Goal: Task Accomplishment & Management: Use online tool/utility

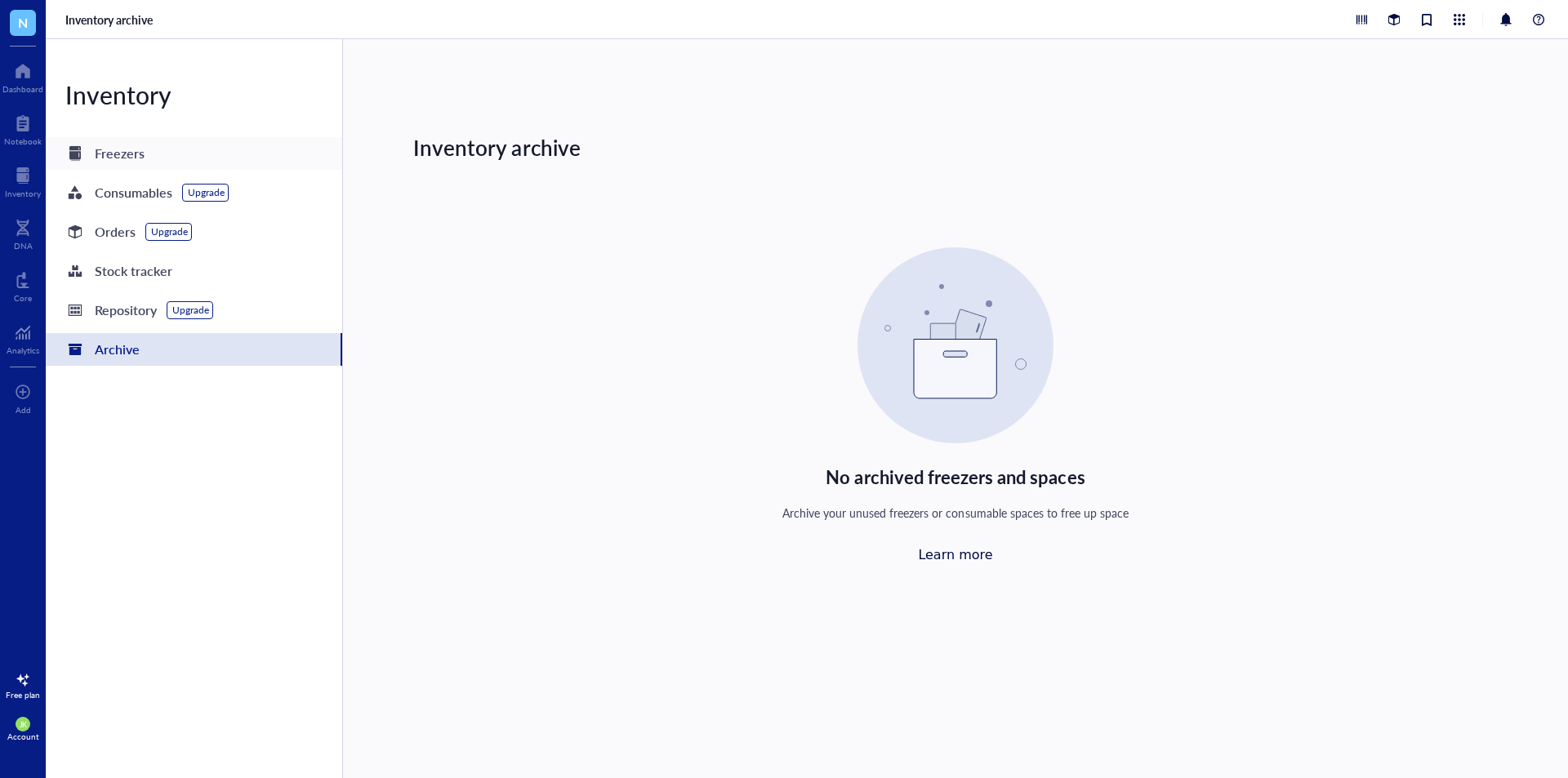
click at [125, 163] on div "Freezers" at bounding box center [119, 153] width 50 height 23
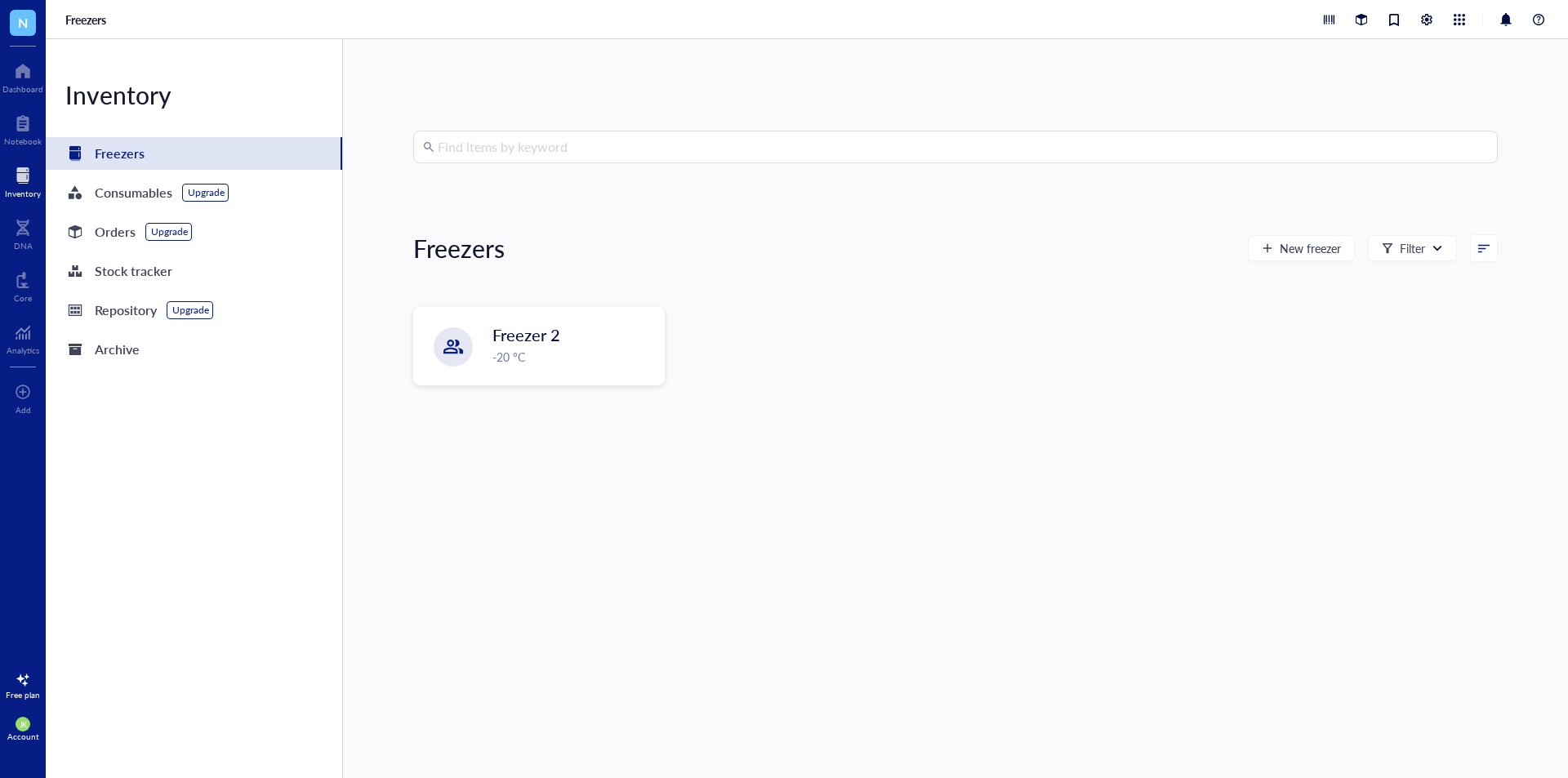
click at [32, 28] on span "N" at bounding box center [23, 23] width 26 height 26
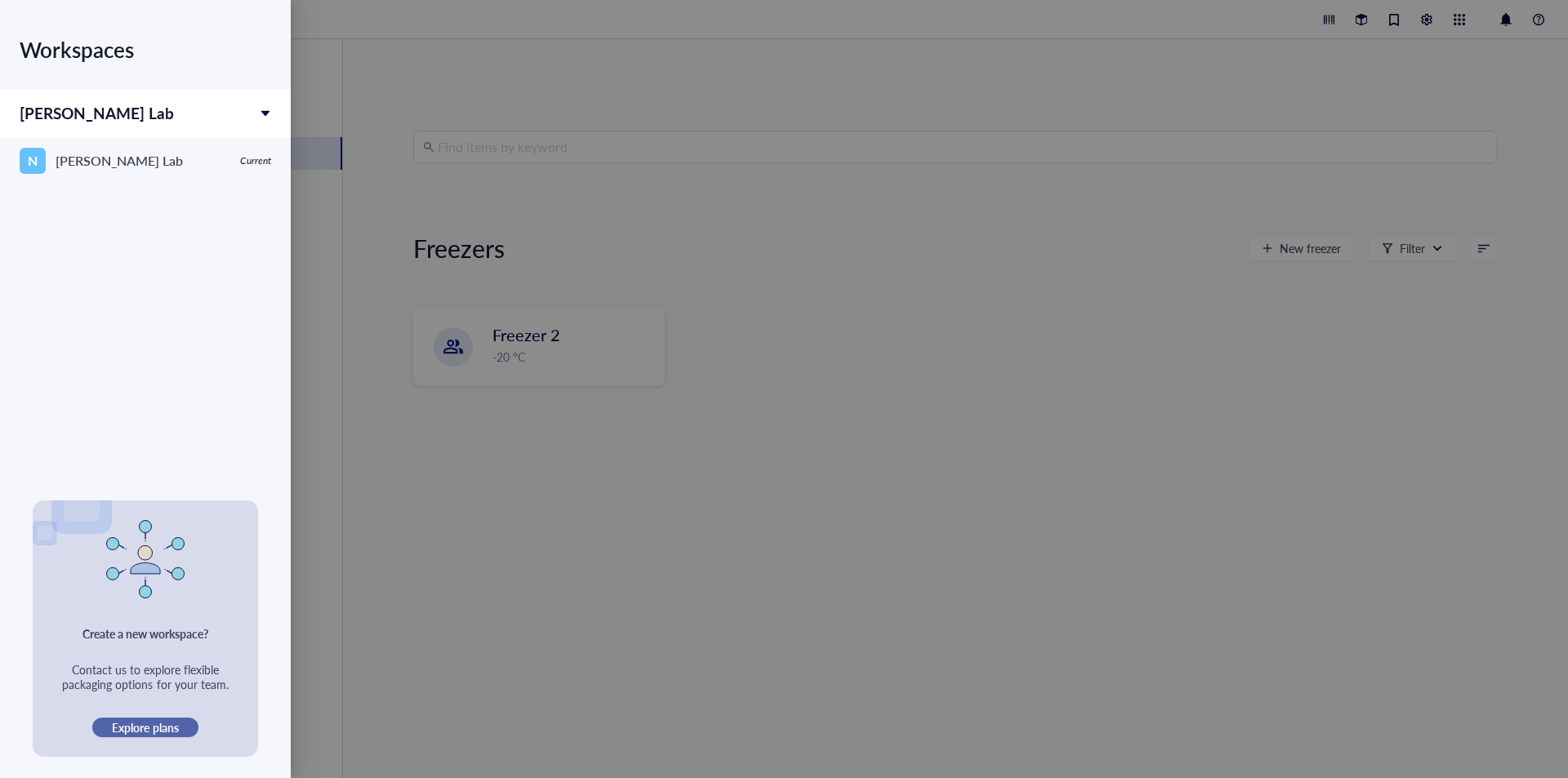
click at [153, 727] on span "Explore plans" at bounding box center [145, 727] width 66 height 14
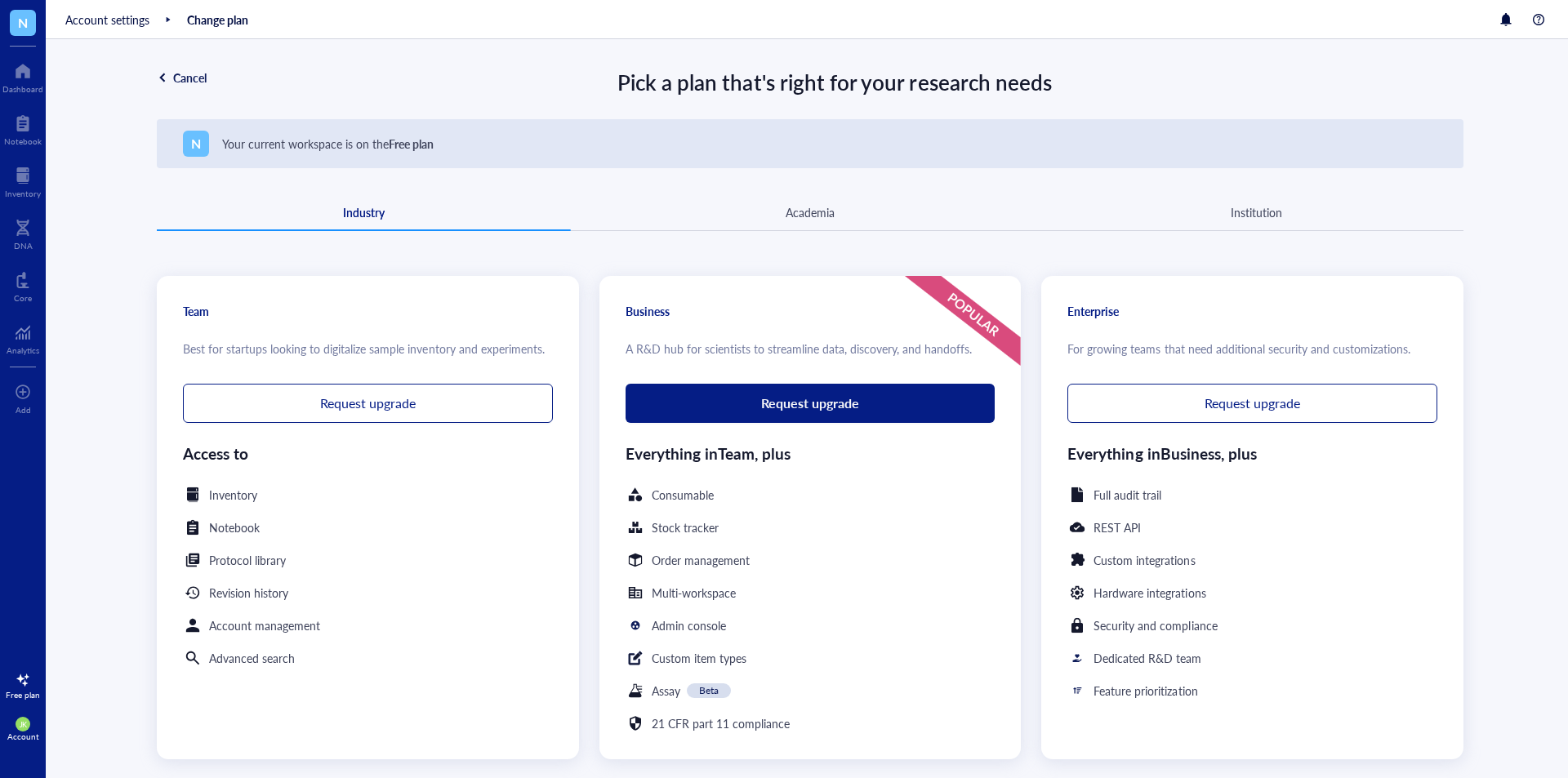
click at [174, 75] on div "Cancel" at bounding box center [190, 77] width 34 height 14
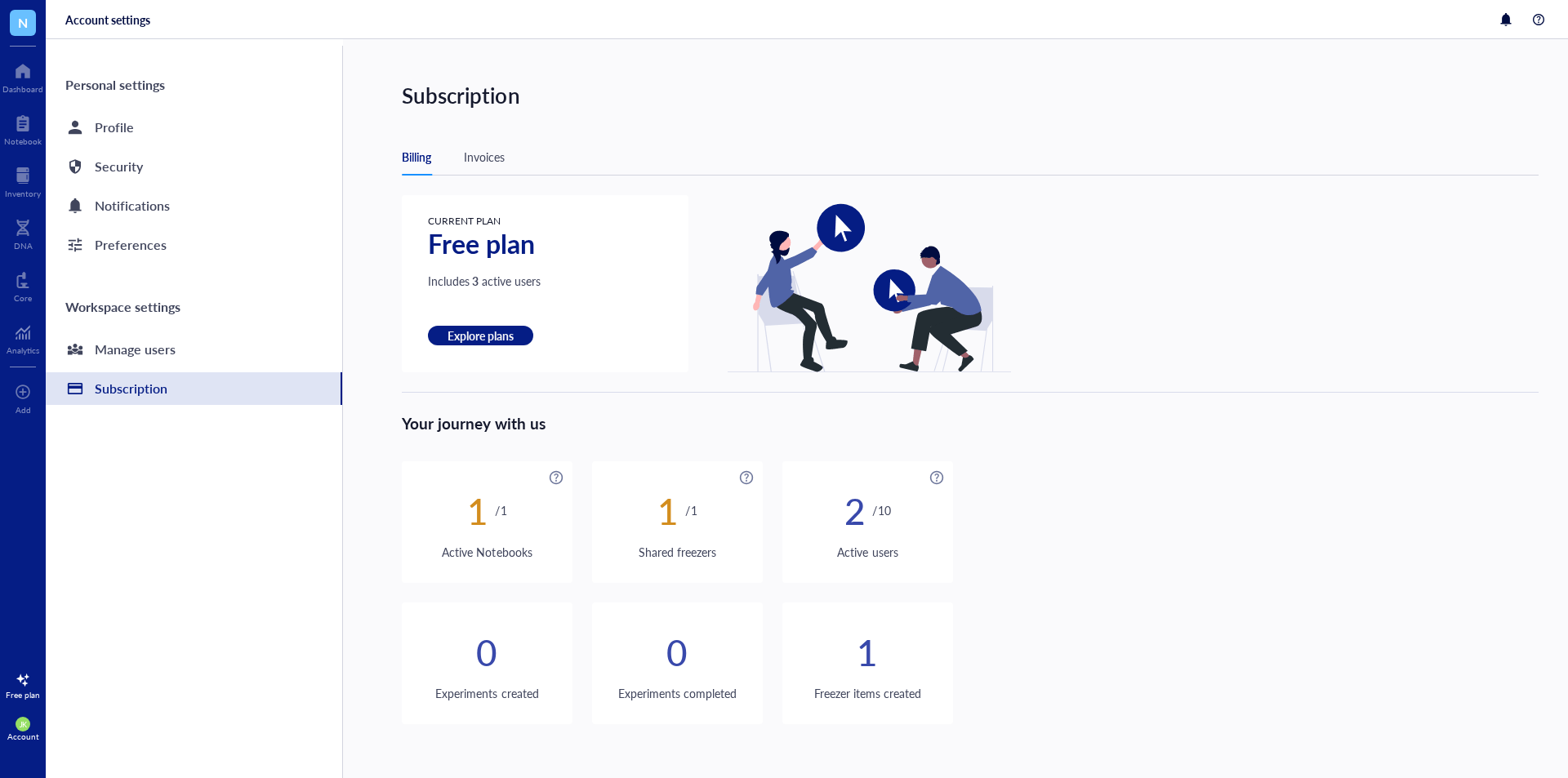
click at [20, 42] on div "N" at bounding box center [23, 23] width 45 height 45
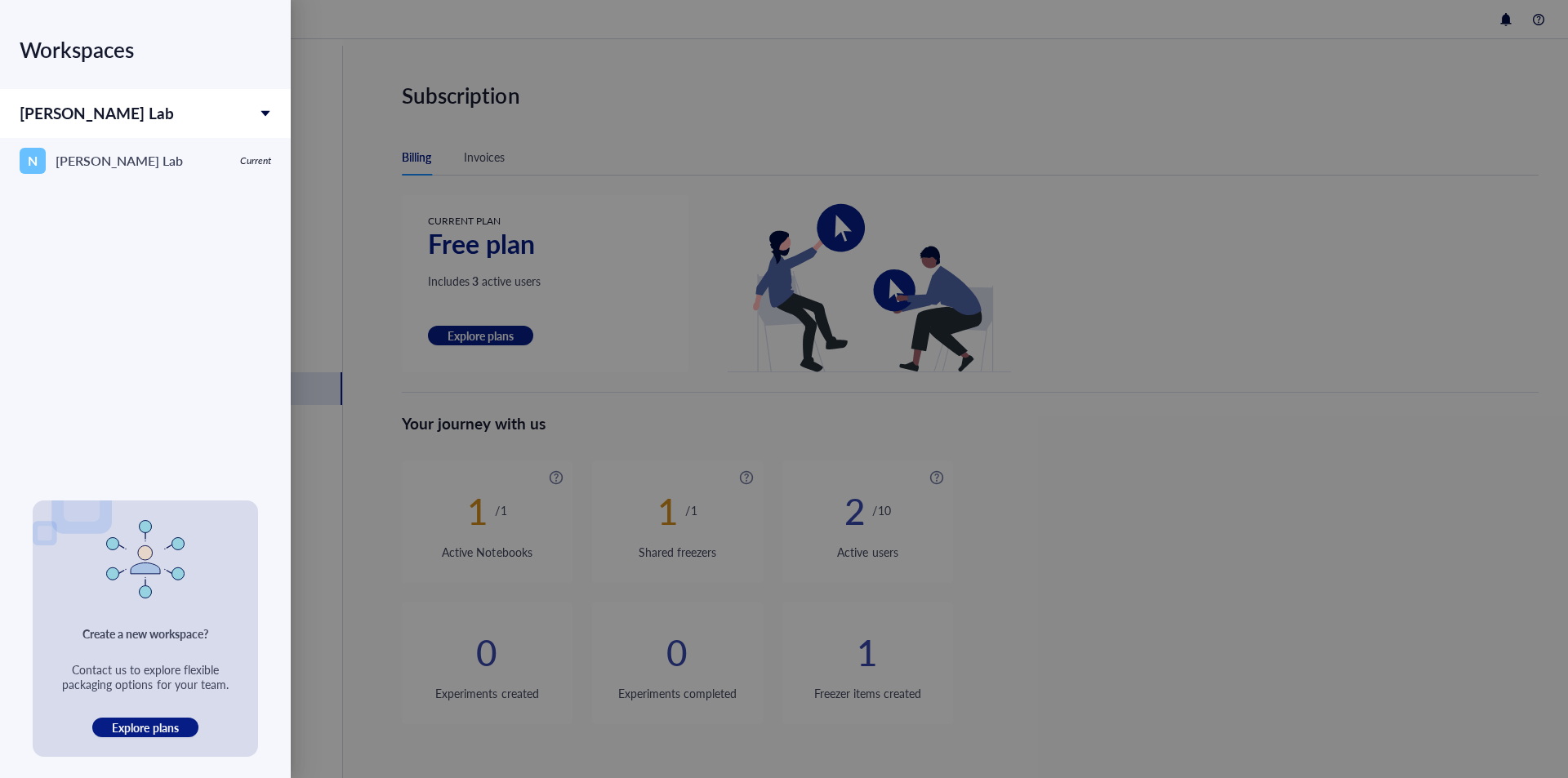
click at [365, 116] on div at bounding box center [784, 389] width 1568 height 778
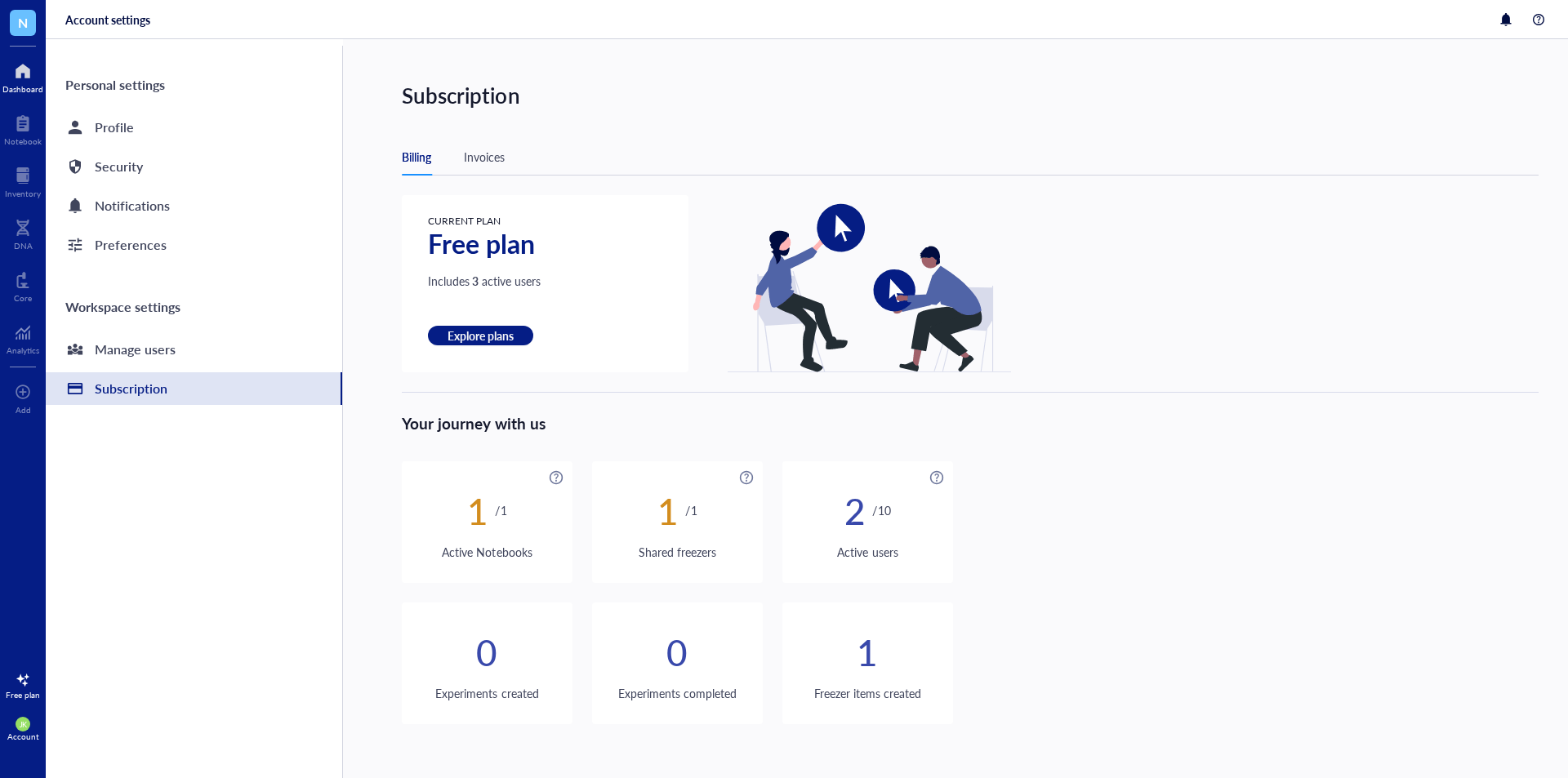
click at [29, 76] on div at bounding box center [23, 71] width 41 height 26
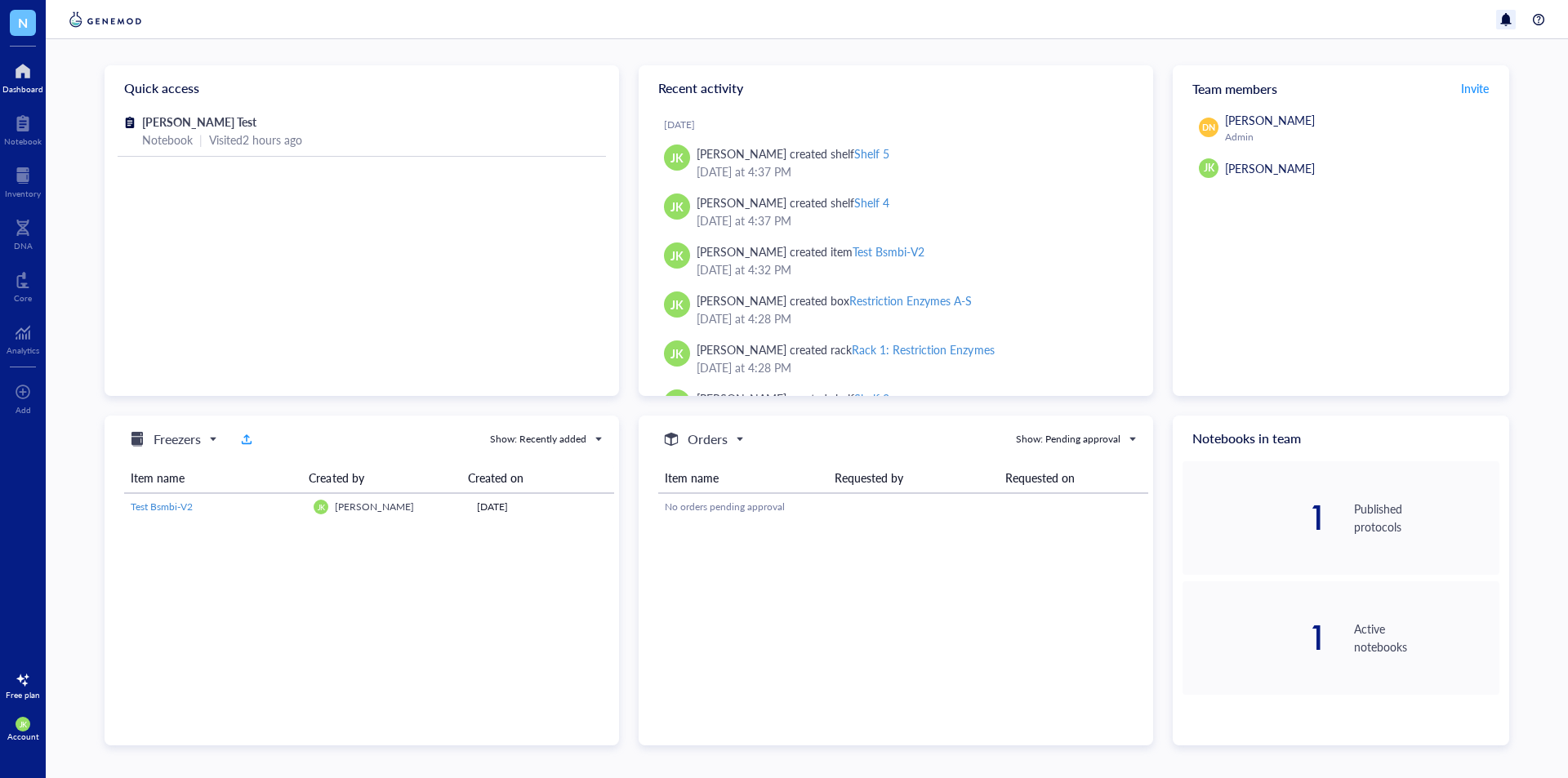
click at [1506, 13] on div at bounding box center [1505, 19] width 19 height 19
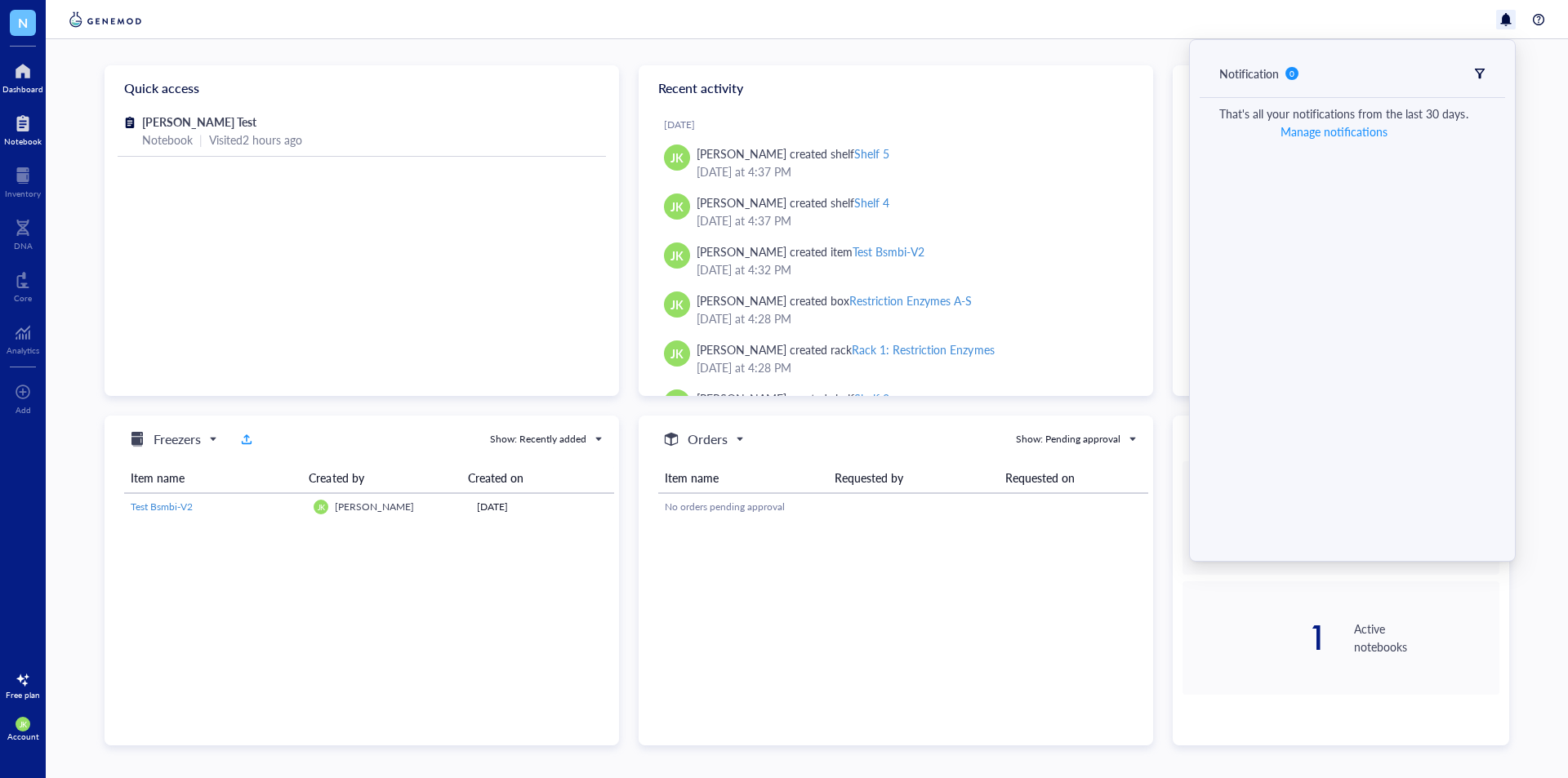
click at [11, 125] on div at bounding box center [23, 123] width 38 height 26
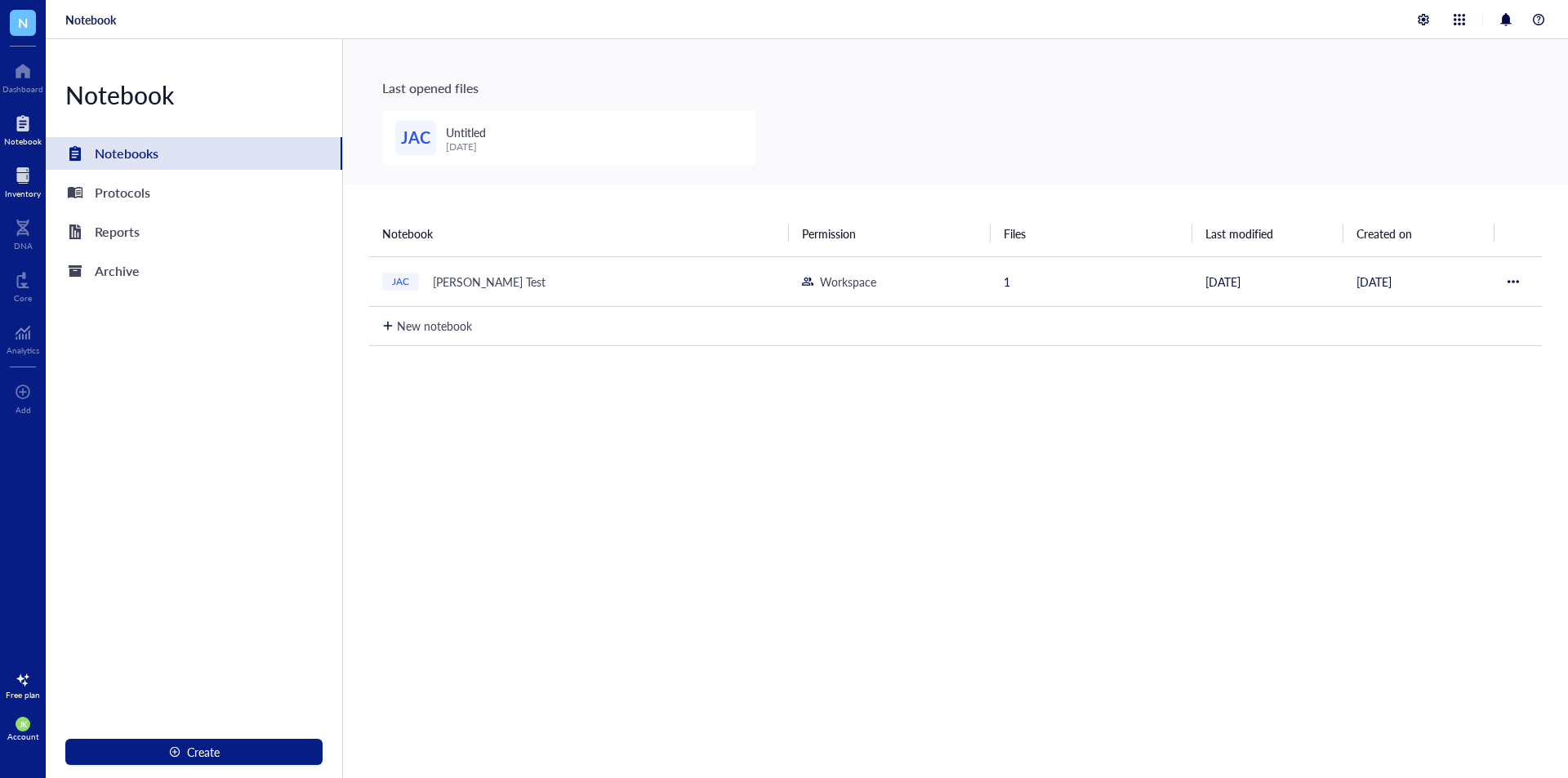
click at [0, 193] on div "Inventory" at bounding box center [23, 180] width 45 height 45
click at [26, 171] on div at bounding box center [23, 175] width 36 height 26
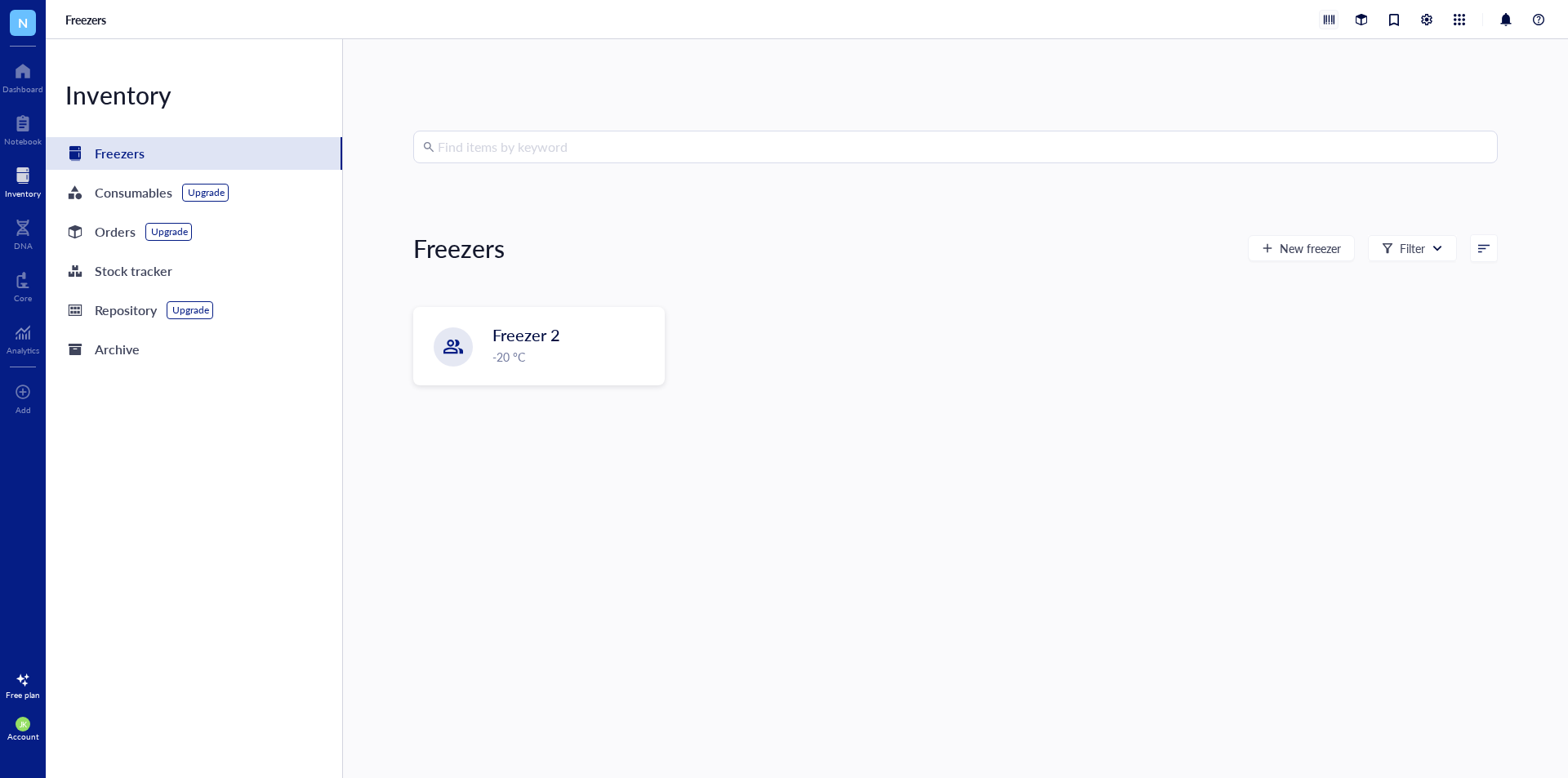
click at [1329, 19] on div at bounding box center [1328, 19] width 18 height 18
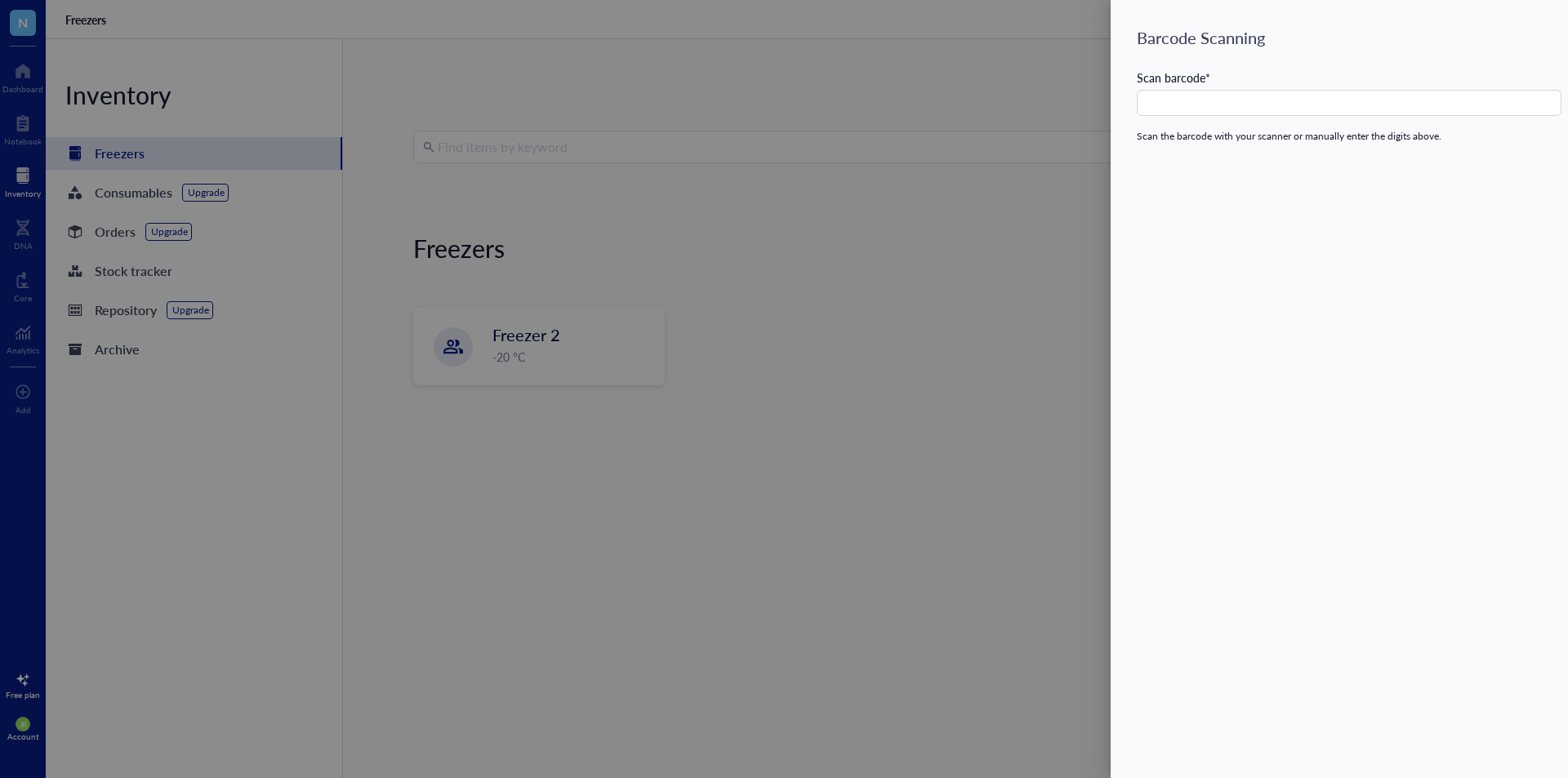
click at [921, 89] on div at bounding box center [784, 389] width 1568 height 778
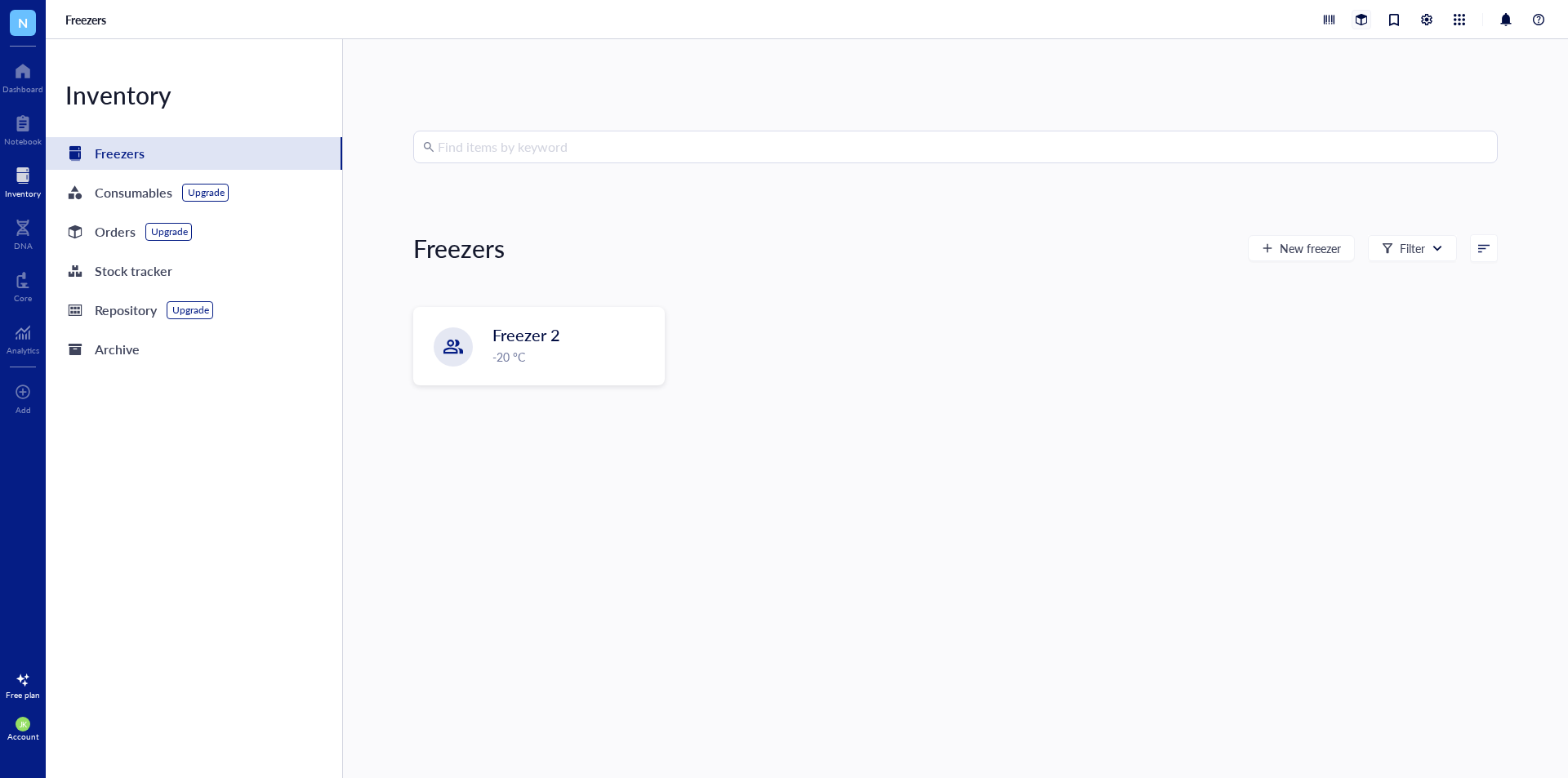
click at [1360, 27] on div at bounding box center [1361, 19] width 18 height 18
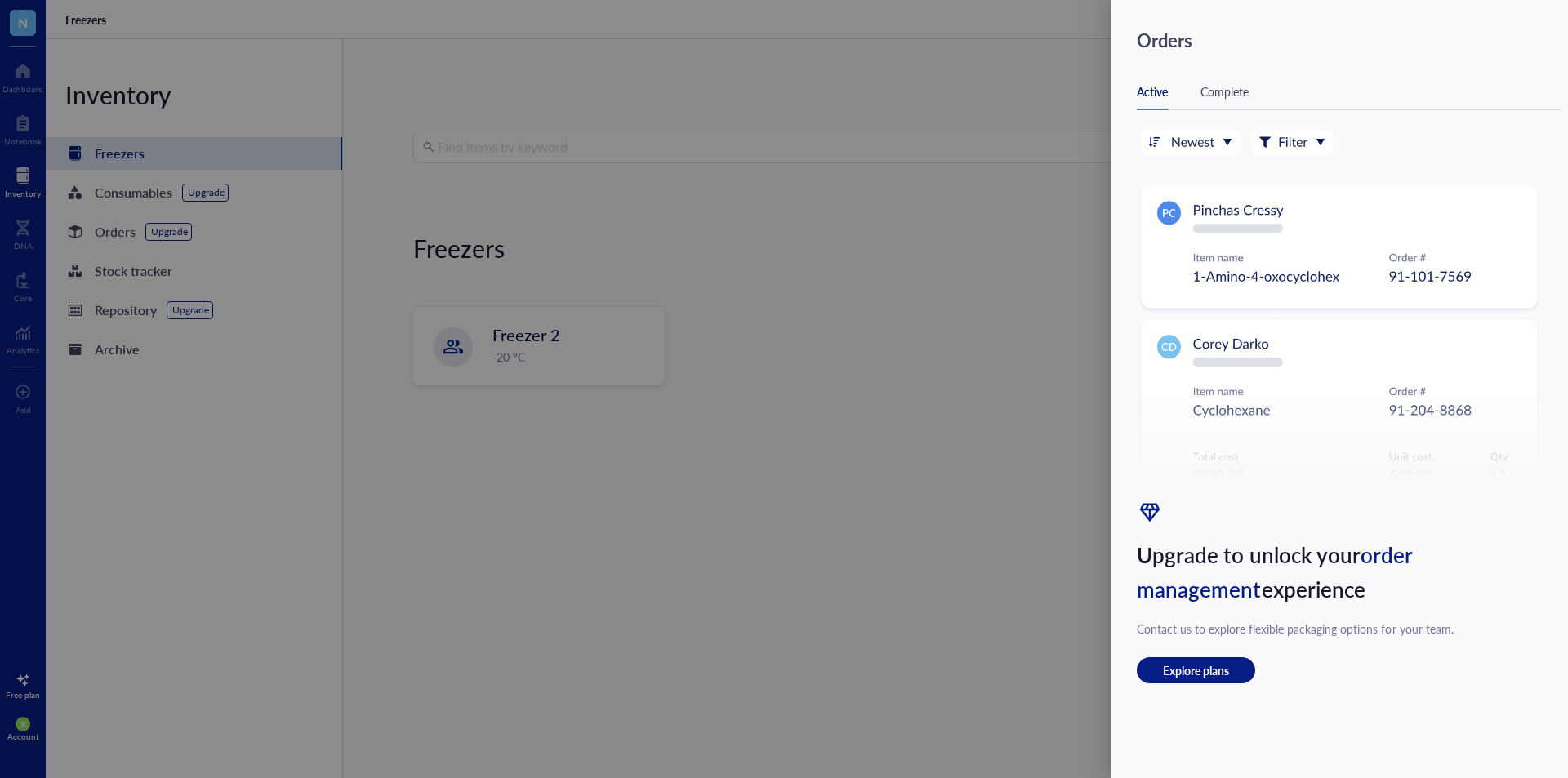
click at [1018, 98] on div at bounding box center [784, 389] width 1568 height 778
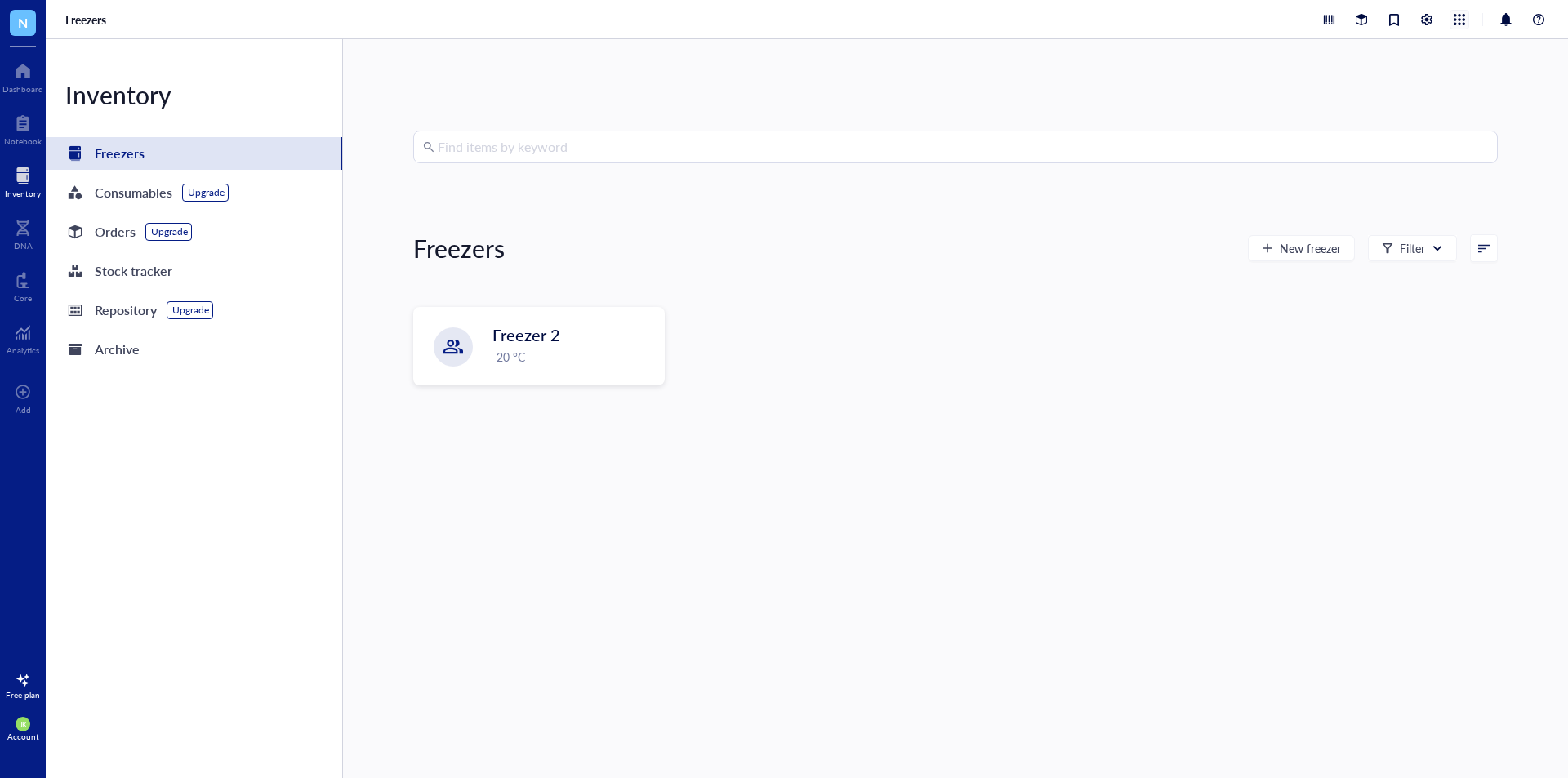
click at [1455, 19] on div at bounding box center [1459, 19] width 18 height 18
click at [1502, 15] on div at bounding box center [1505, 19] width 19 height 19
click at [1543, 15] on div at bounding box center [1538, 19] width 19 height 19
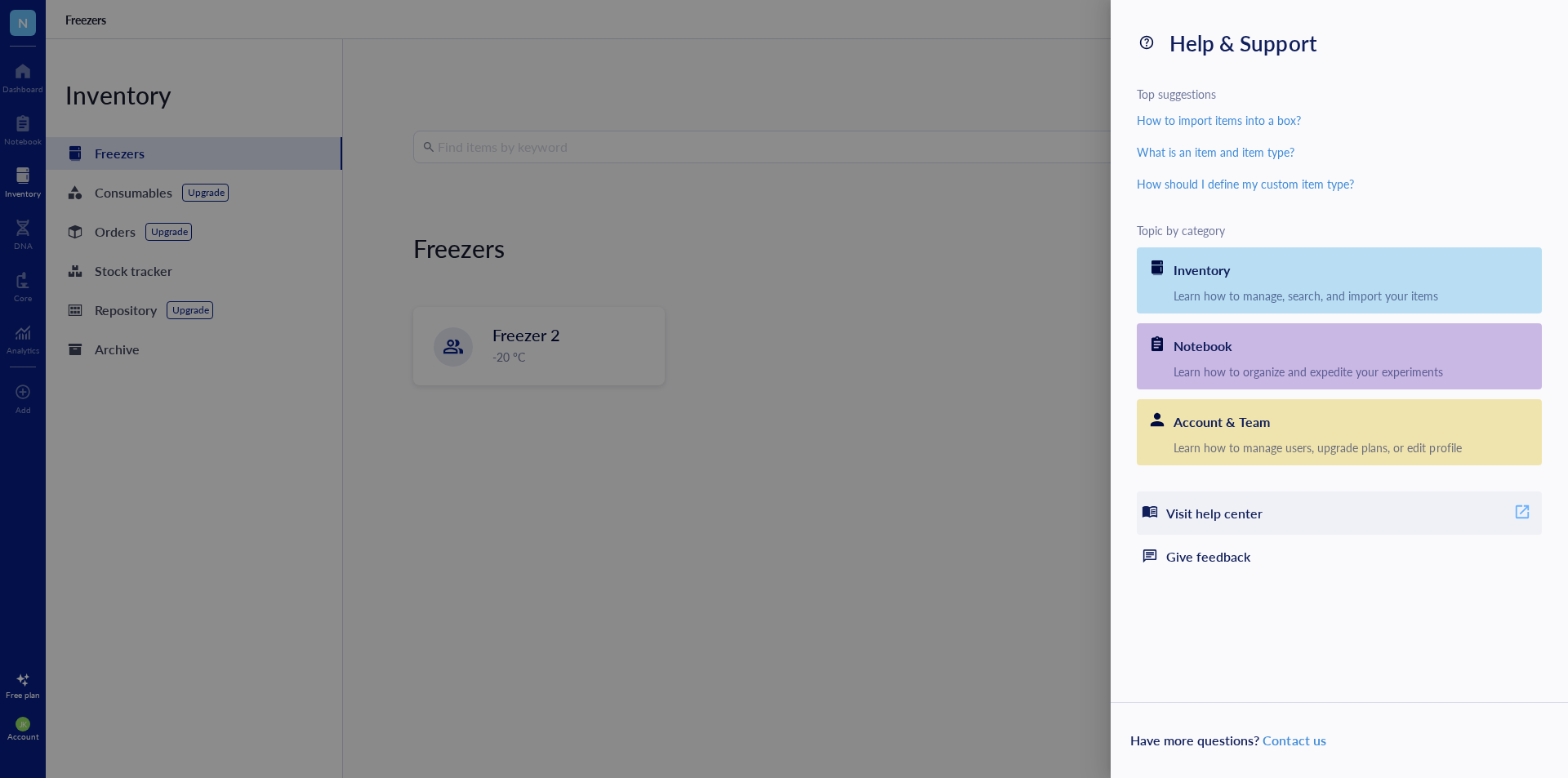
click at [1218, 527] on div "Visit help center" at bounding box center [1338, 512] width 405 height 43
click at [1212, 264] on div "Inventory" at bounding box center [1201, 270] width 56 height 23
click at [850, 629] on div at bounding box center [784, 389] width 1568 height 778
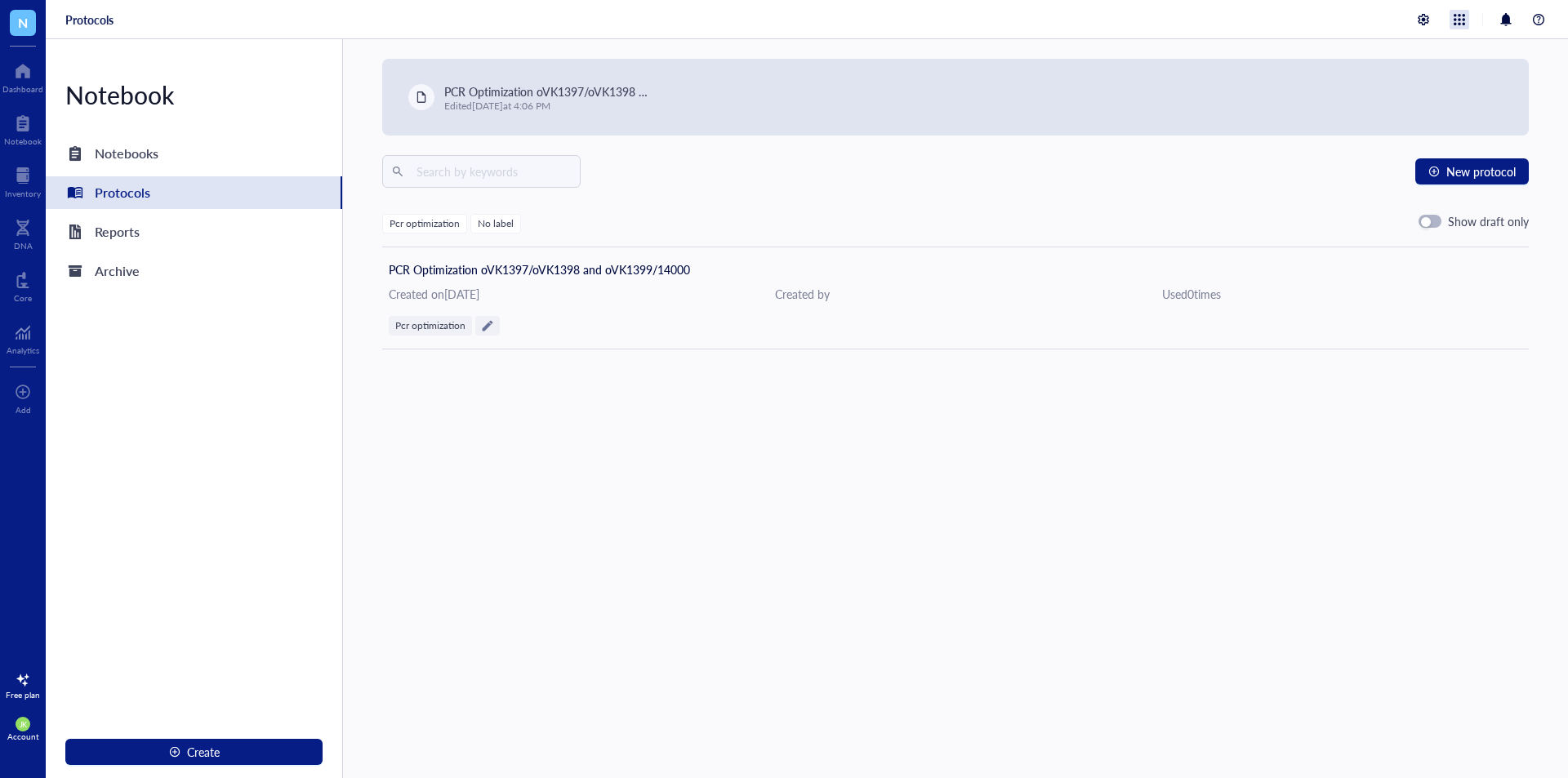
click at [1465, 14] on div at bounding box center [1459, 19] width 19 height 19
click at [1401, 98] on link "Reports" at bounding box center [1391, 99] width 130 height 19
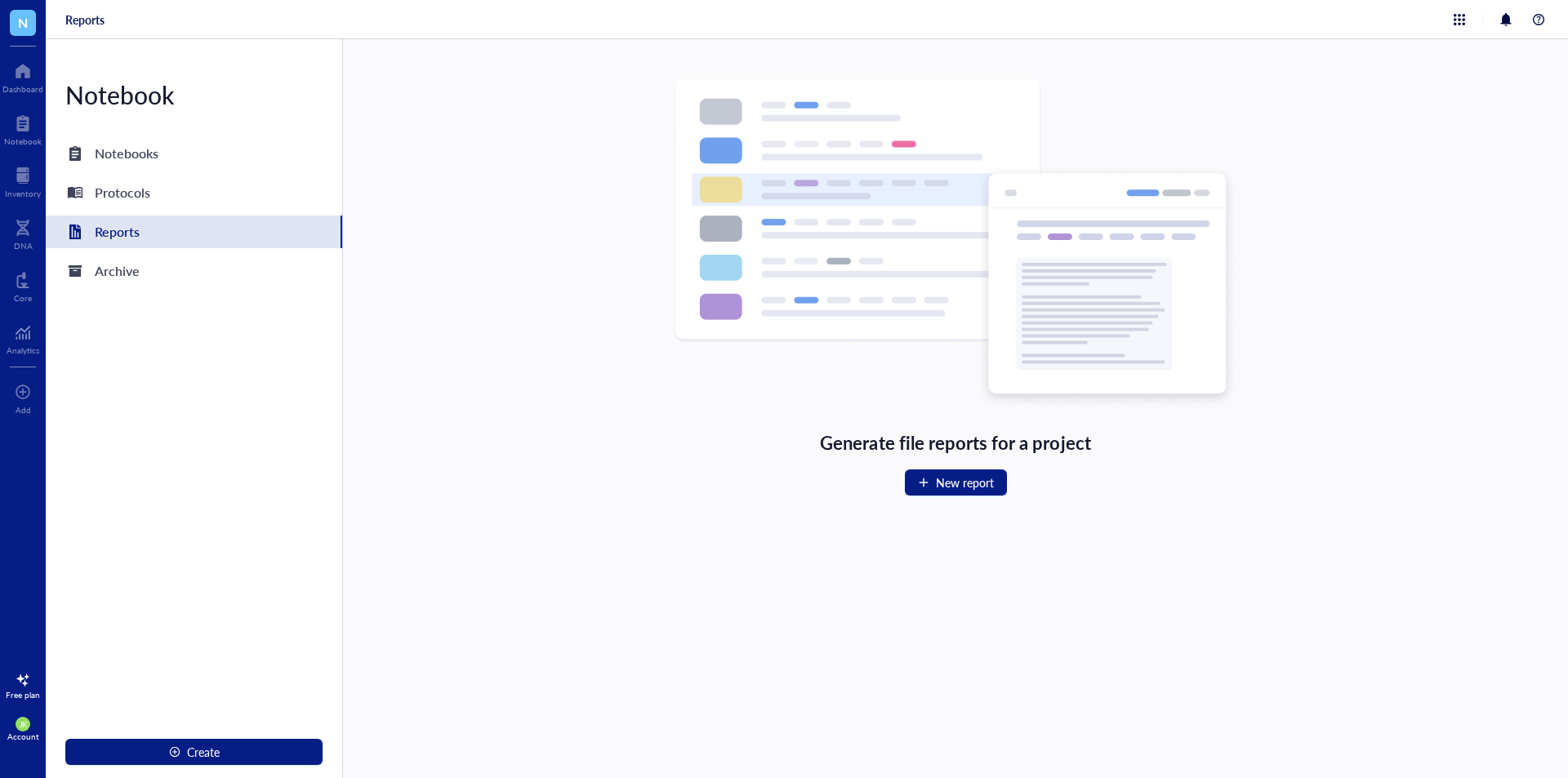
click at [27, 19] on span "N" at bounding box center [23, 23] width 10 height 20
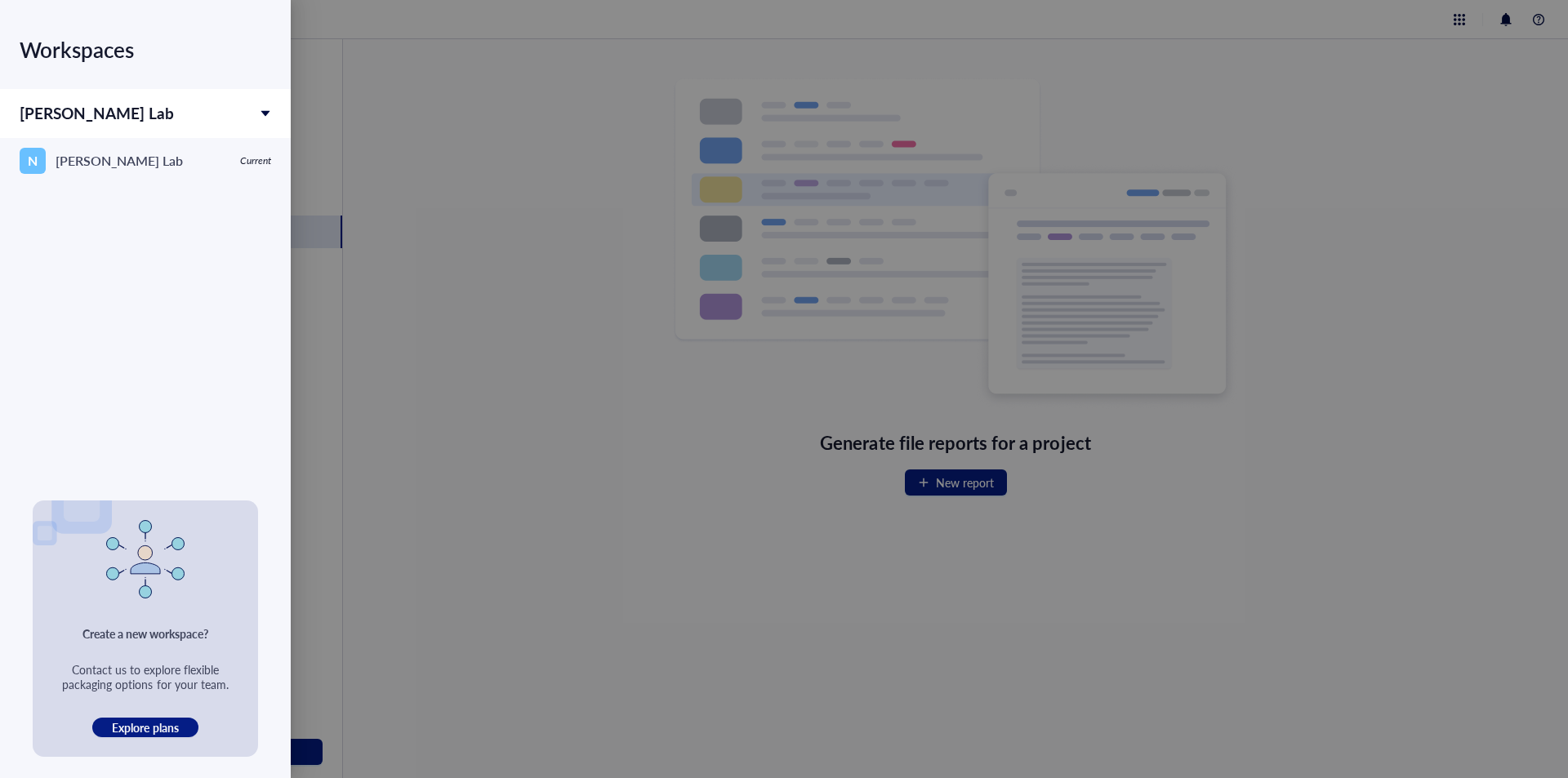
click at [81, 58] on div "Workspaces" at bounding box center [145, 50] width 252 height 45
click at [590, 146] on div at bounding box center [784, 389] width 1568 height 778
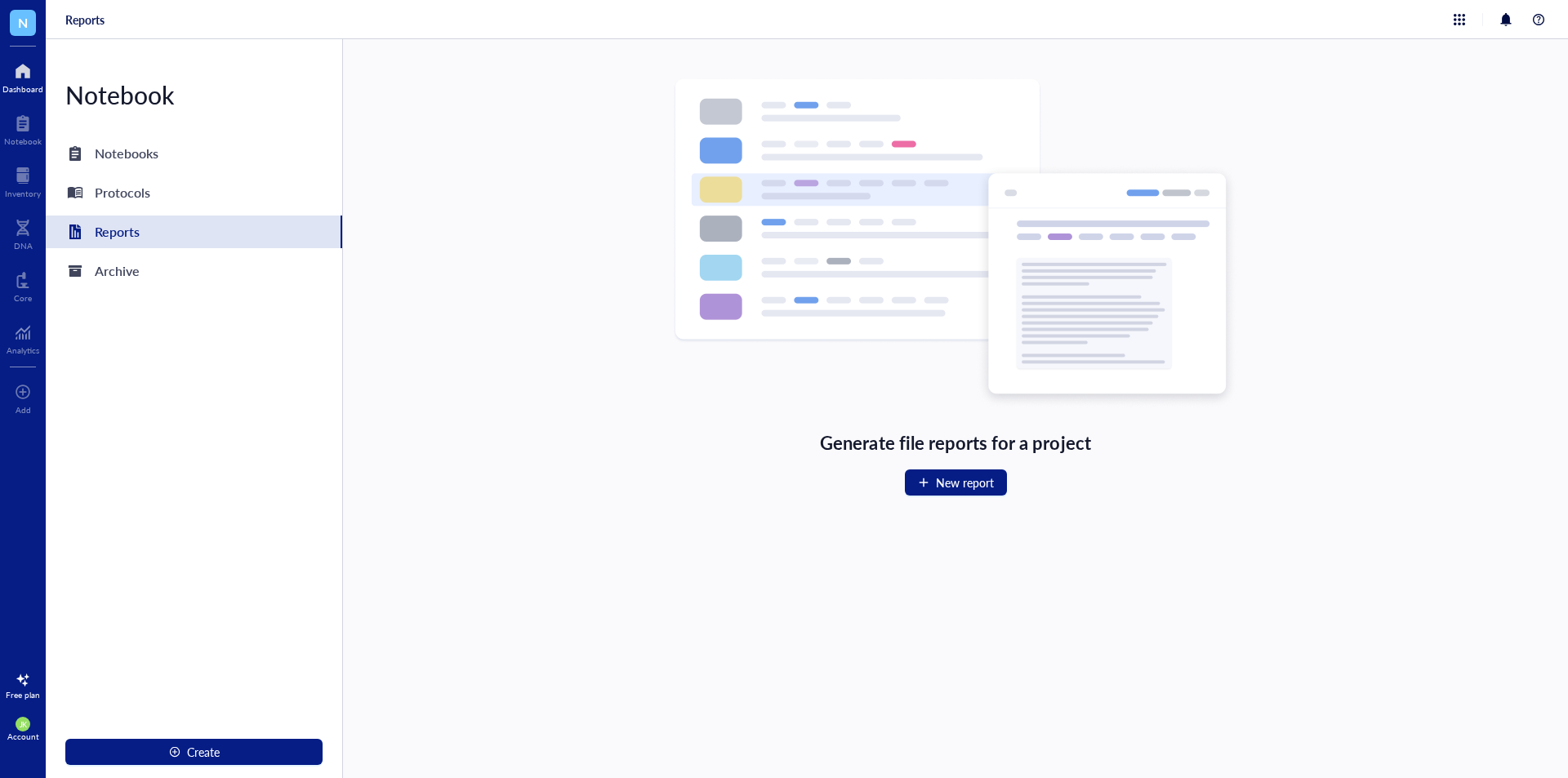
click at [18, 66] on div at bounding box center [23, 71] width 41 height 26
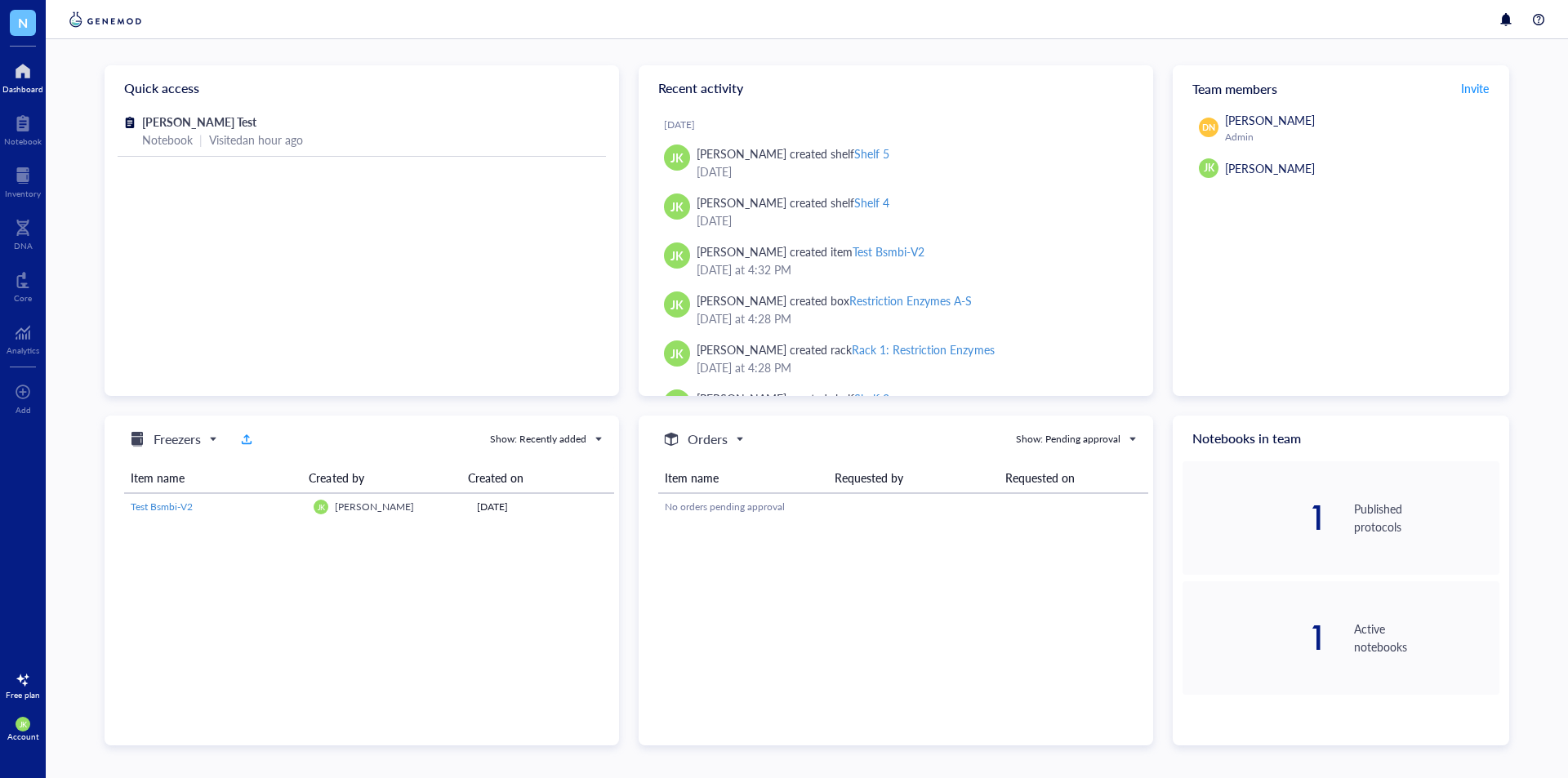
click at [104, 23] on img at bounding box center [105, 19] width 80 height 19
click at [1532, 12] on div at bounding box center [1538, 19] width 19 height 19
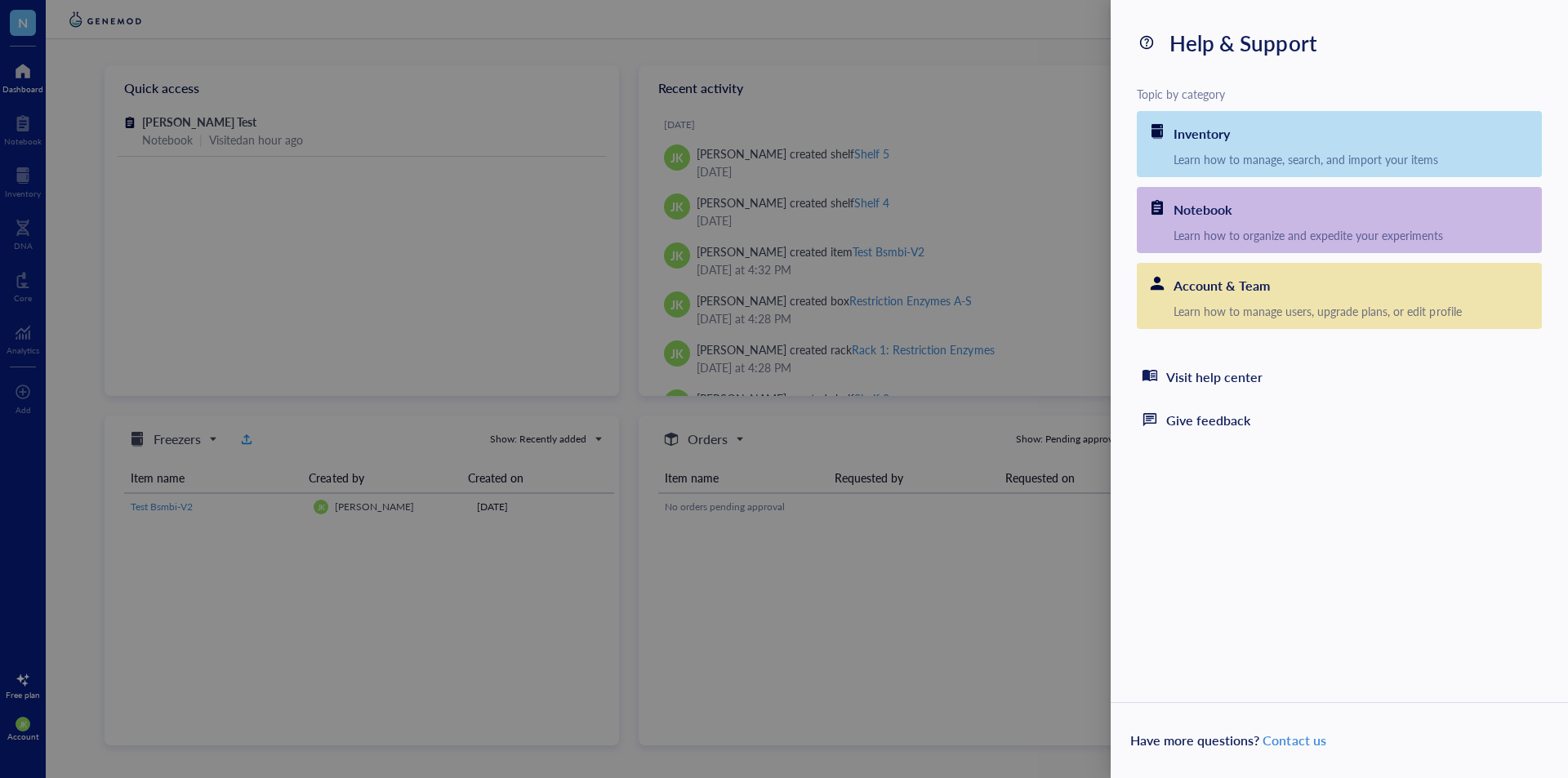
click at [1056, 75] on div at bounding box center [784, 389] width 1568 height 778
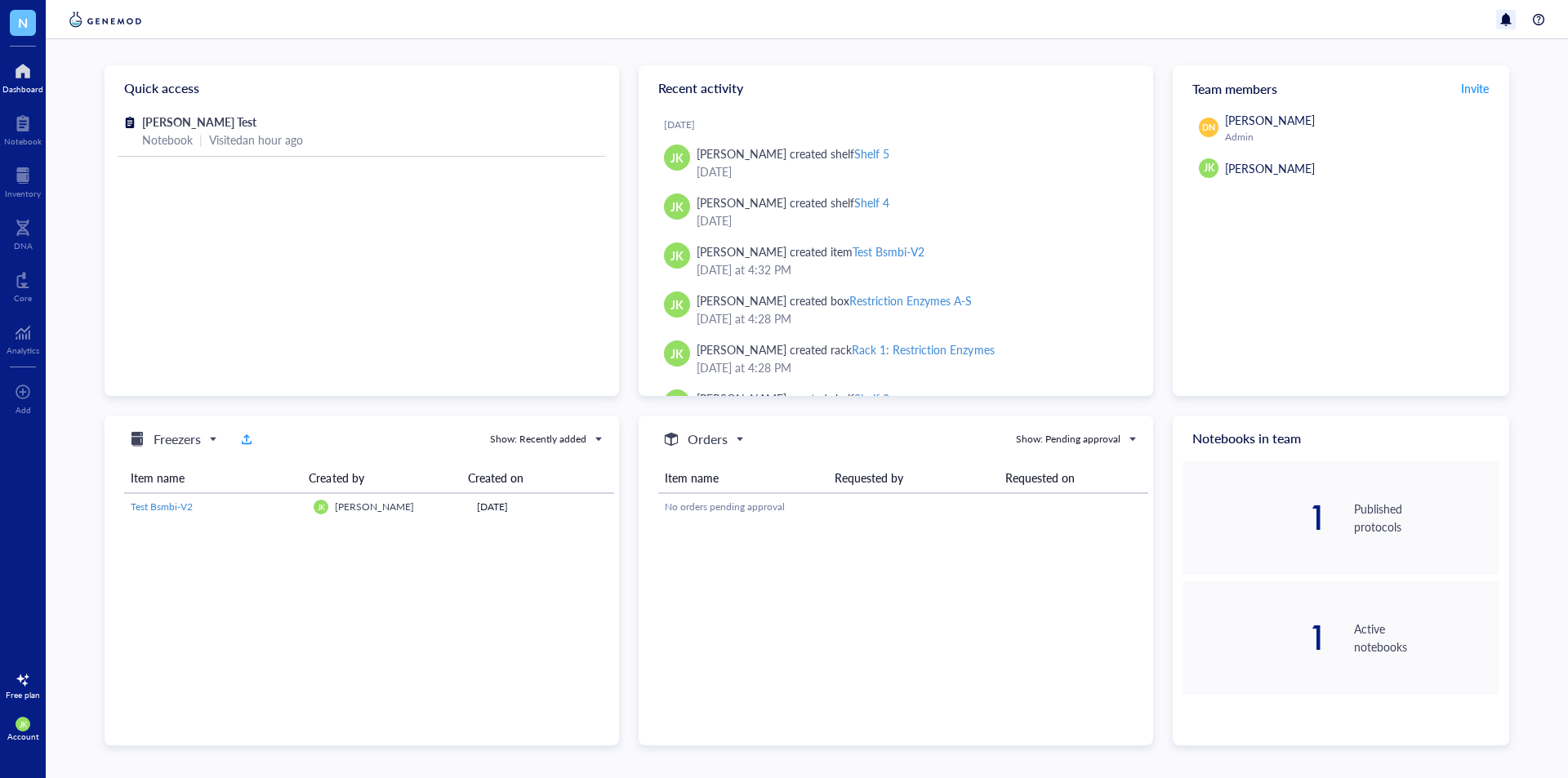
click at [1514, 22] on div at bounding box center [1505, 19] width 19 height 19
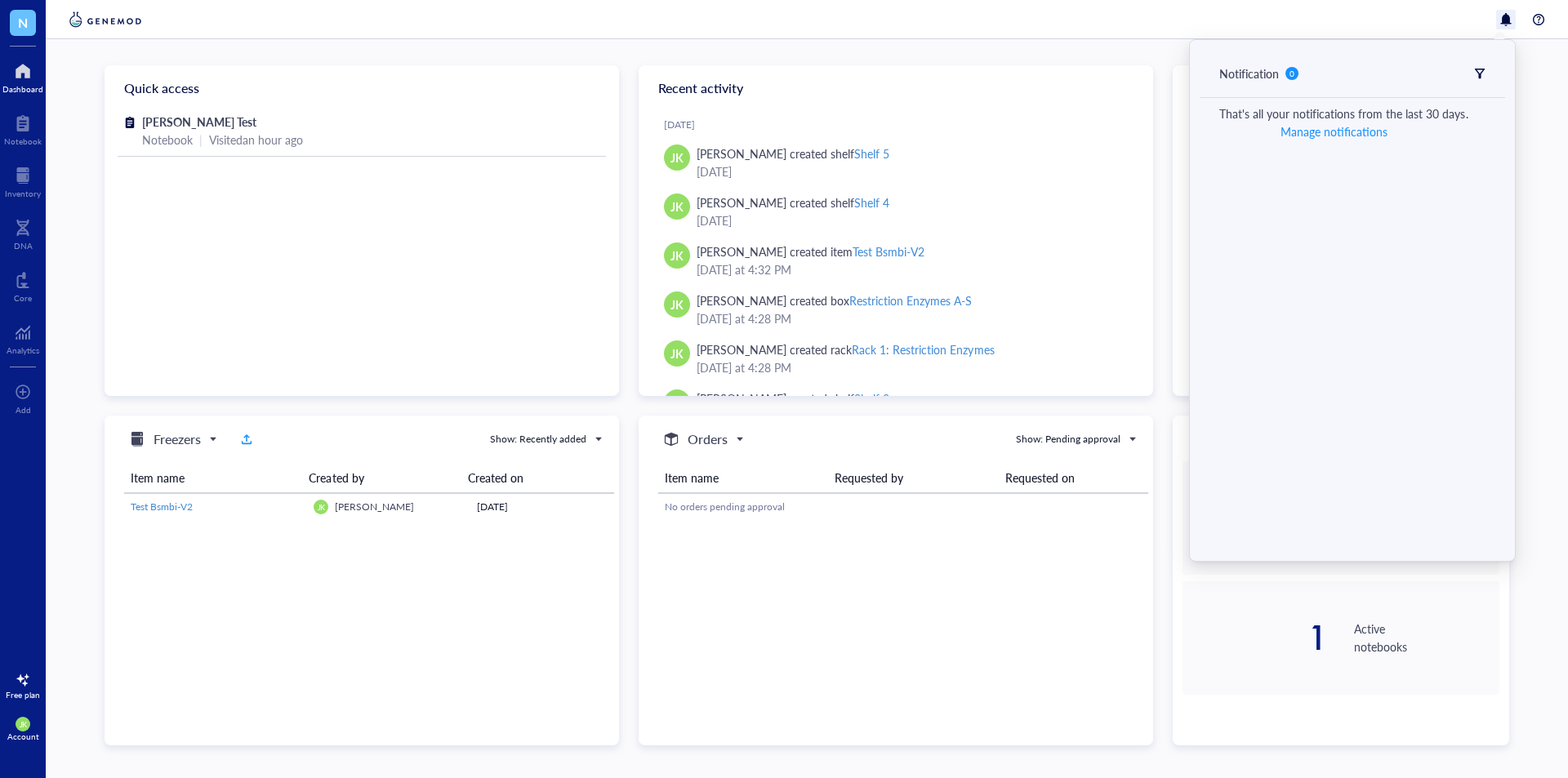
click at [1051, 56] on div "Quick access [PERSON_NAME] Test Notebook | Visited an hour ago Recent activity …" at bounding box center [806, 409] width 1522 height 739
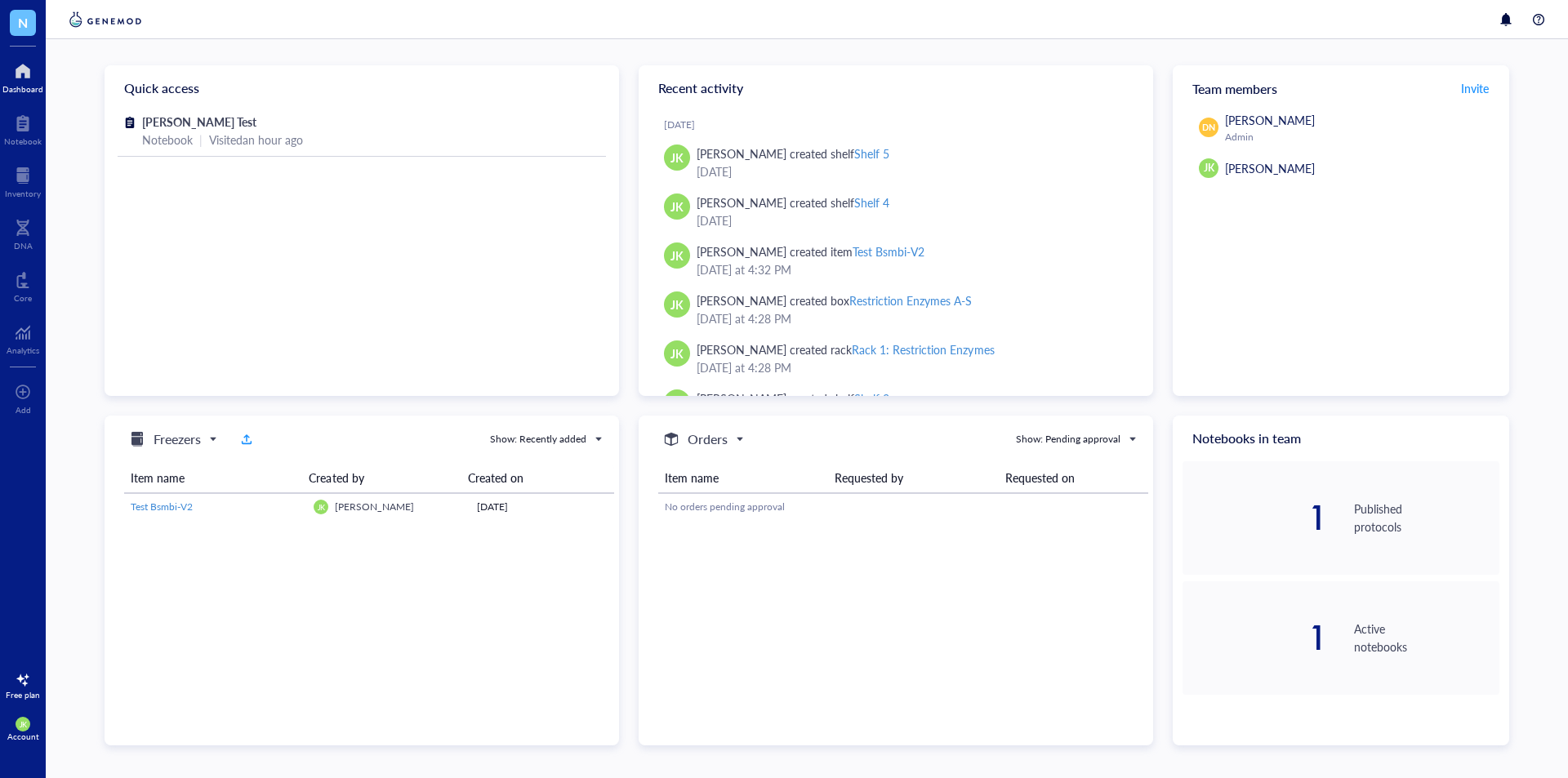
click at [20, 733] on div "Account" at bounding box center [24, 737] width 32 height 10
click at [135, 683] on link "Account settings" at bounding box center [115, 669] width 107 height 29
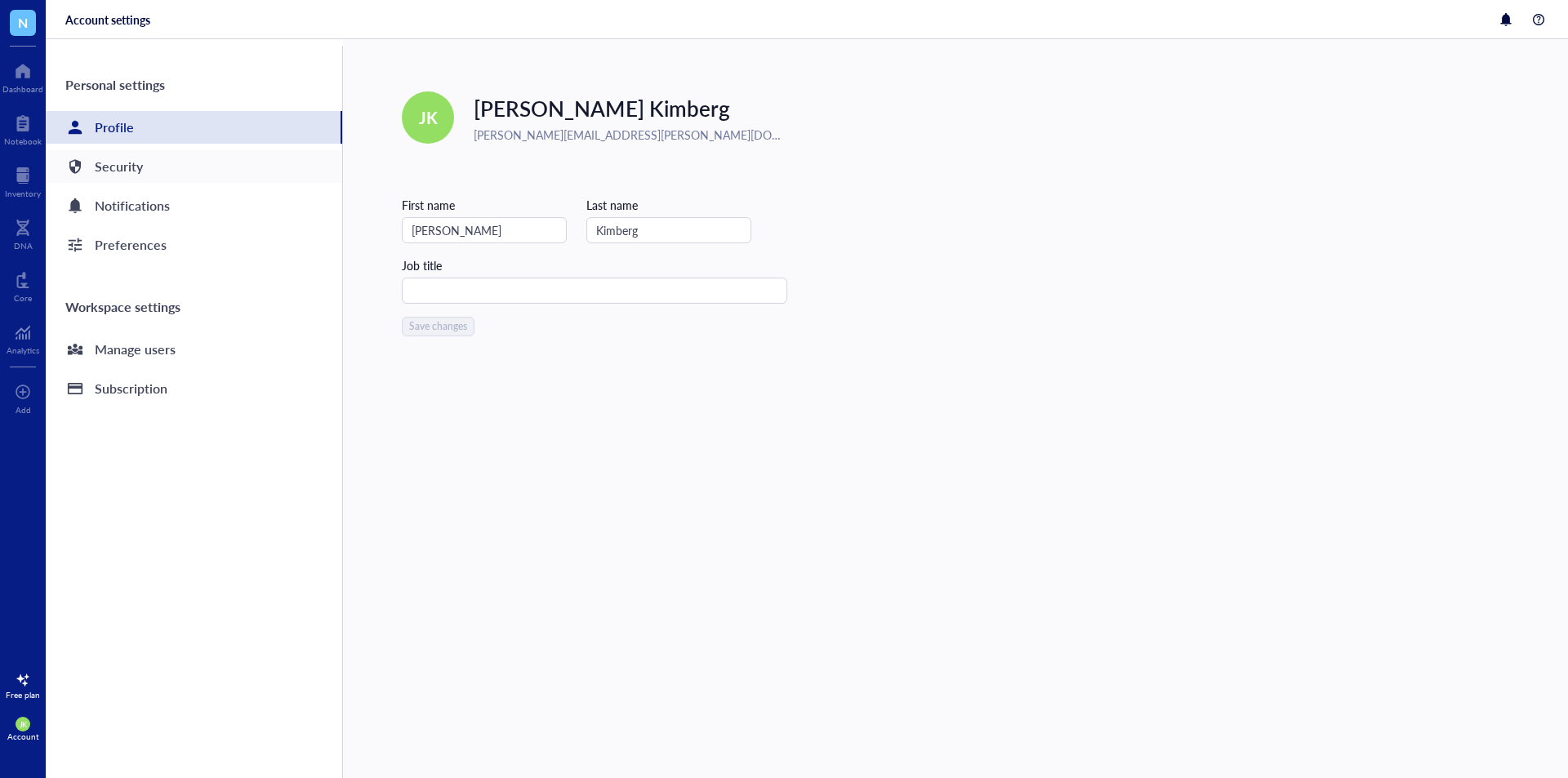
click at [167, 161] on div "Security" at bounding box center [193, 167] width 296 height 33
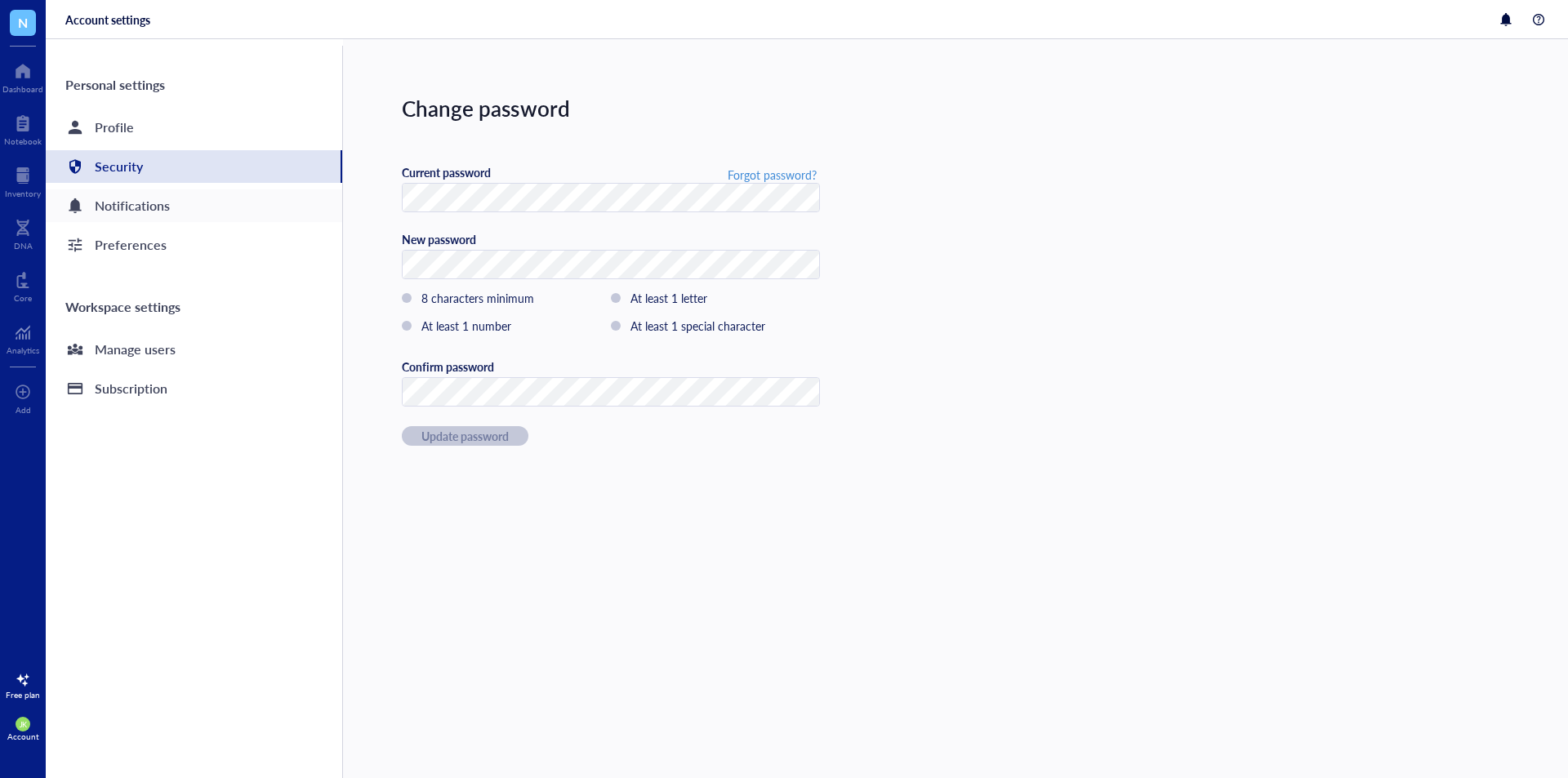
click at [156, 218] on div "Notifications" at bounding box center [193, 205] width 296 height 33
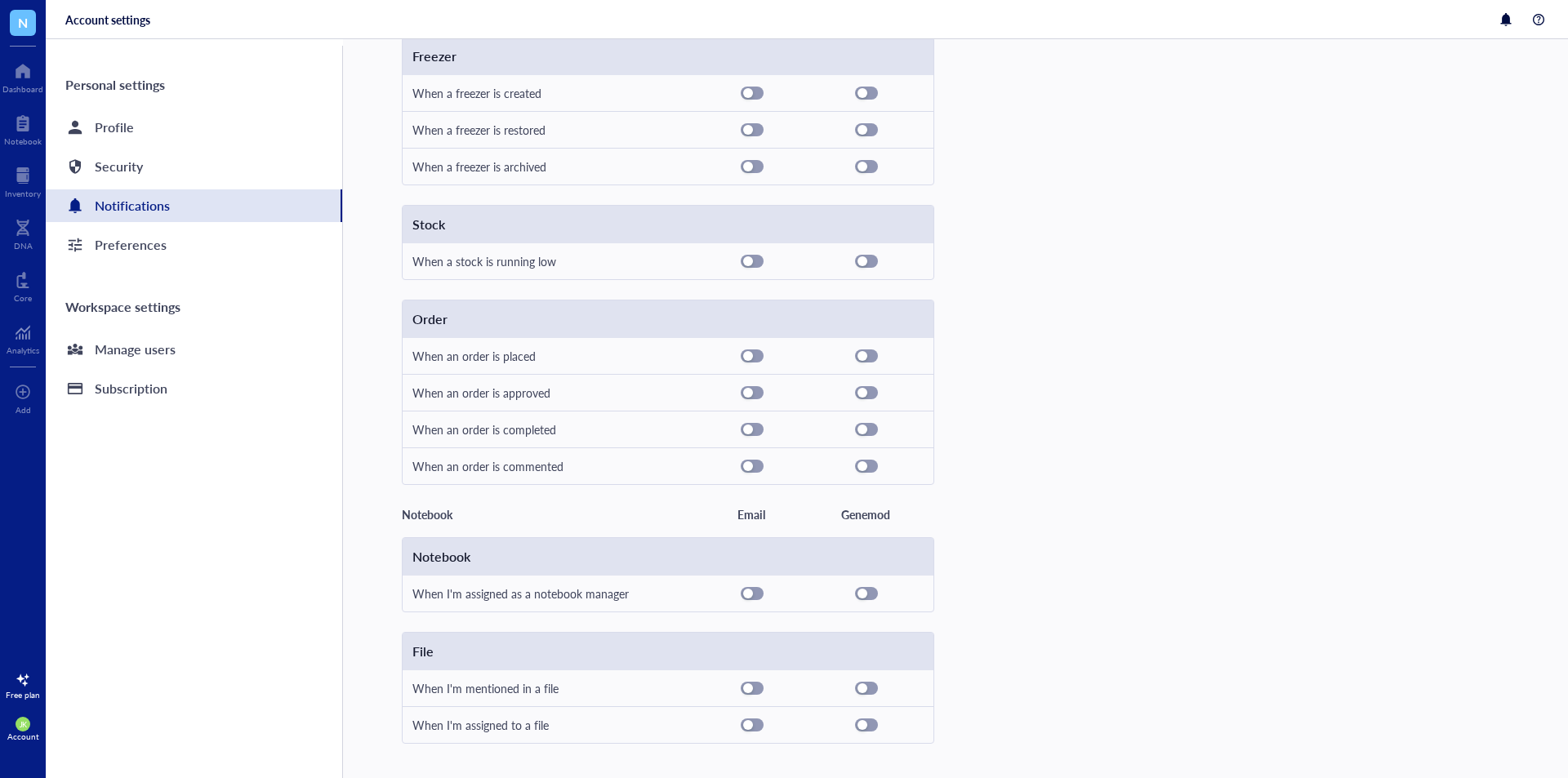
scroll to position [242, 0]
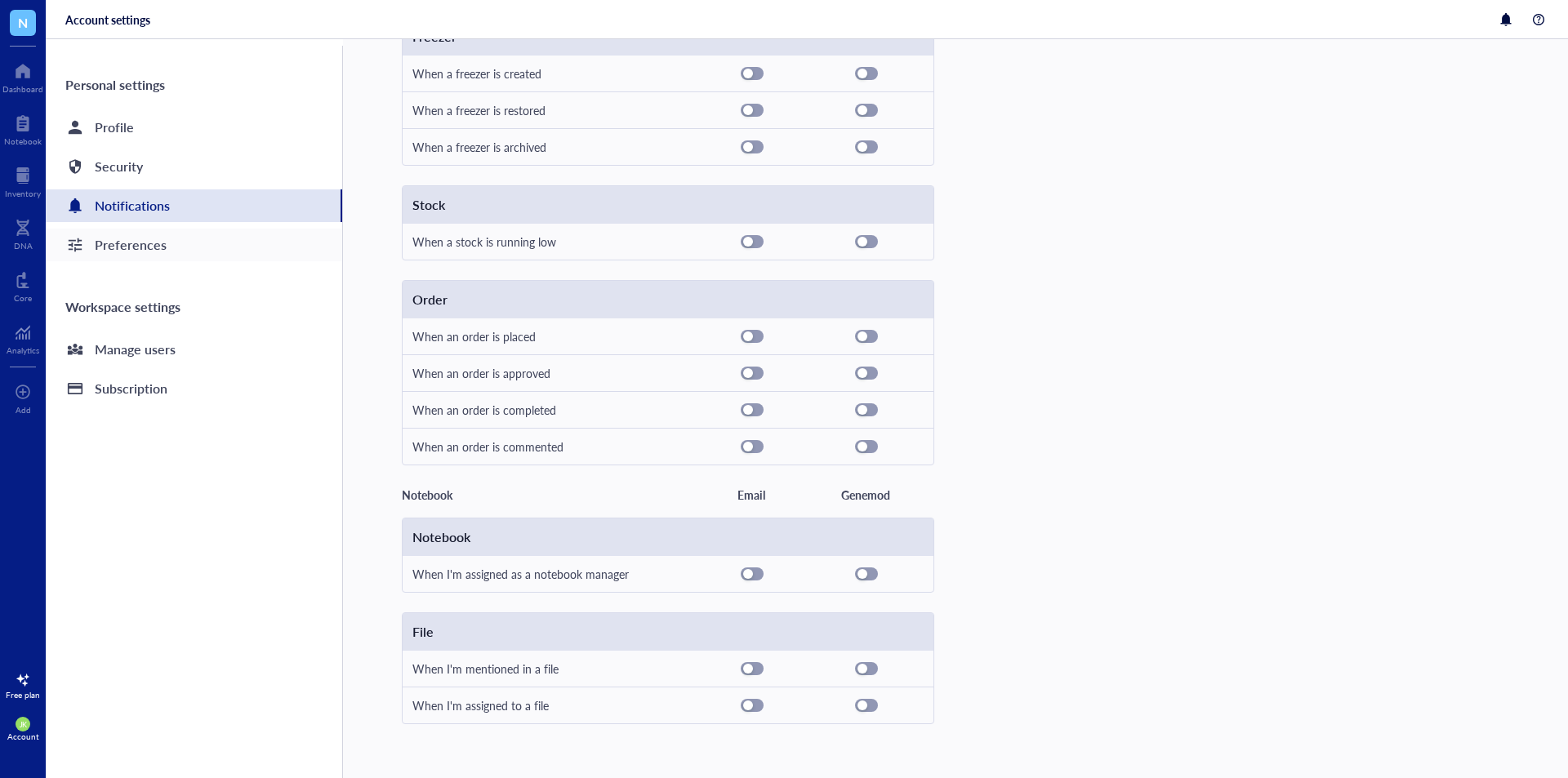
click at [199, 254] on div "Preferences" at bounding box center [193, 245] width 296 height 33
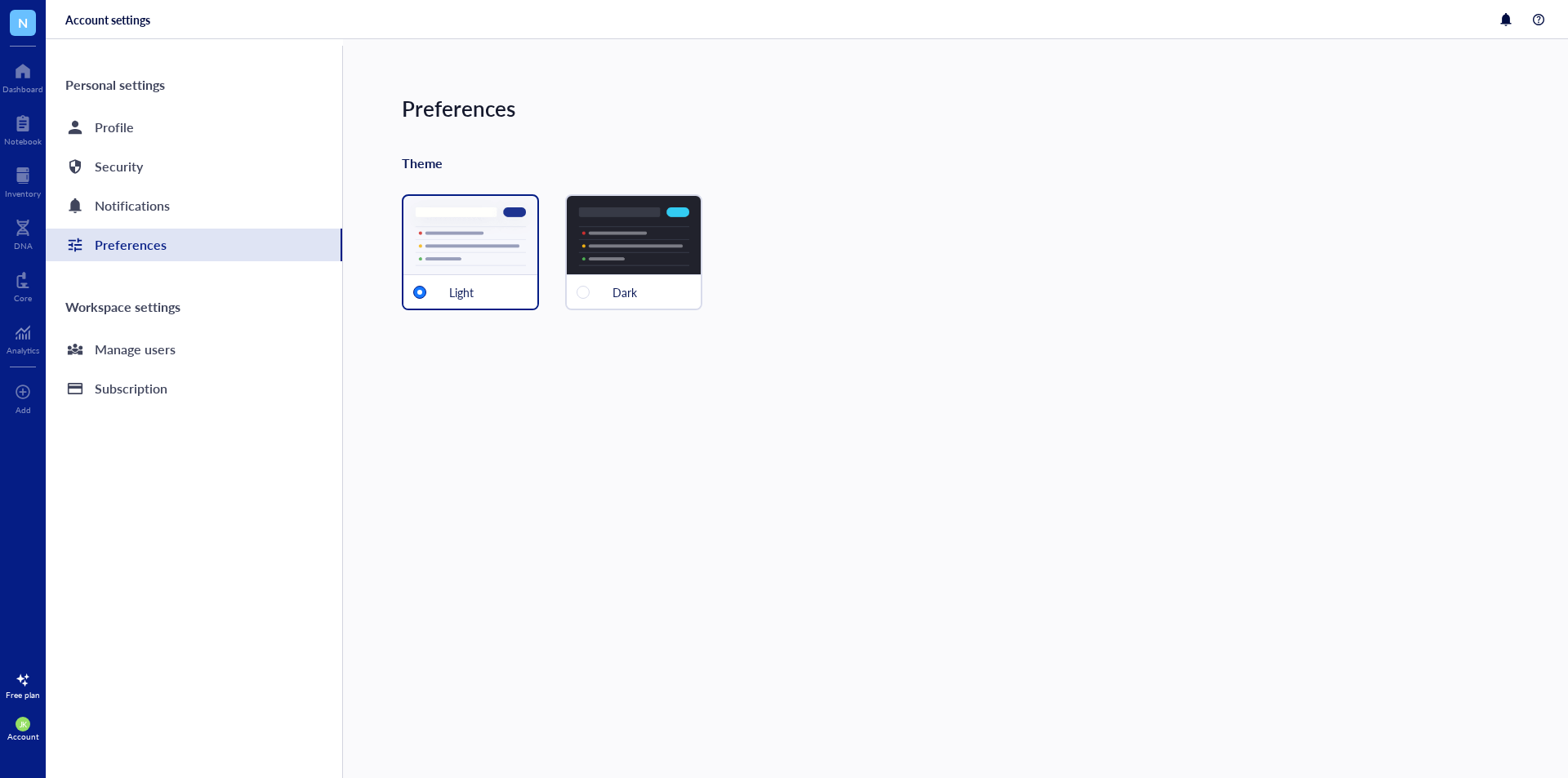
click at [665, 288] on div "Dark" at bounding box center [633, 291] width 134 height 34
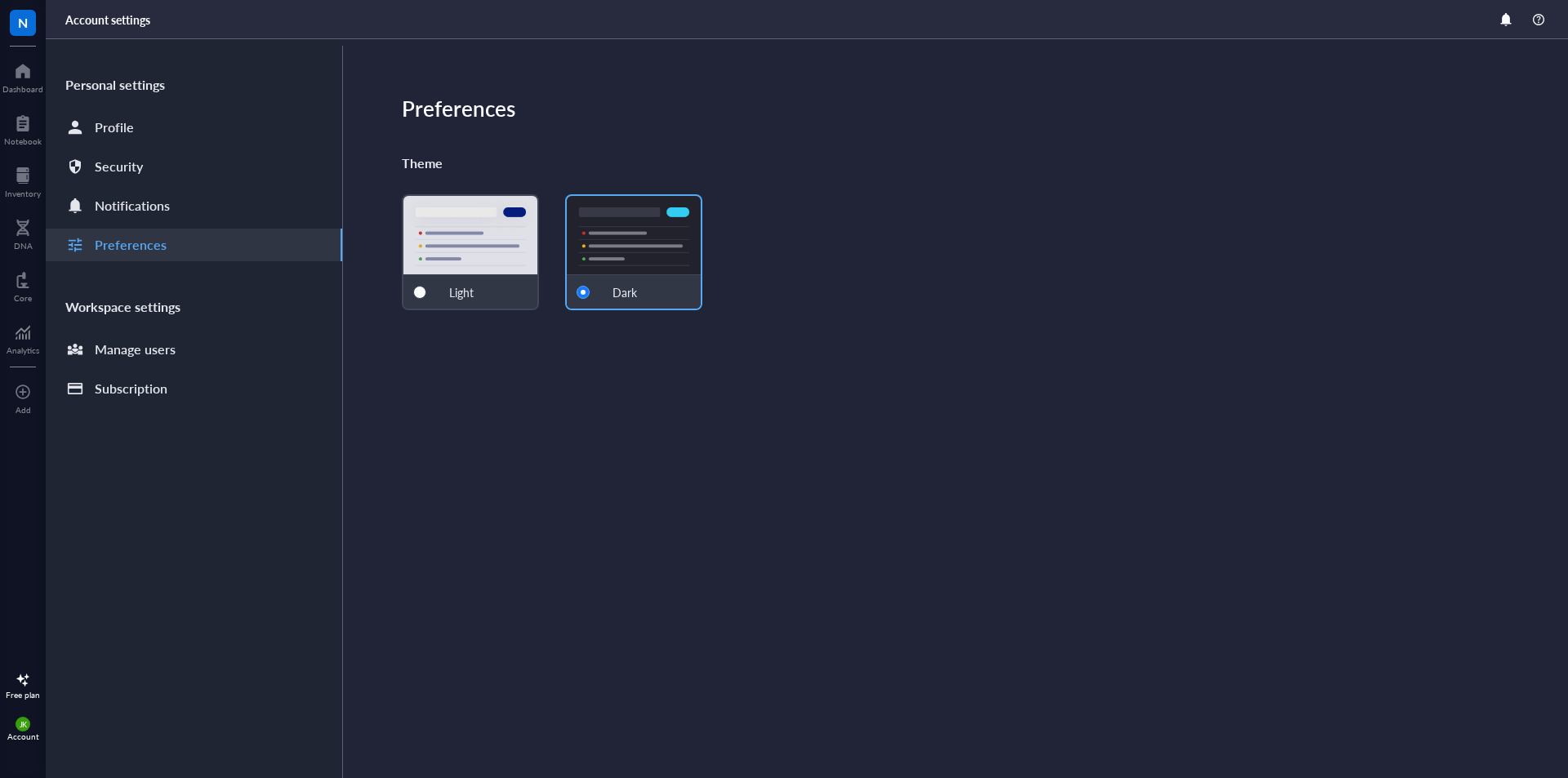
click at [93, 310] on div "Workspace settings" at bounding box center [193, 307] width 296 height 40
click at [109, 343] on div "Manage users" at bounding box center [135, 349] width 81 height 23
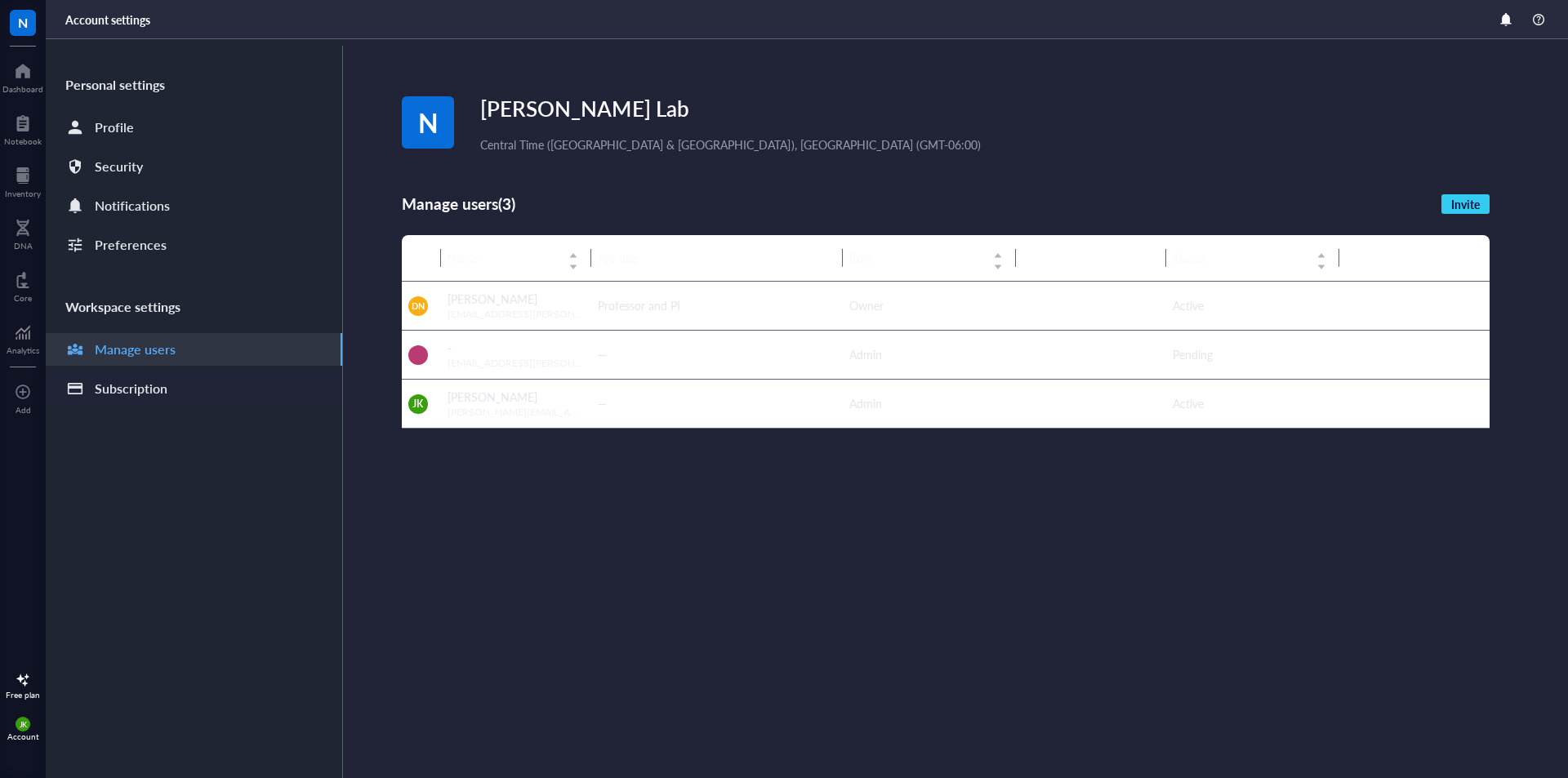
click at [131, 395] on div "Subscription" at bounding box center [131, 388] width 72 height 23
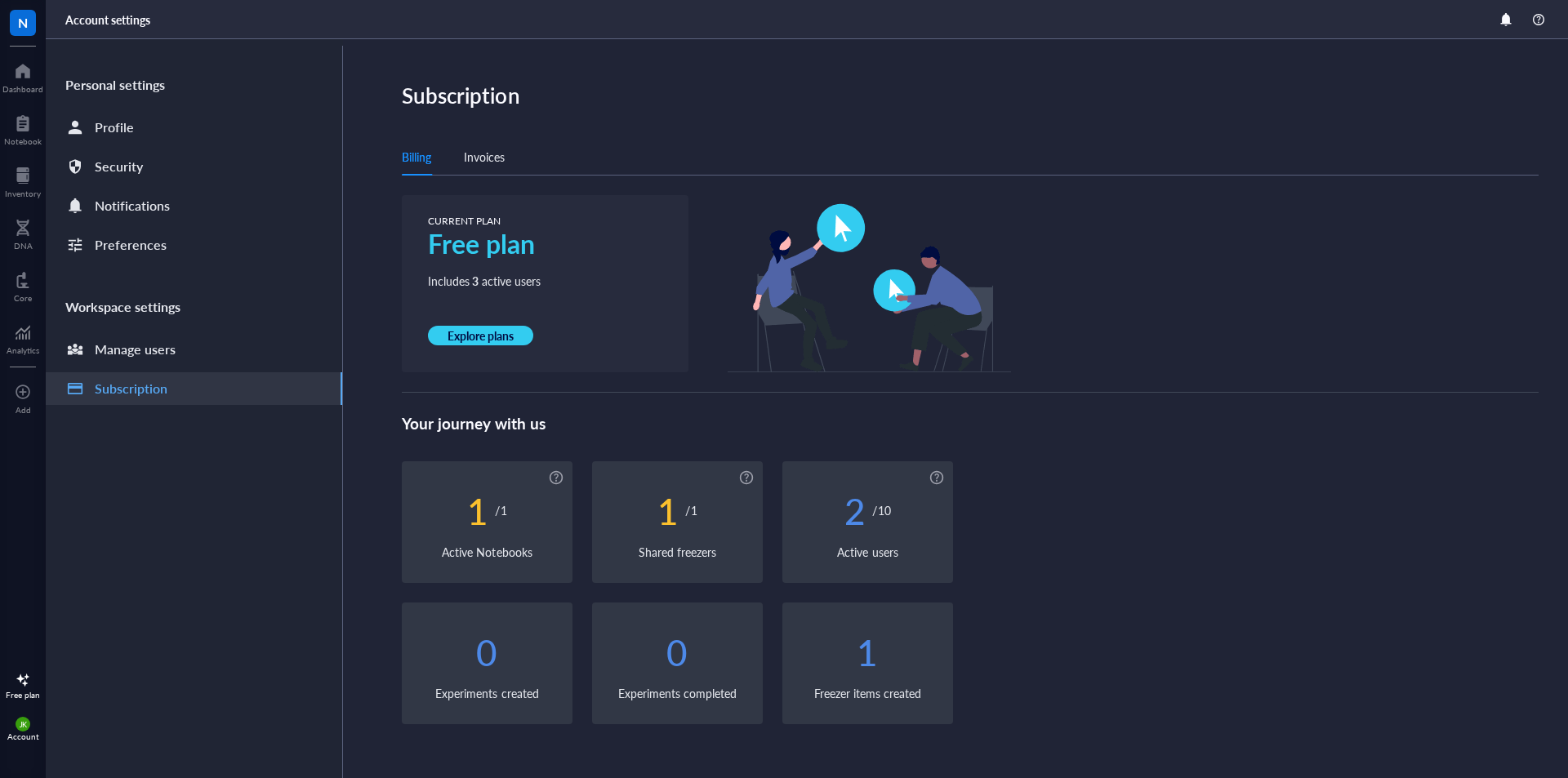
click at [475, 159] on div "Invoices" at bounding box center [484, 156] width 41 height 18
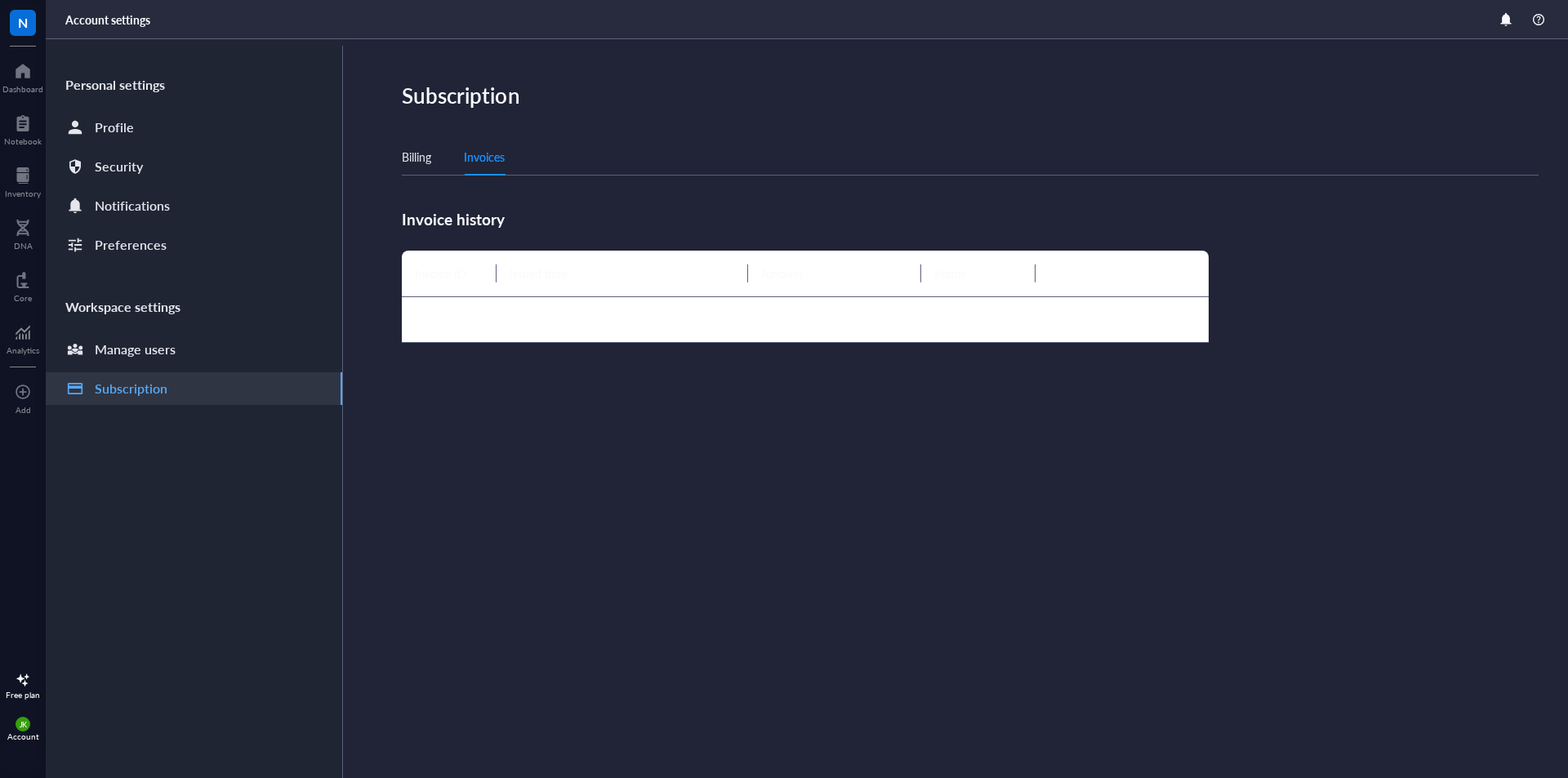
click at [433, 156] on div "Billing Invoices" at bounding box center [970, 157] width 1136 height 37
click at [421, 158] on div "Billing" at bounding box center [416, 156] width 29 height 18
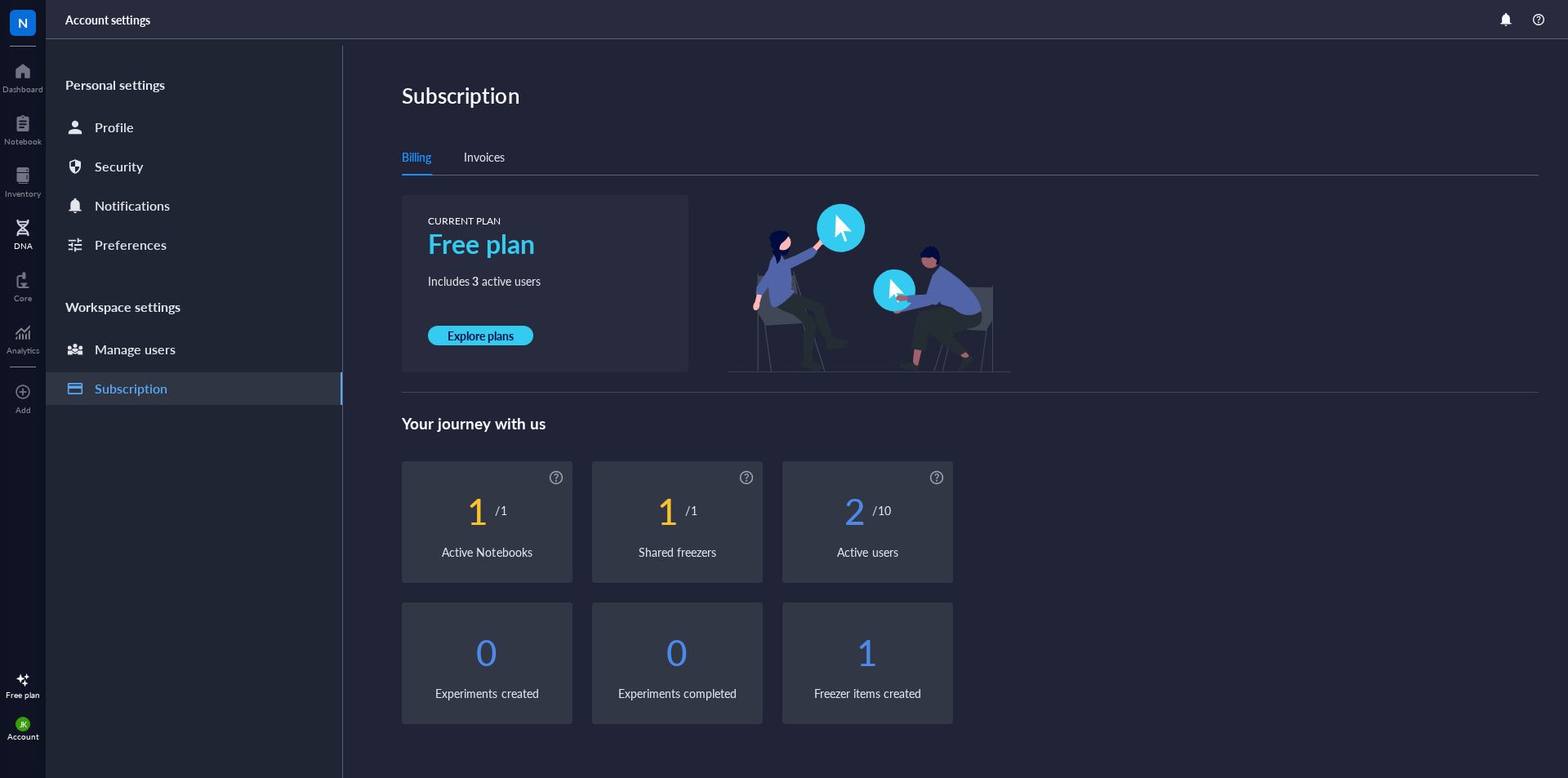
click at [13, 222] on div "DNA" at bounding box center [23, 232] width 45 height 45
click at [27, 274] on div at bounding box center [23, 279] width 18 height 26
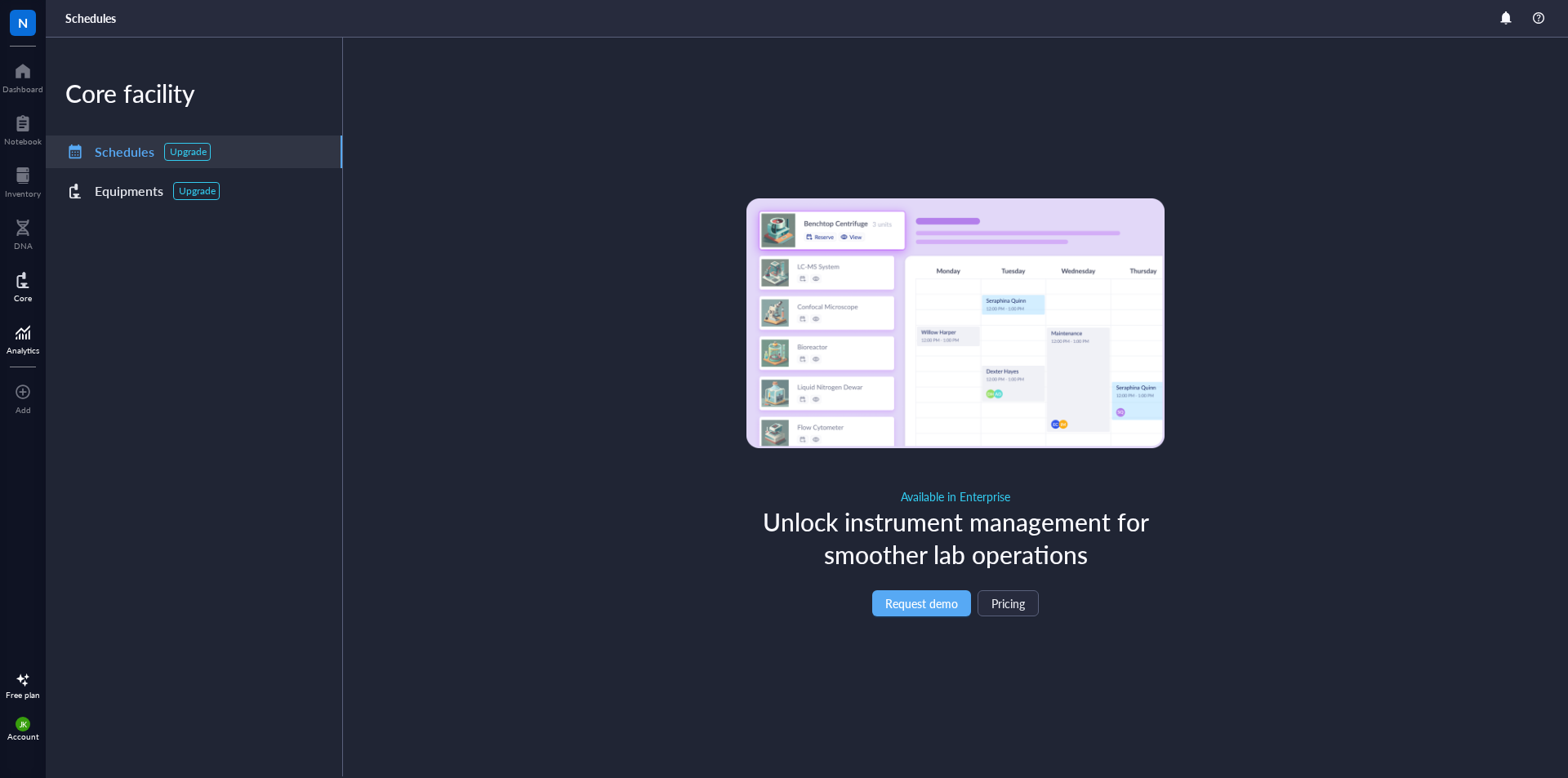
click at [27, 350] on div "Analytics" at bounding box center [23, 351] width 33 height 10
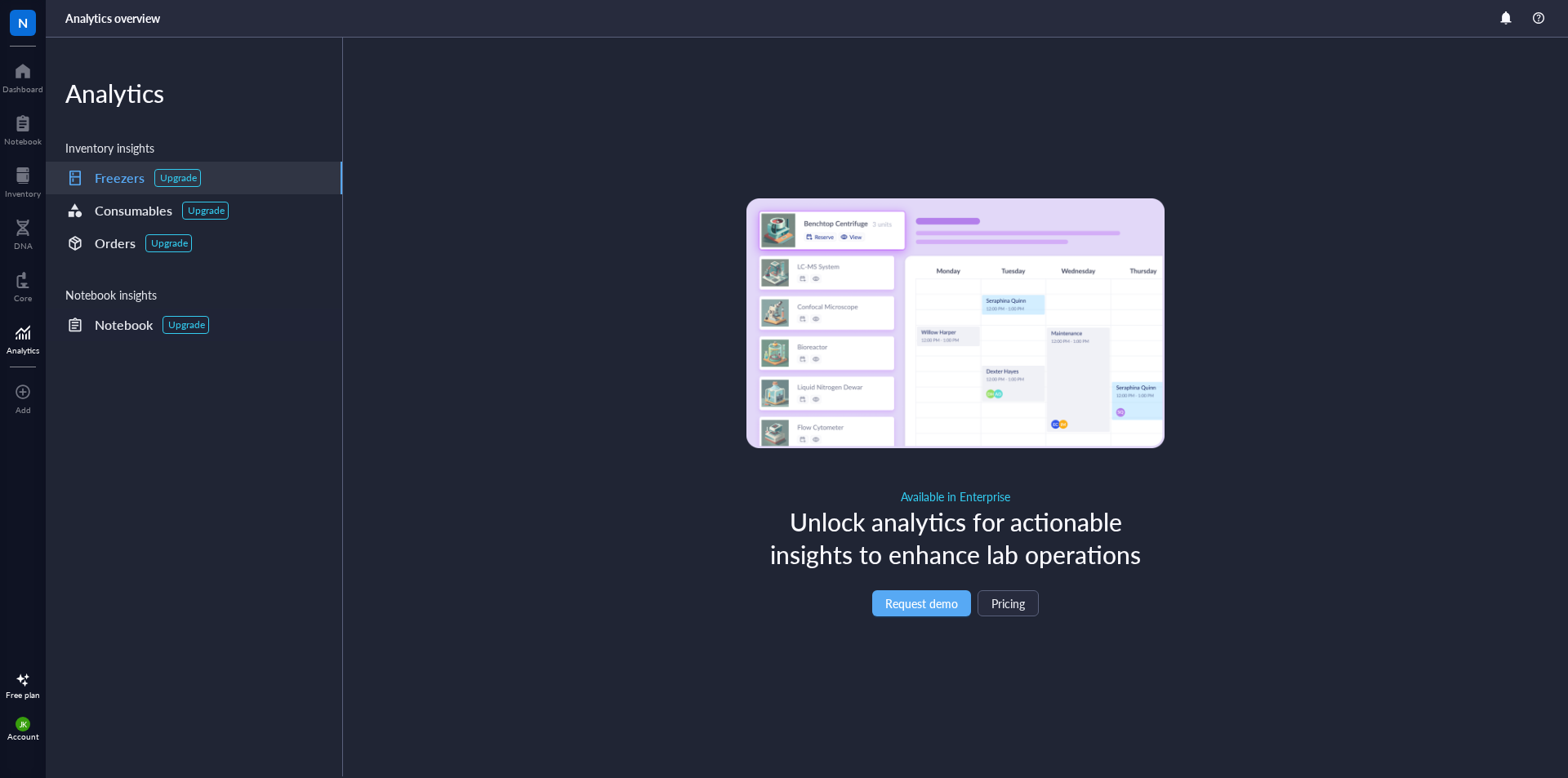
click at [124, 326] on div "Notebook" at bounding box center [124, 325] width 58 height 23
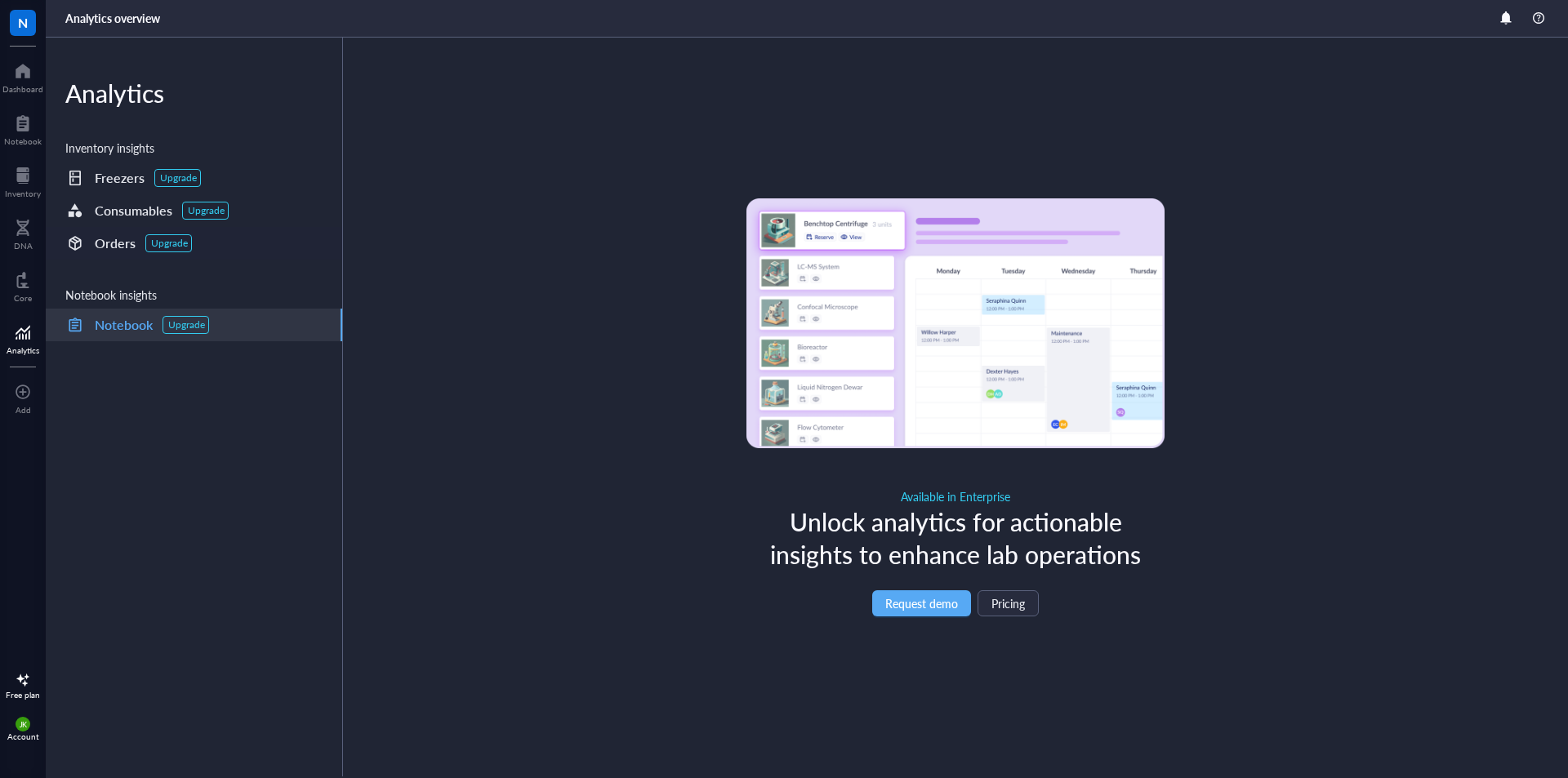
click at [99, 251] on div "Orders" at bounding box center [115, 243] width 41 height 23
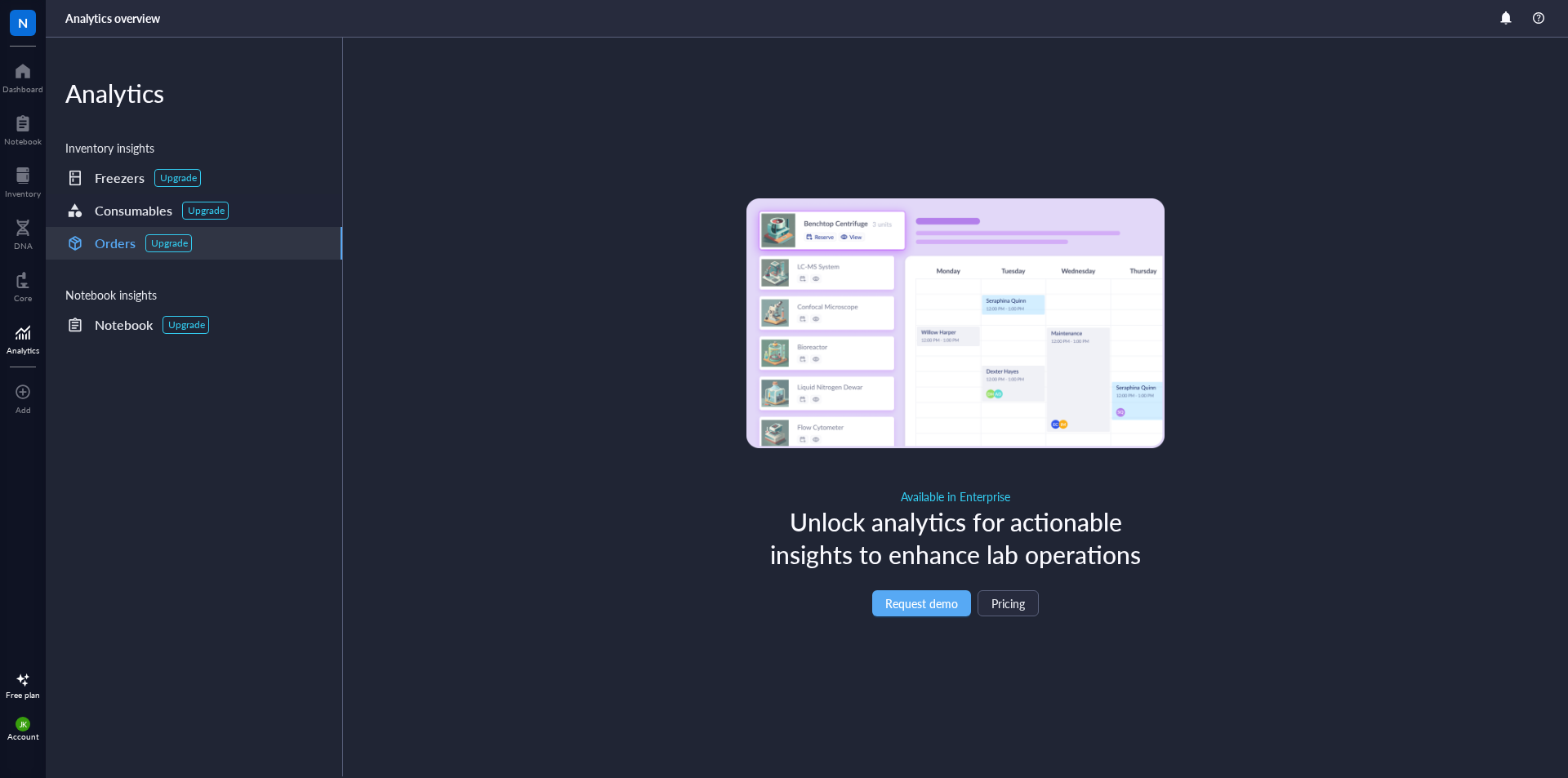
click at [110, 214] on div "Consumables" at bounding box center [134, 210] width 77 height 23
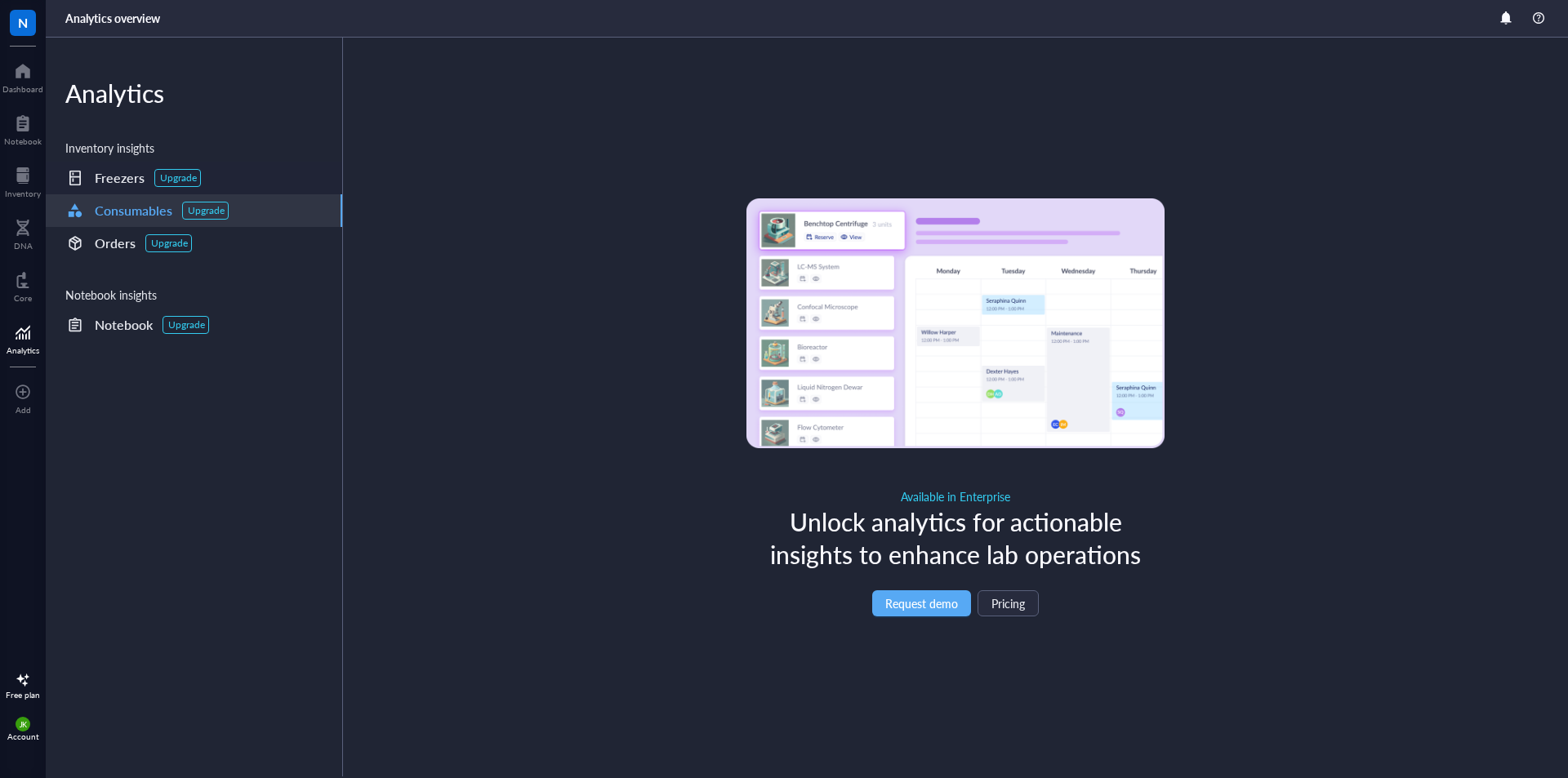
click at [123, 179] on div "Freezers" at bounding box center [119, 177] width 50 height 23
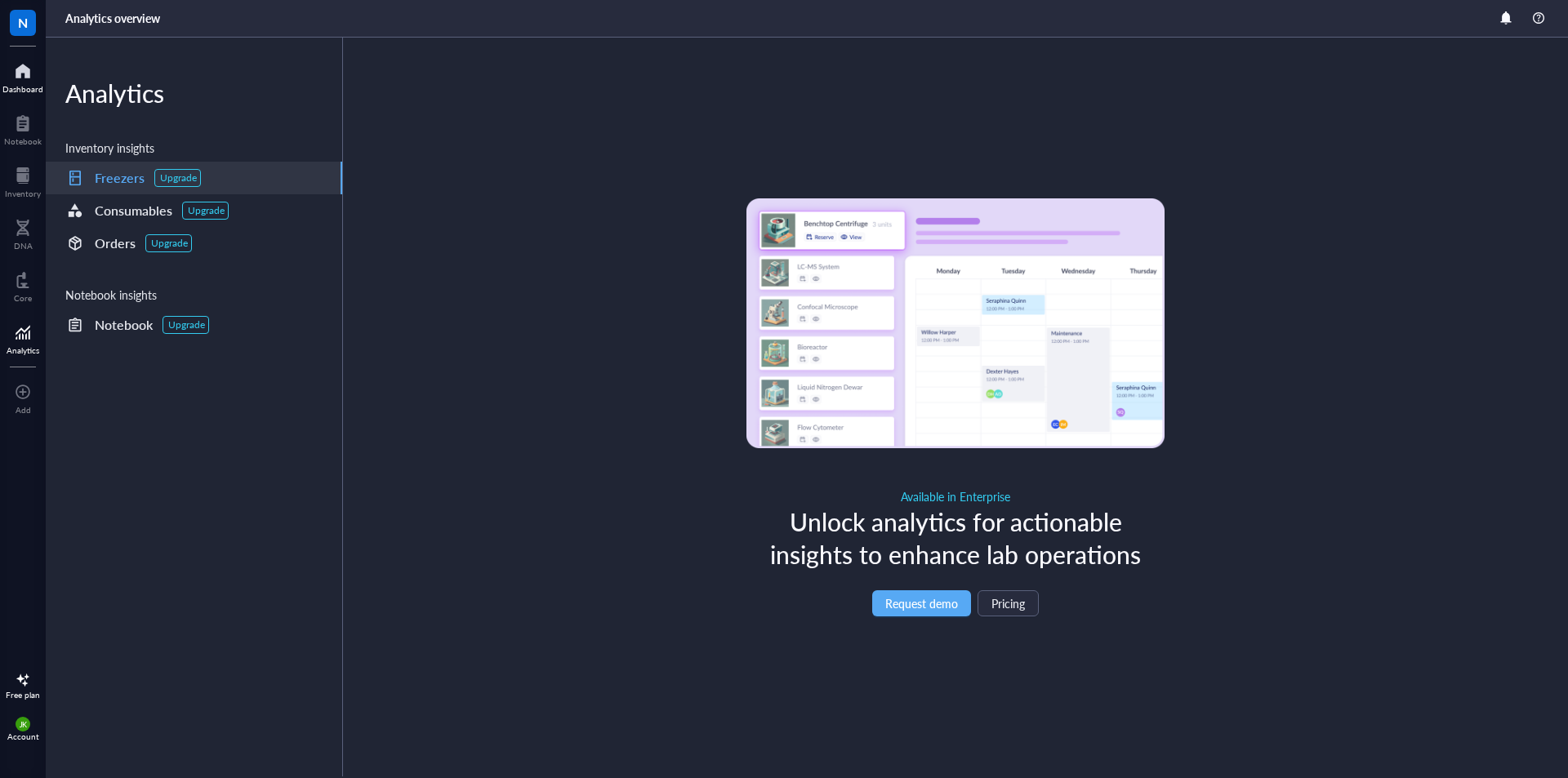
click at [14, 68] on div at bounding box center [23, 71] width 41 height 26
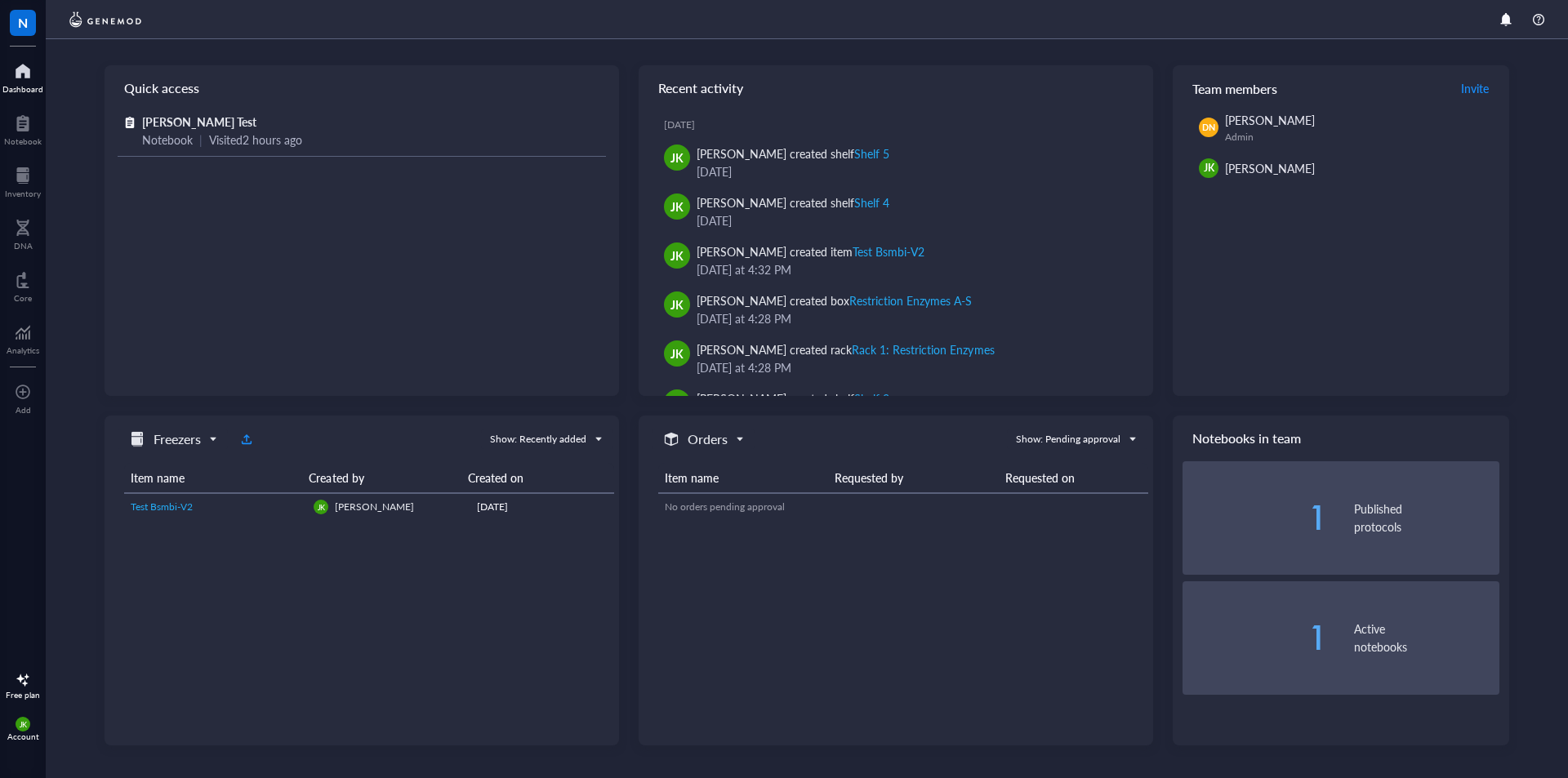
click at [125, 15] on img at bounding box center [105, 19] width 80 height 19
click at [33, 132] on div at bounding box center [23, 123] width 38 height 26
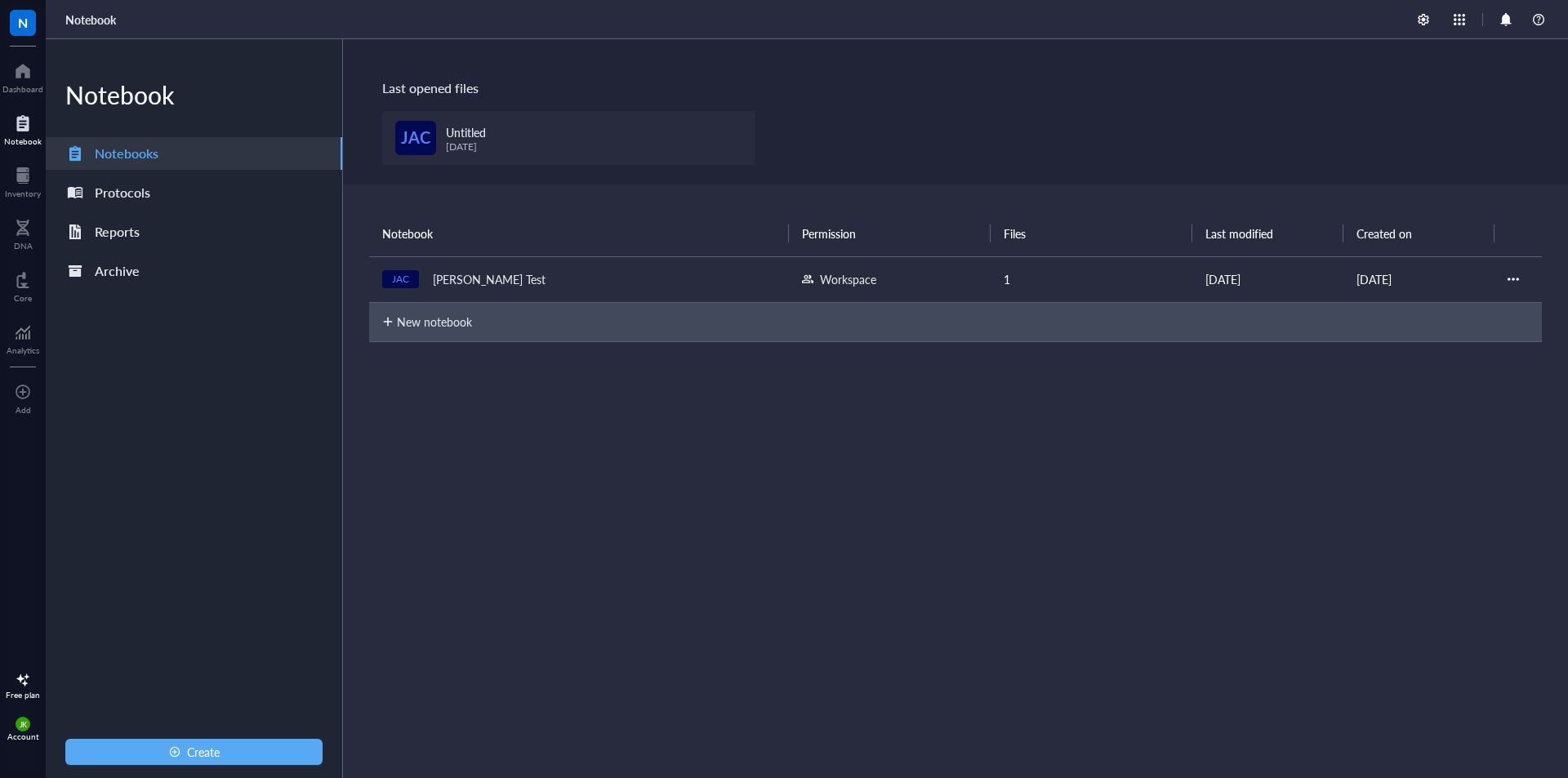
click at [492, 329] on div "New notebook" at bounding box center [955, 321] width 1147 height 42
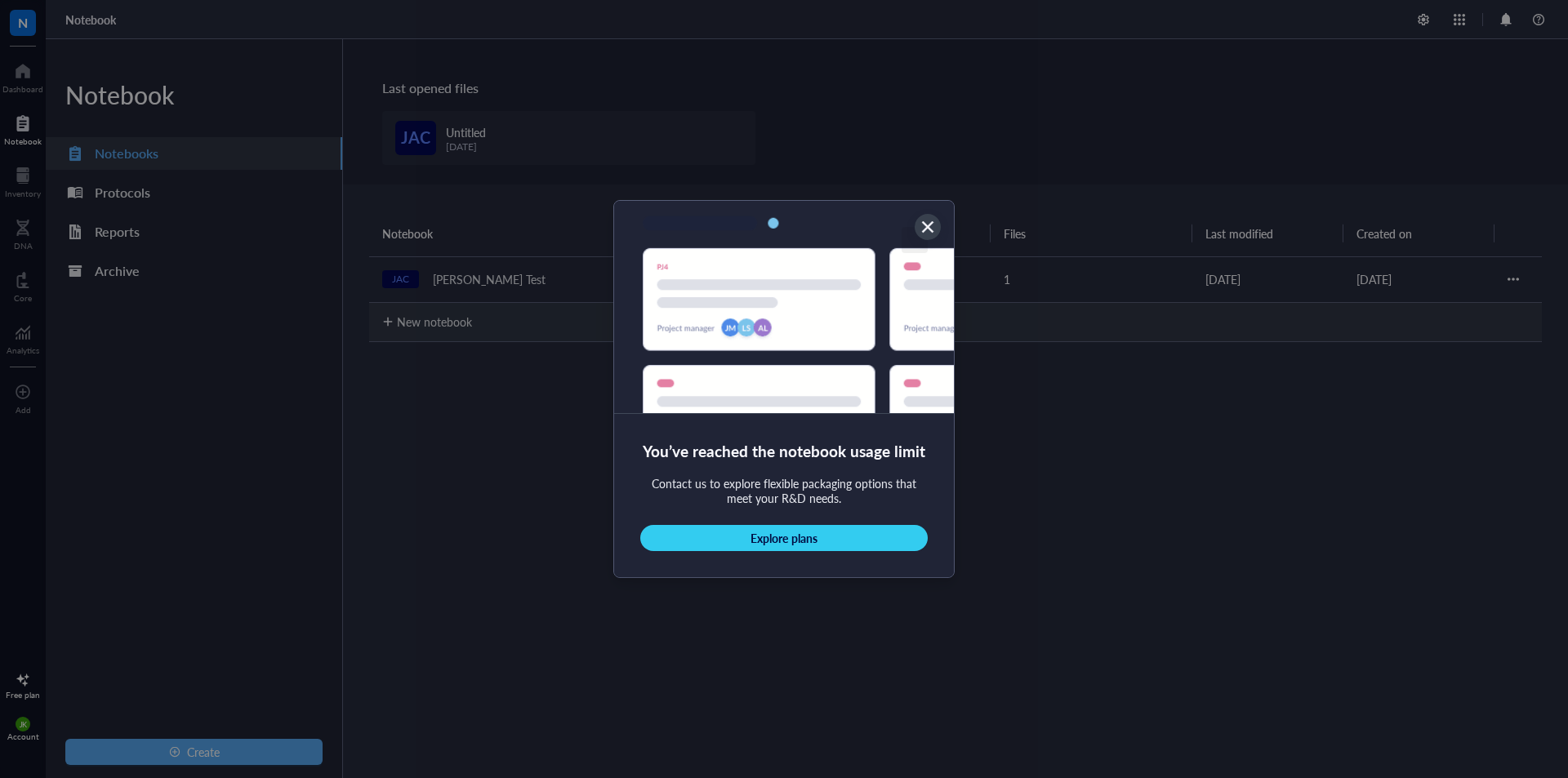
click at [924, 220] on icon "Close" at bounding box center [928, 227] width 15 height 15
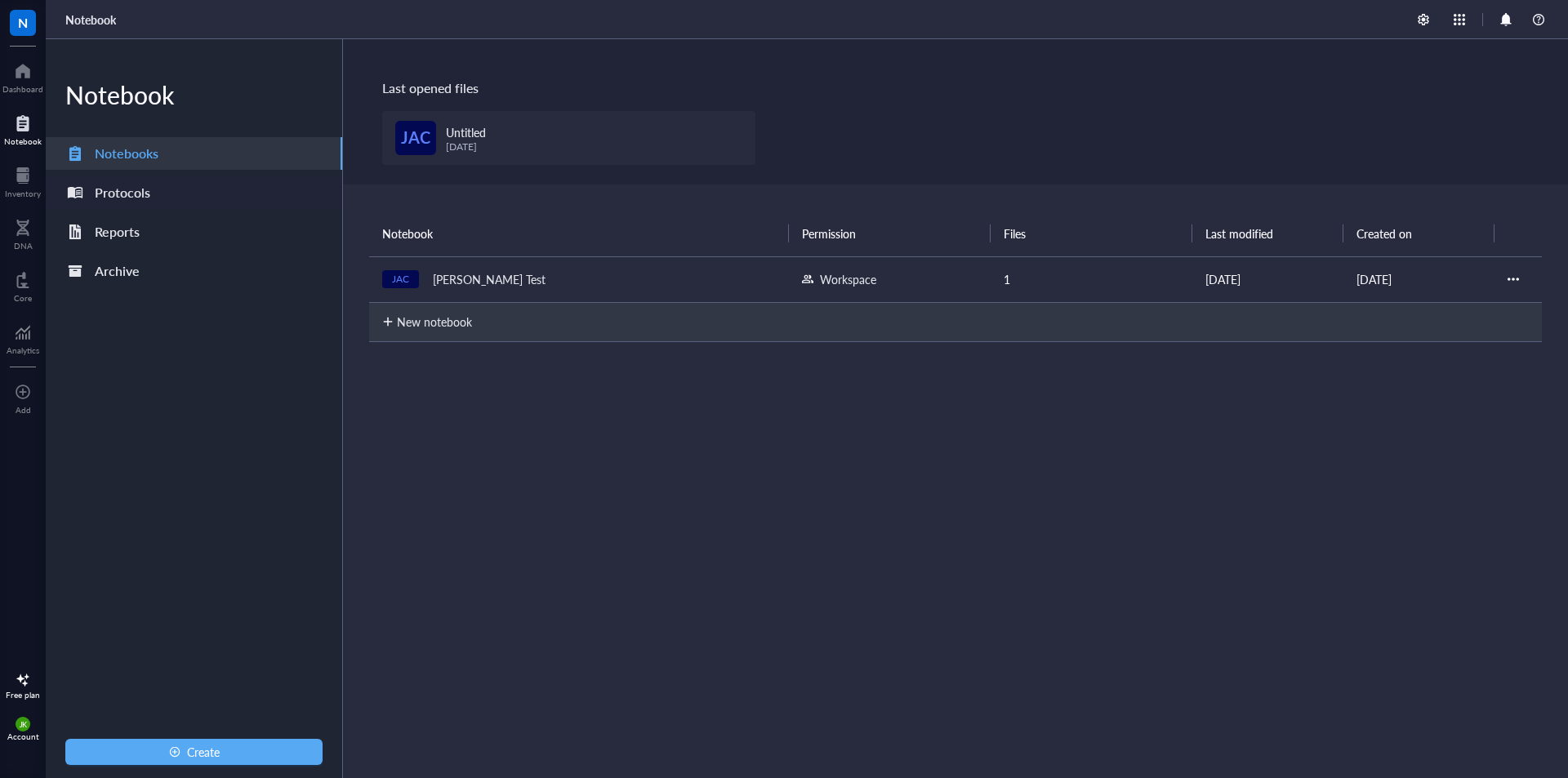
click at [141, 190] on div "Protocols" at bounding box center [123, 193] width 56 height 23
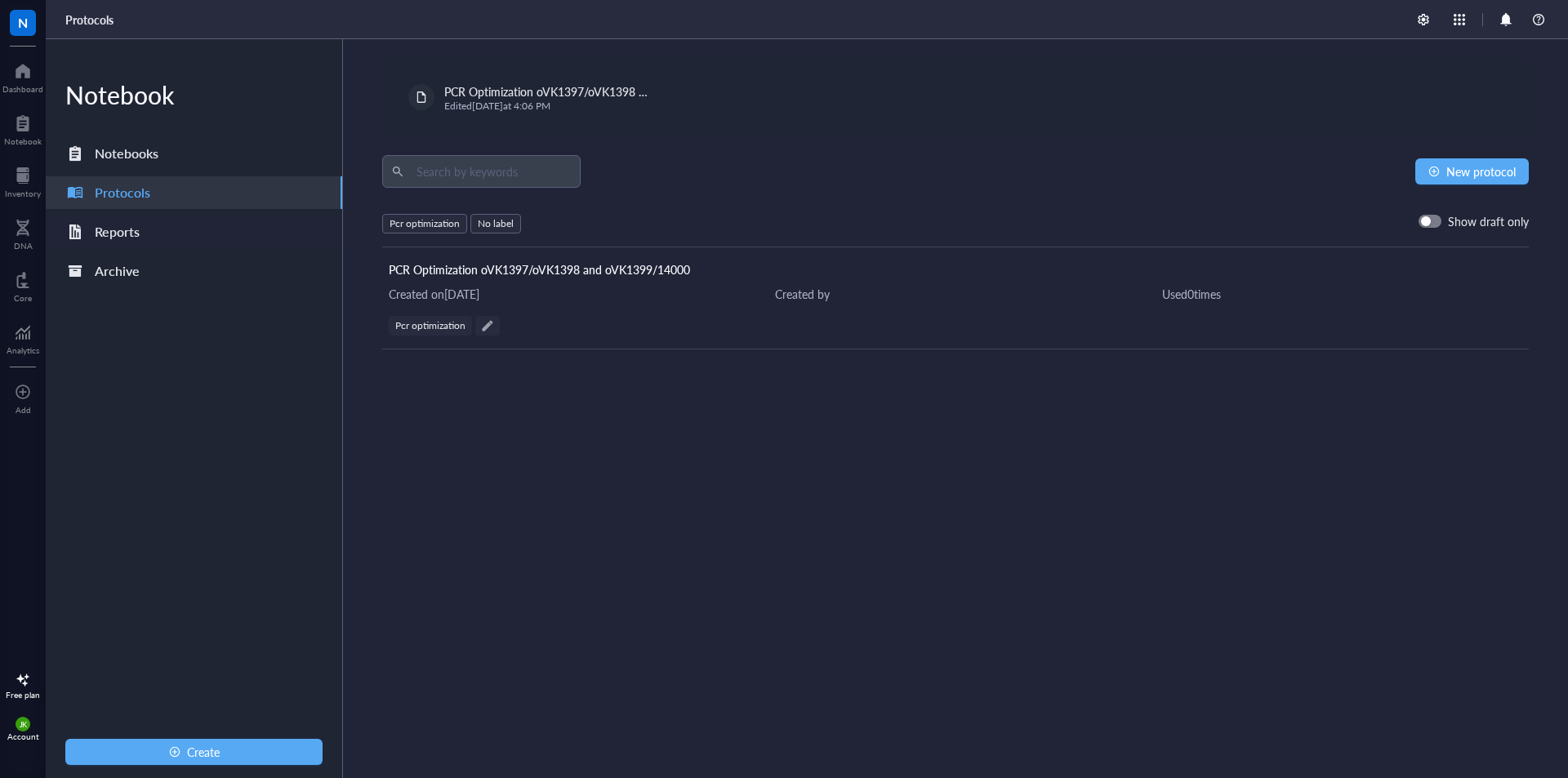
click at [135, 225] on div "Reports" at bounding box center [117, 231] width 45 height 23
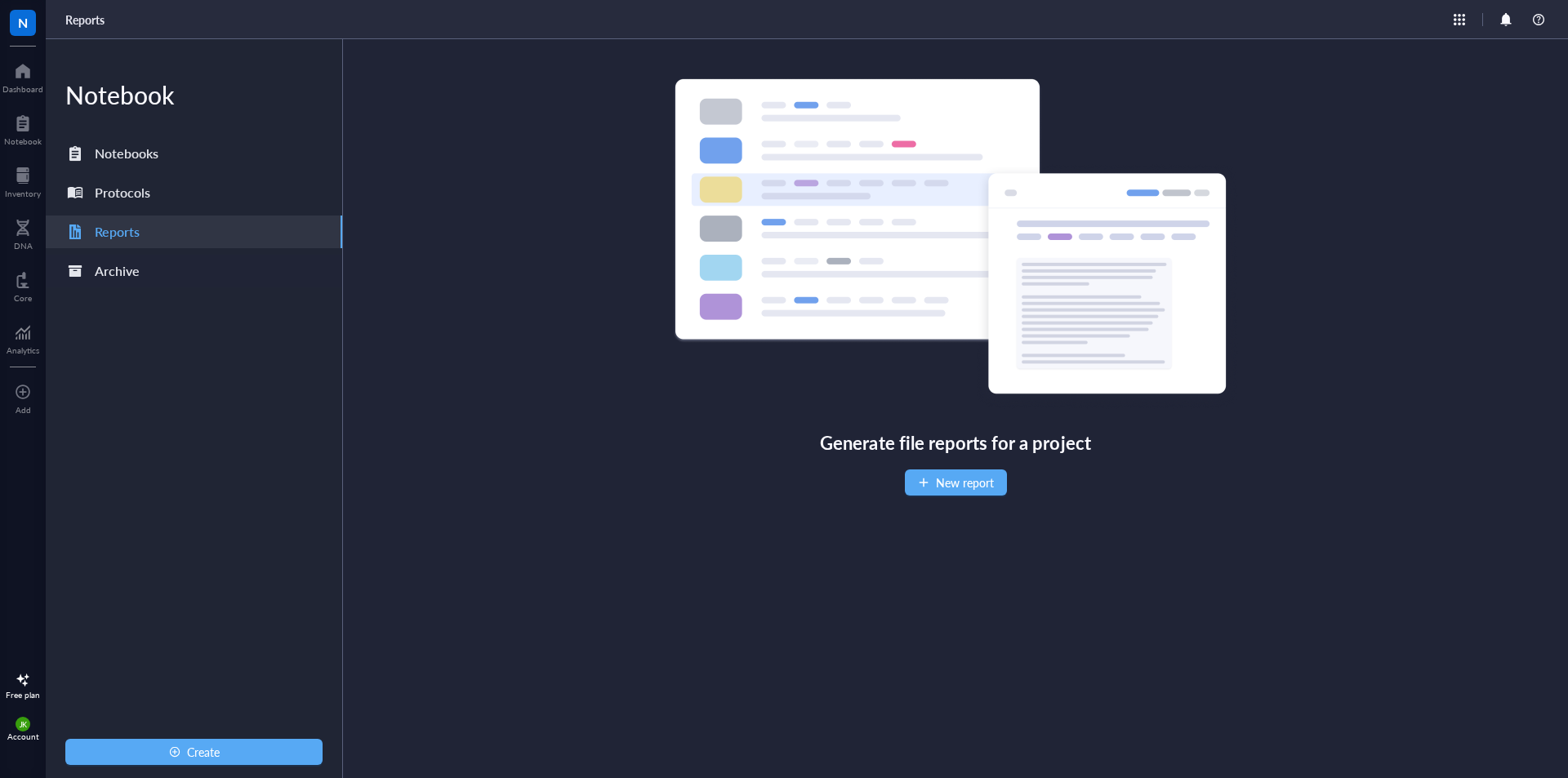
click at [130, 265] on div "Archive" at bounding box center [117, 271] width 45 height 23
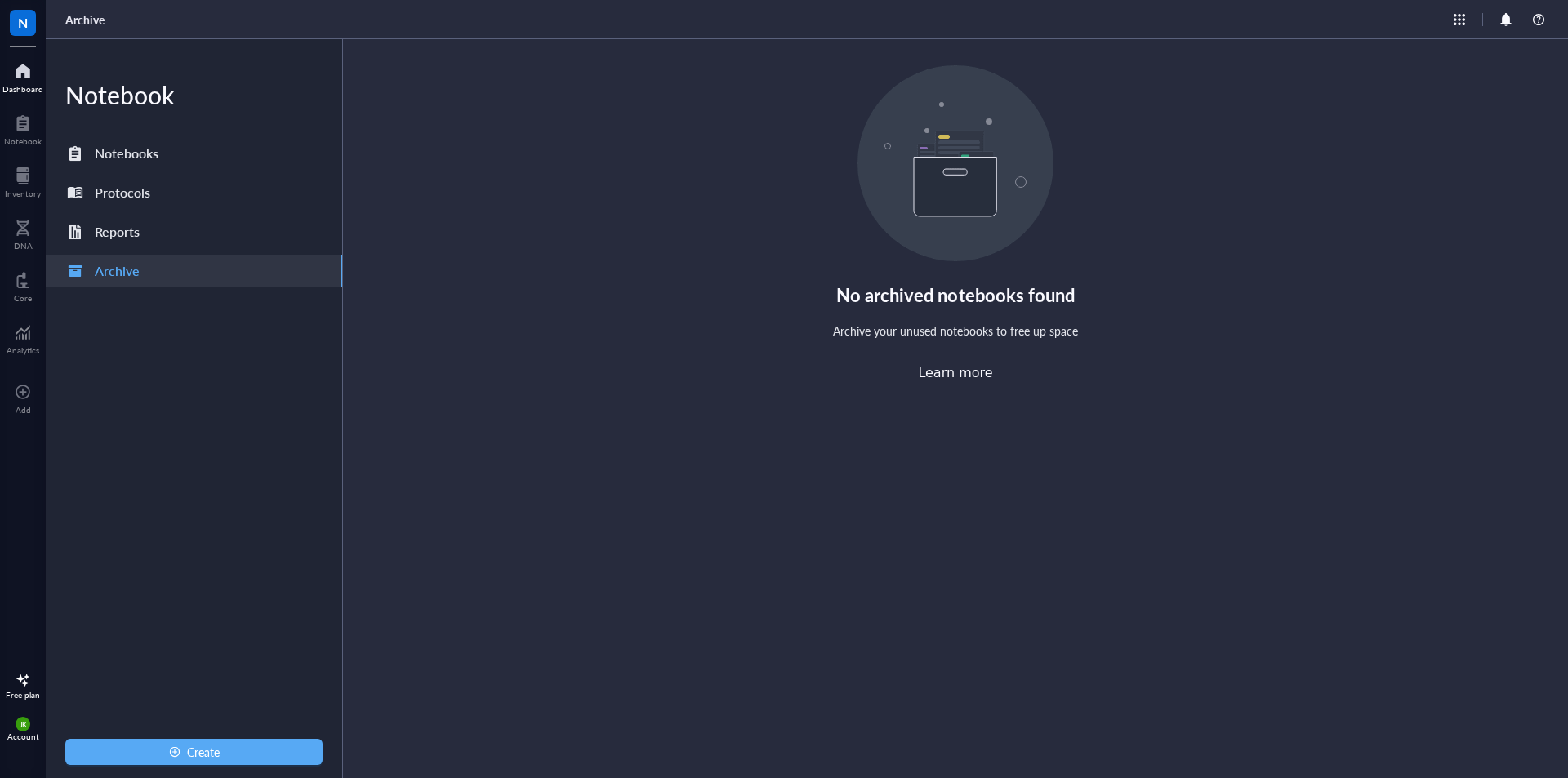
click at [34, 81] on div at bounding box center [23, 71] width 41 height 26
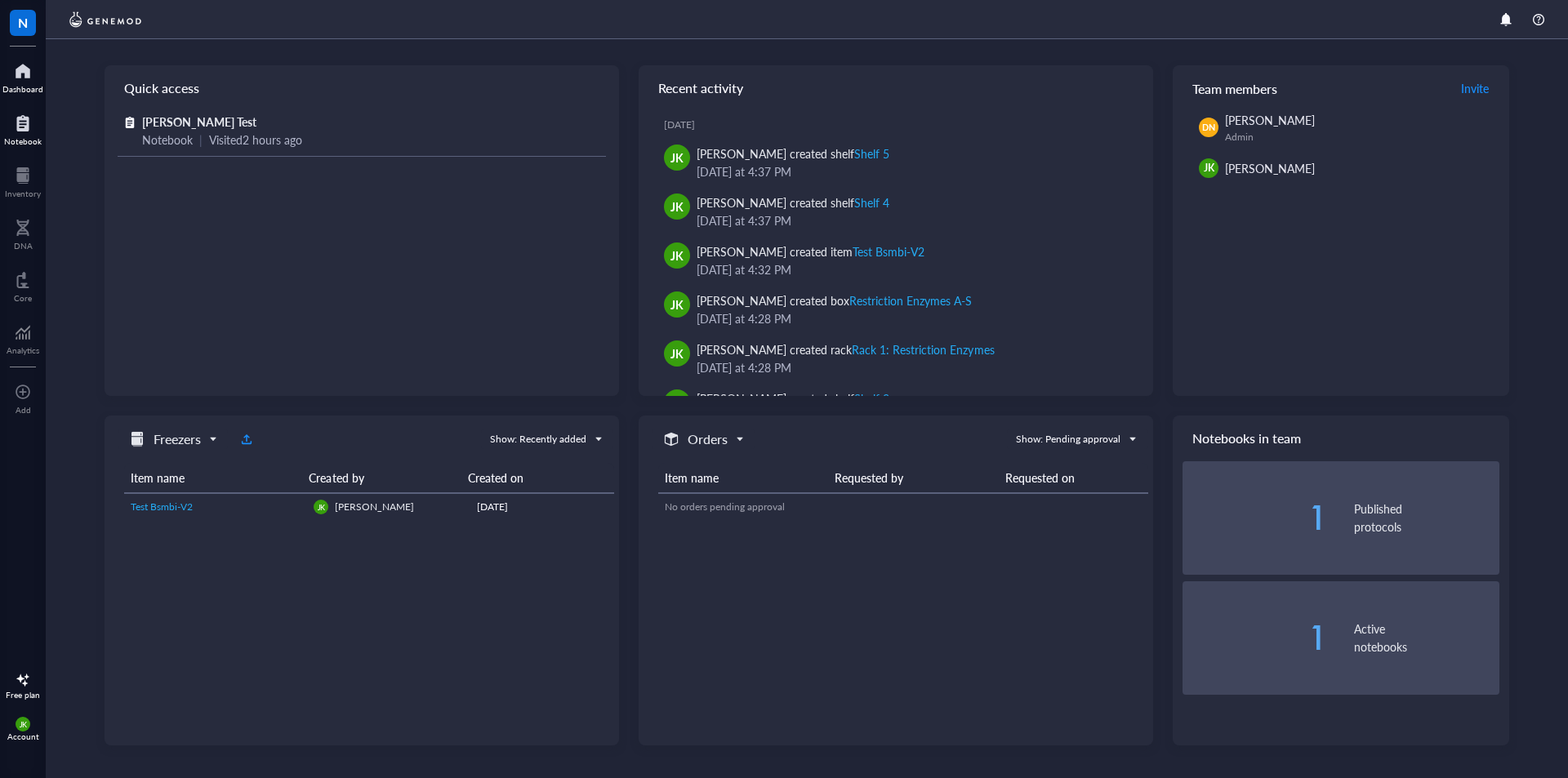
click at [31, 114] on div at bounding box center [23, 123] width 38 height 26
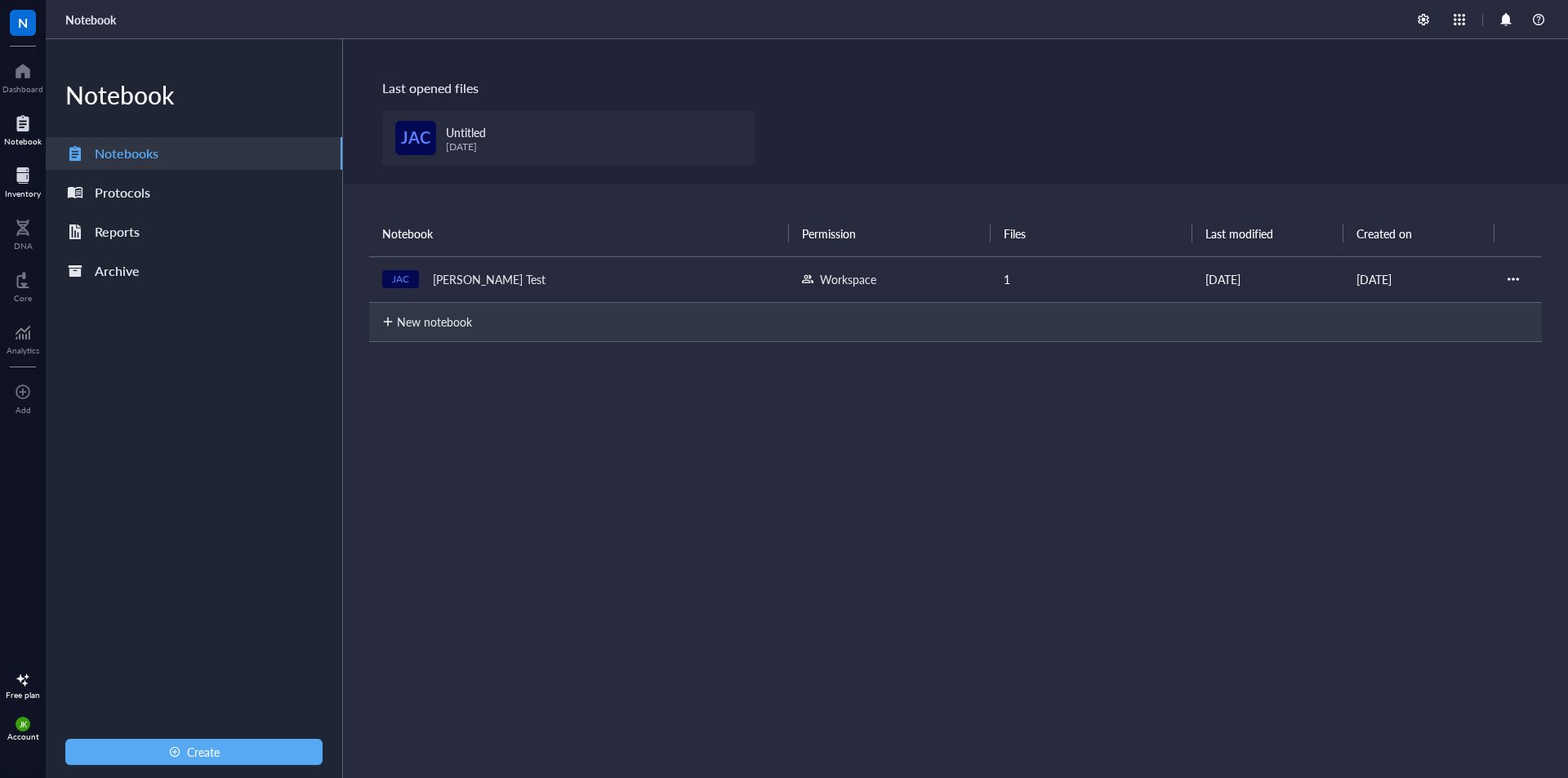
click at [25, 192] on div "Inventory" at bounding box center [23, 193] width 36 height 10
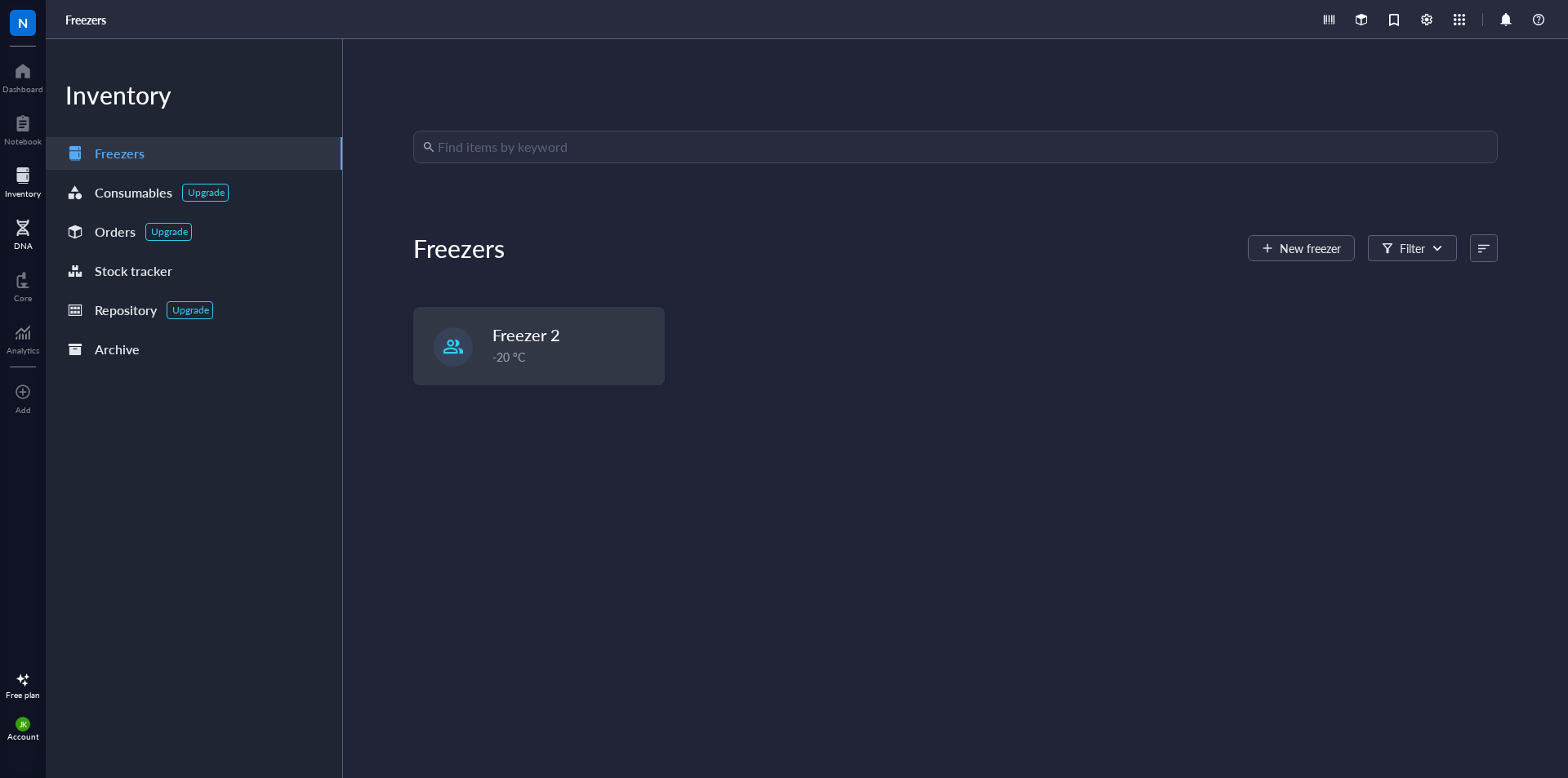
click at [19, 233] on div at bounding box center [24, 227] width 19 height 26
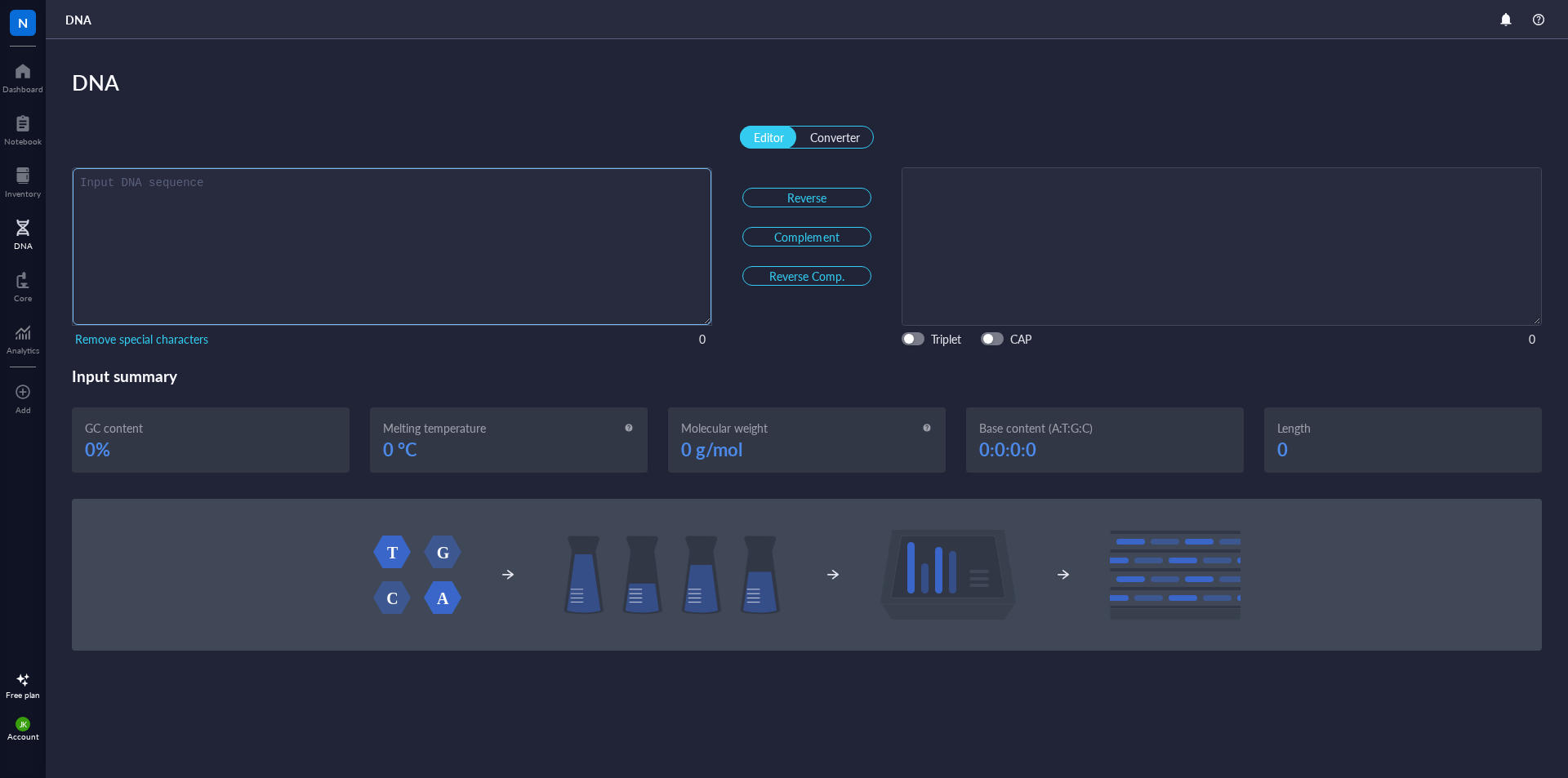
click at [368, 229] on textarea "Editor Converter" at bounding box center [391, 246] width 638 height 156
click at [844, 134] on div "Converter" at bounding box center [834, 136] width 50 height 14
click at [751, 134] on input "Editor Converter" at bounding box center [745, 131] width 11 height 11
checkbox input "true"
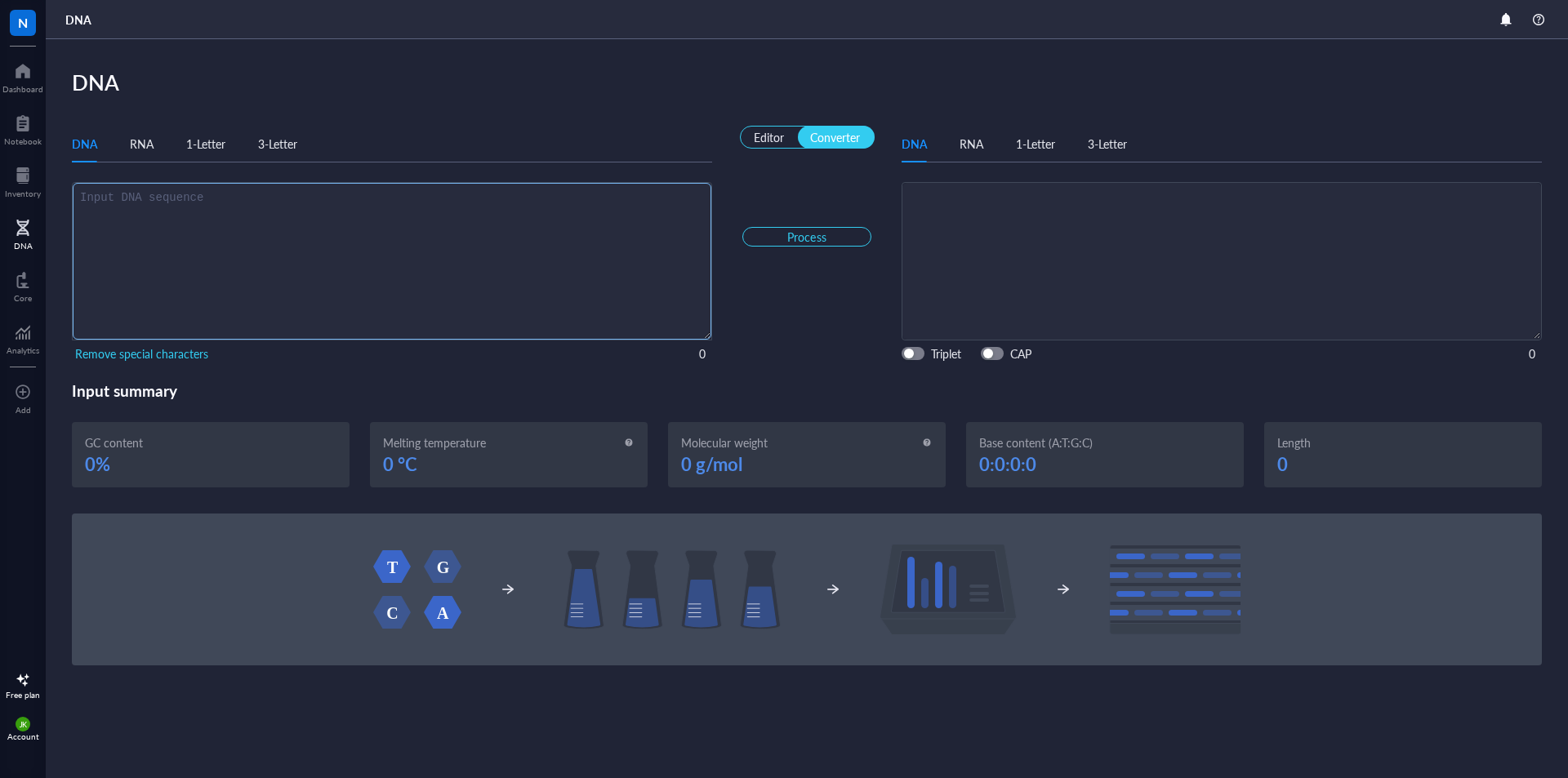
click at [507, 229] on textarea "Editor Converter" at bounding box center [391, 261] width 638 height 156
type textarea "ATCGGGGTACAGGAT"
click at [973, 146] on div "RNA" at bounding box center [972, 143] width 24 height 18
click at [856, 236] on button "Process" at bounding box center [806, 236] width 129 height 19
click at [1030, 146] on div "1-Letter" at bounding box center [1036, 143] width 40 height 18
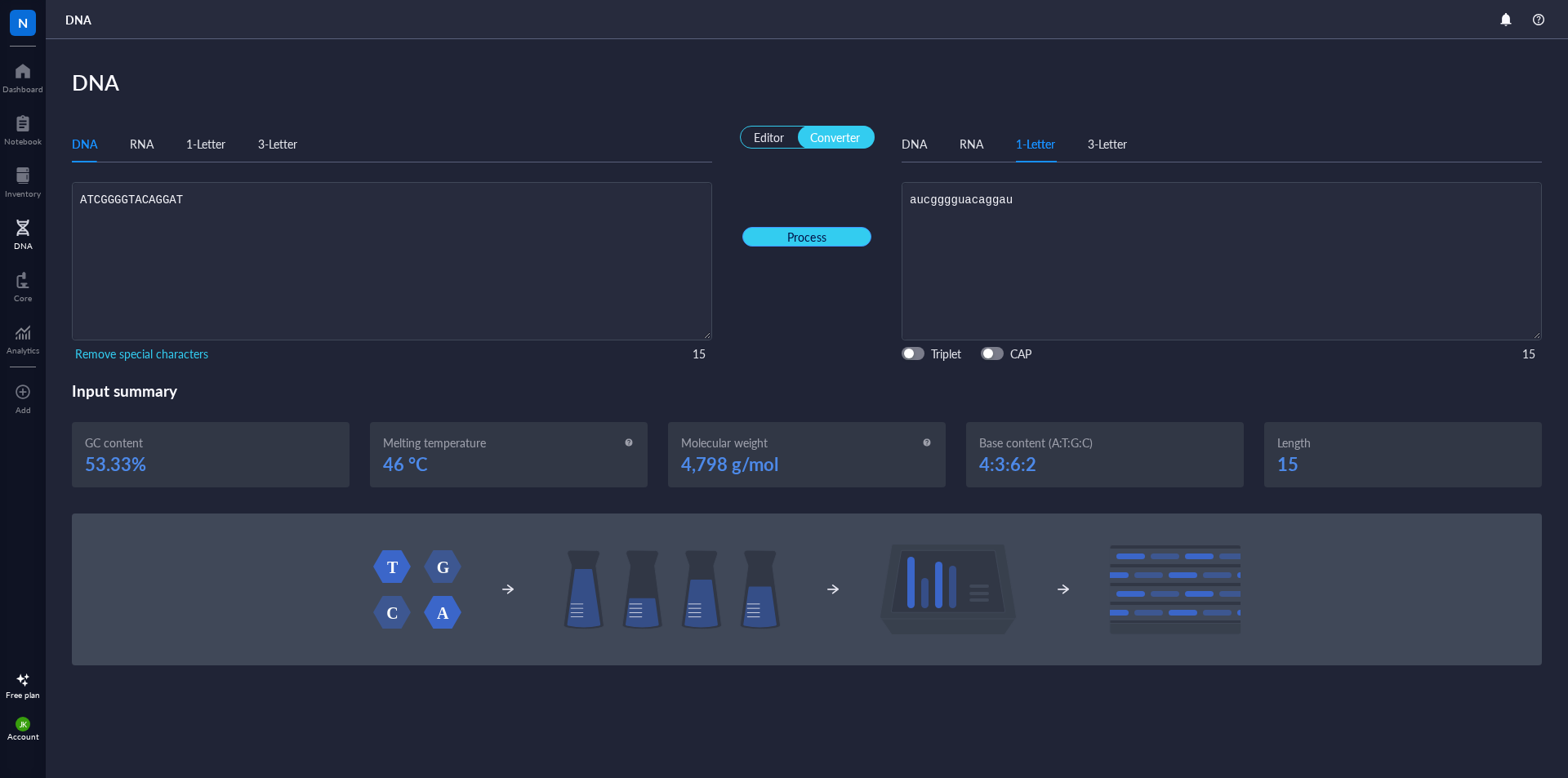
click at [858, 230] on button "Process" at bounding box center [806, 236] width 129 height 19
click at [1116, 136] on div "3-Letter" at bounding box center [1107, 143] width 40 height 18
click at [849, 233] on div "Process" at bounding box center [807, 236] width 88 height 14
type textarea "ileglyvalglnasp"
click at [767, 135] on div "Editor" at bounding box center [769, 136] width 30 height 14
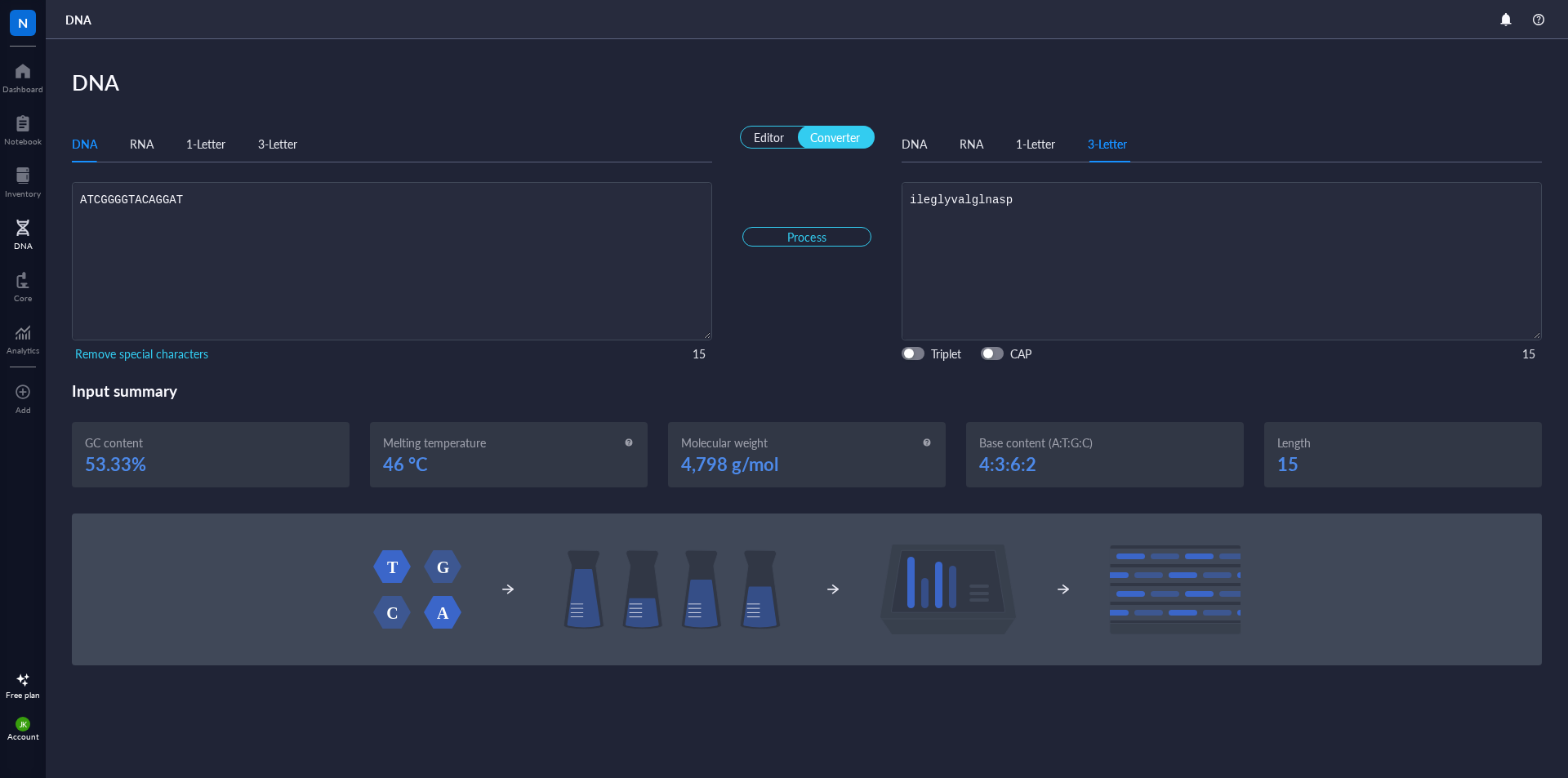
click at [751, 135] on input "Editor Converter" at bounding box center [745, 131] width 11 height 11
checkbox input "false"
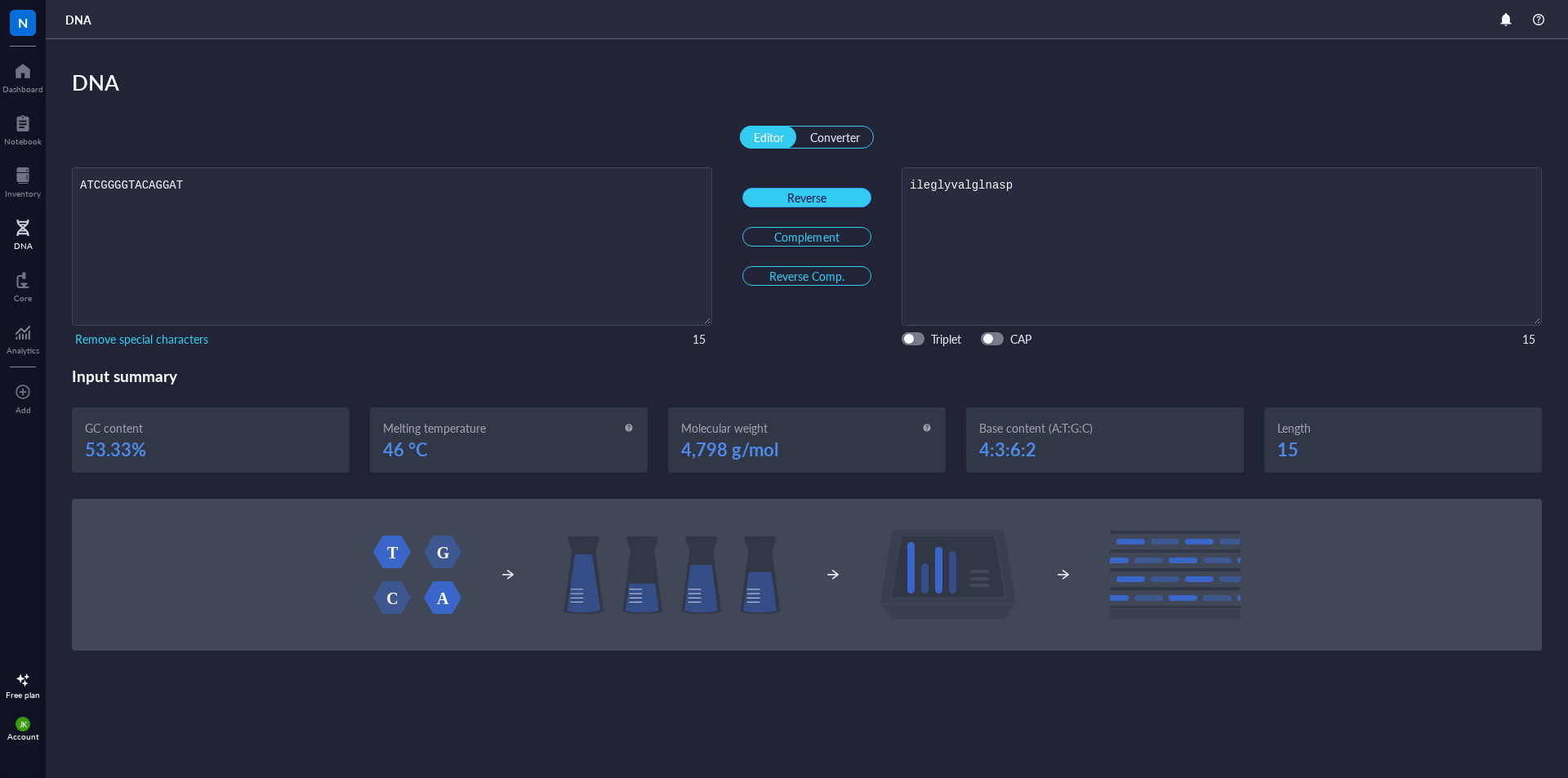
click at [801, 202] on span "Reverse" at bounding box center [807, 197] width 40 height 14
click at [805, 235] on span "Complement" at bounding box center [806, 236] width 65 height 14
click at [809, 273] on span "Reverse Comp." at bounding box center [806, 275] width 75 height 14
type textarea "atcctgtaccccgat"
click at [524, 245] on textarea "ATCGGGGTACAGGAT" at bounding box center [391, 246] width 638 height 156
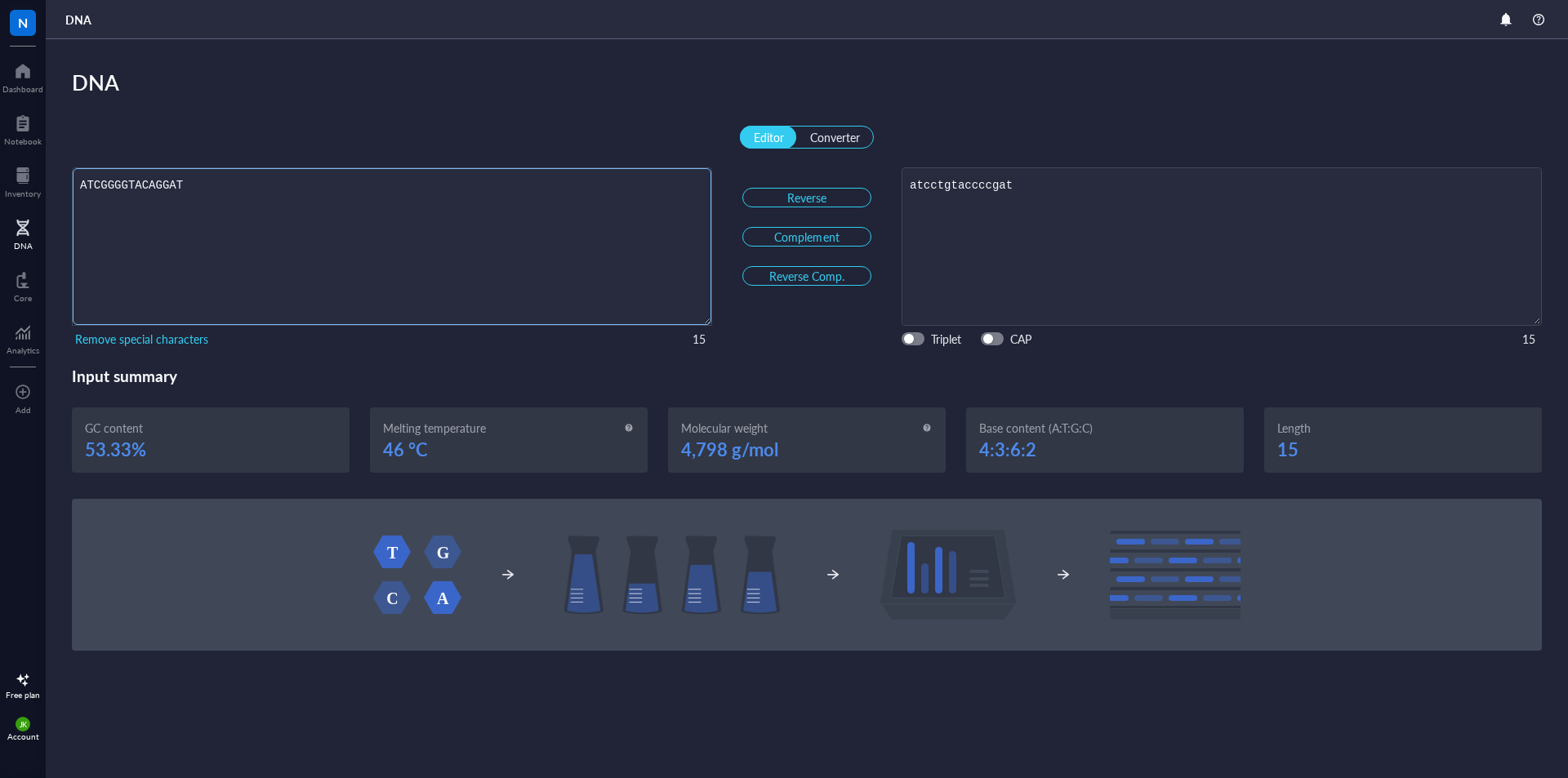
click at [524, 245] on textarea "ATCGGGGTACAGGAT" at bounding box center [391, 246] width 638 height 156
click at [913, 341] on div "button" at bounding box center [909, 340] width 10 height 10
click at [913, 341] on div "button" at bounding box center [917, 340] width 10 height 10
type textarea "atcctgtaccccgat"
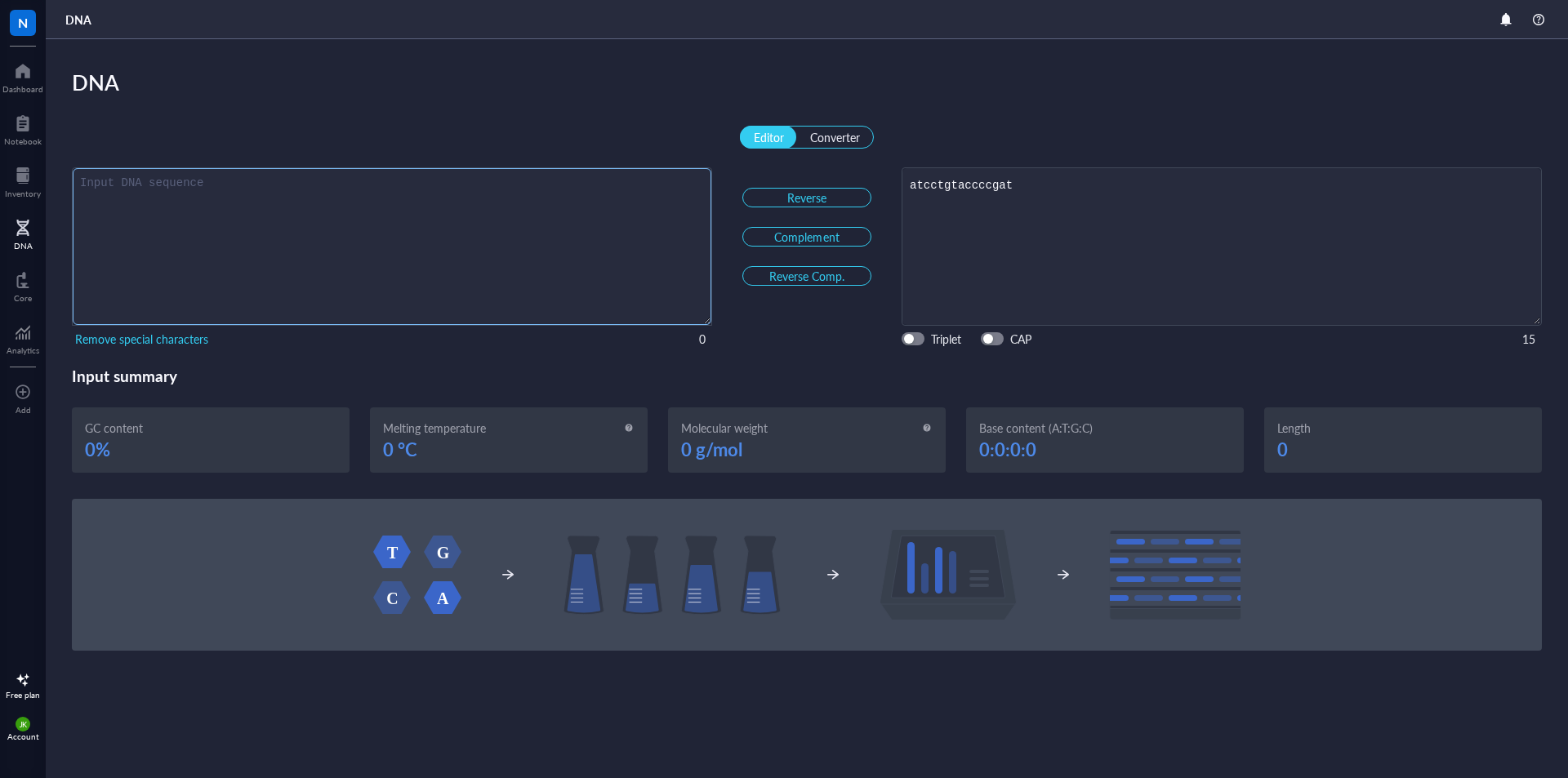
click at [172, 279] on textarea "Editor Converter" at bounding box center [391, 246] width 638 height 156
type textarea "w"
click at [800, 197] on span "Reverse" at bounding box center [807, 197] width 40 height 14
type textarea "w"
click at [813, 235] on span "Complement" at bounding box center [806, 236] width 65 height 14
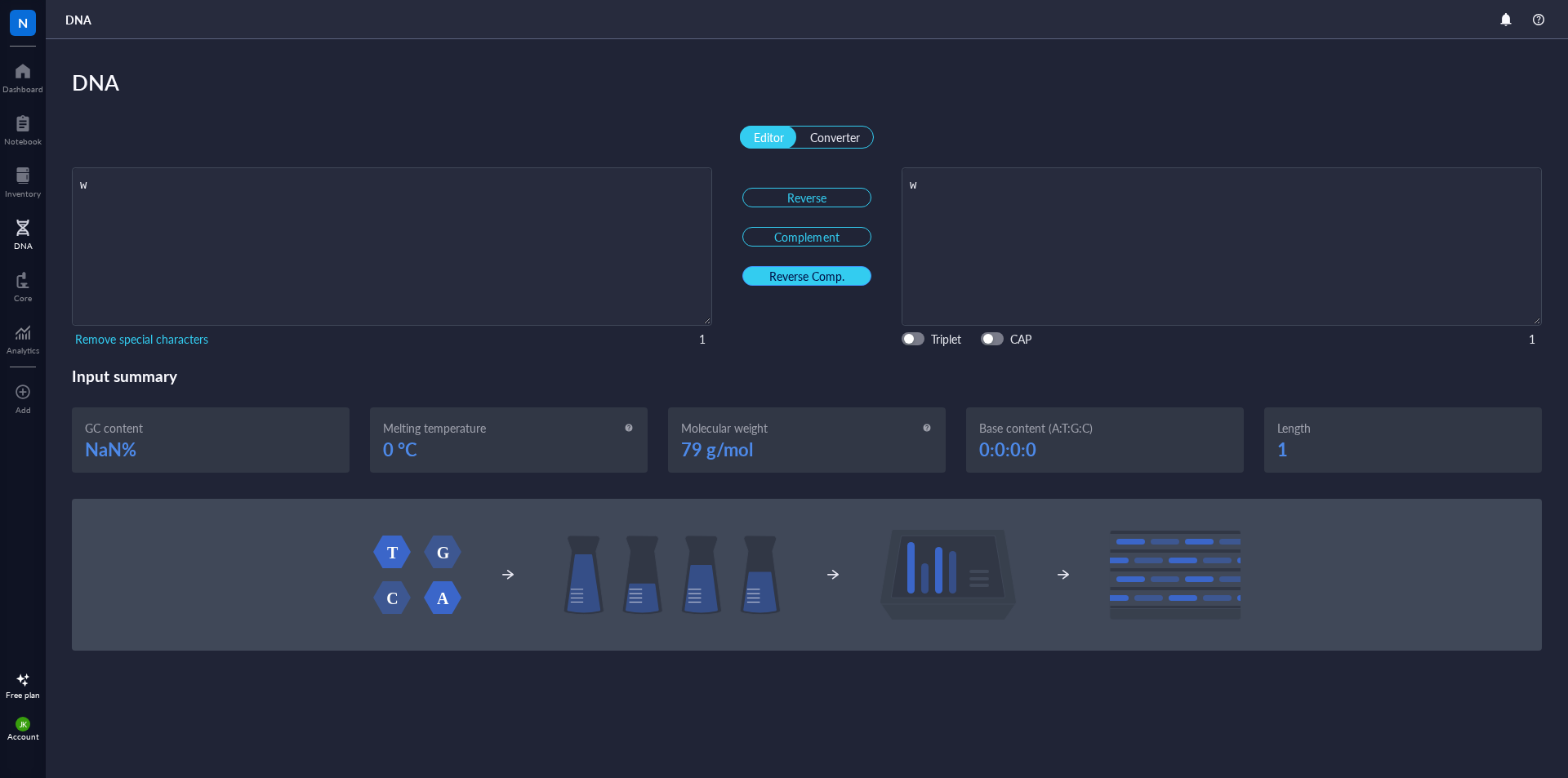
click at [813, 270] on span "Reverse Comp." at bounding box center [806, 275] width 75 height 14
drag, startPoint x: 301, startPoint y: 230, endPoint x: 34, endPoint y: 374, distance: 303.4
click at [34, 374] on div "N Dashboard Notebook Inventory DNA Core Analytics To pick up a draggable item, …" at bounding box center [784, 389] width 1568 height 778
type textarea "r"
click at [808, 201] on span "Reverse" at bounding box center [807, 197] width 40 height 14
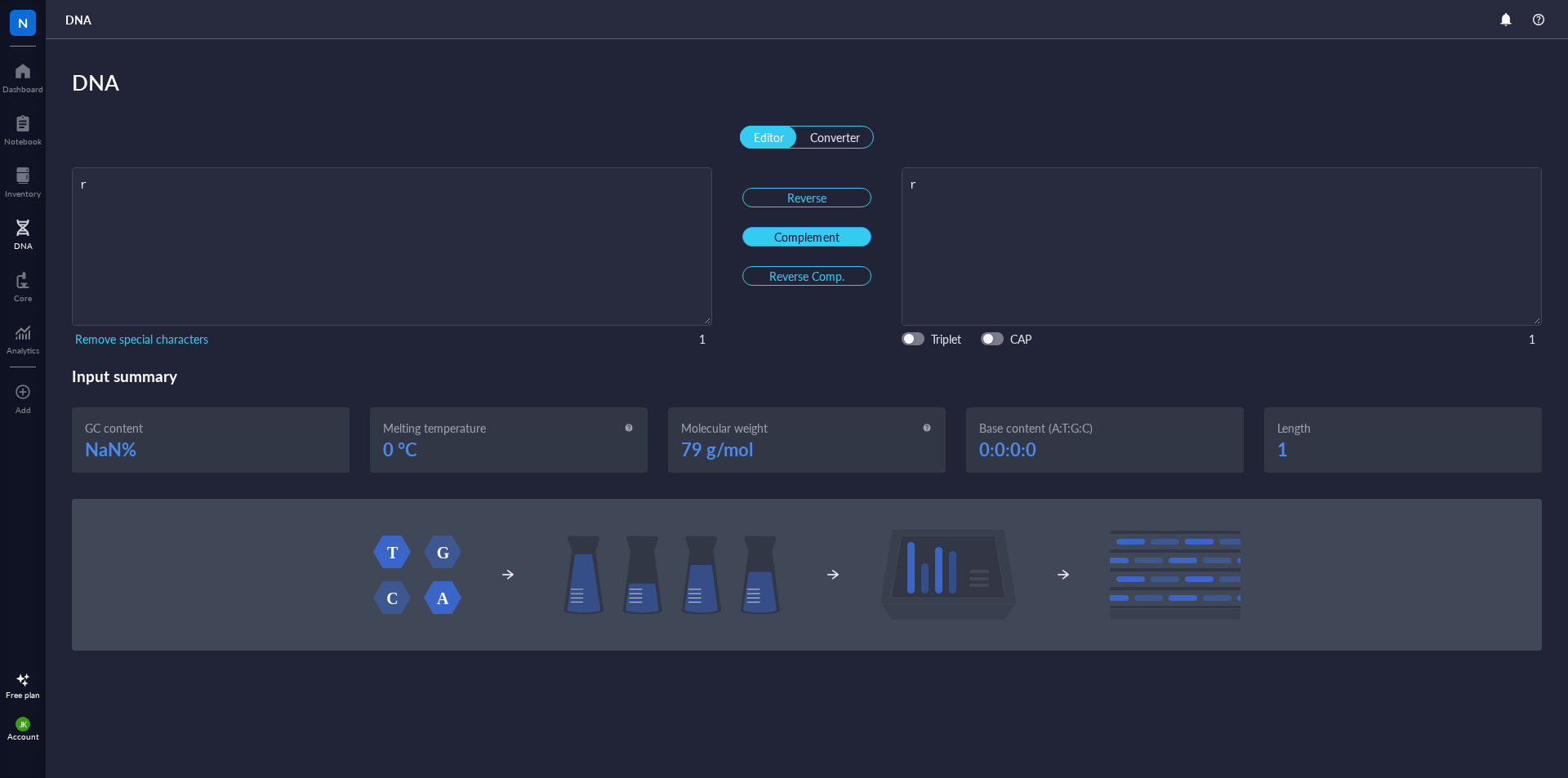
click at [802, 236] on span "Complement" at bounding box center [806, 236] width 65 height 14
type textarea "y"
click at [787, 271] on span "Reverse Comp." at bounding box center [806, 275] width 75 height 14
click at [0, 203] on div "N Dashboard Notebook Inventory DNA Core Analytics To pick up a draggable item, …" at bounding box center [784, 389] width 1568 height 778
click at [342, 259] on textarea "r" at bounding box center [391, 246] width 638 height 156
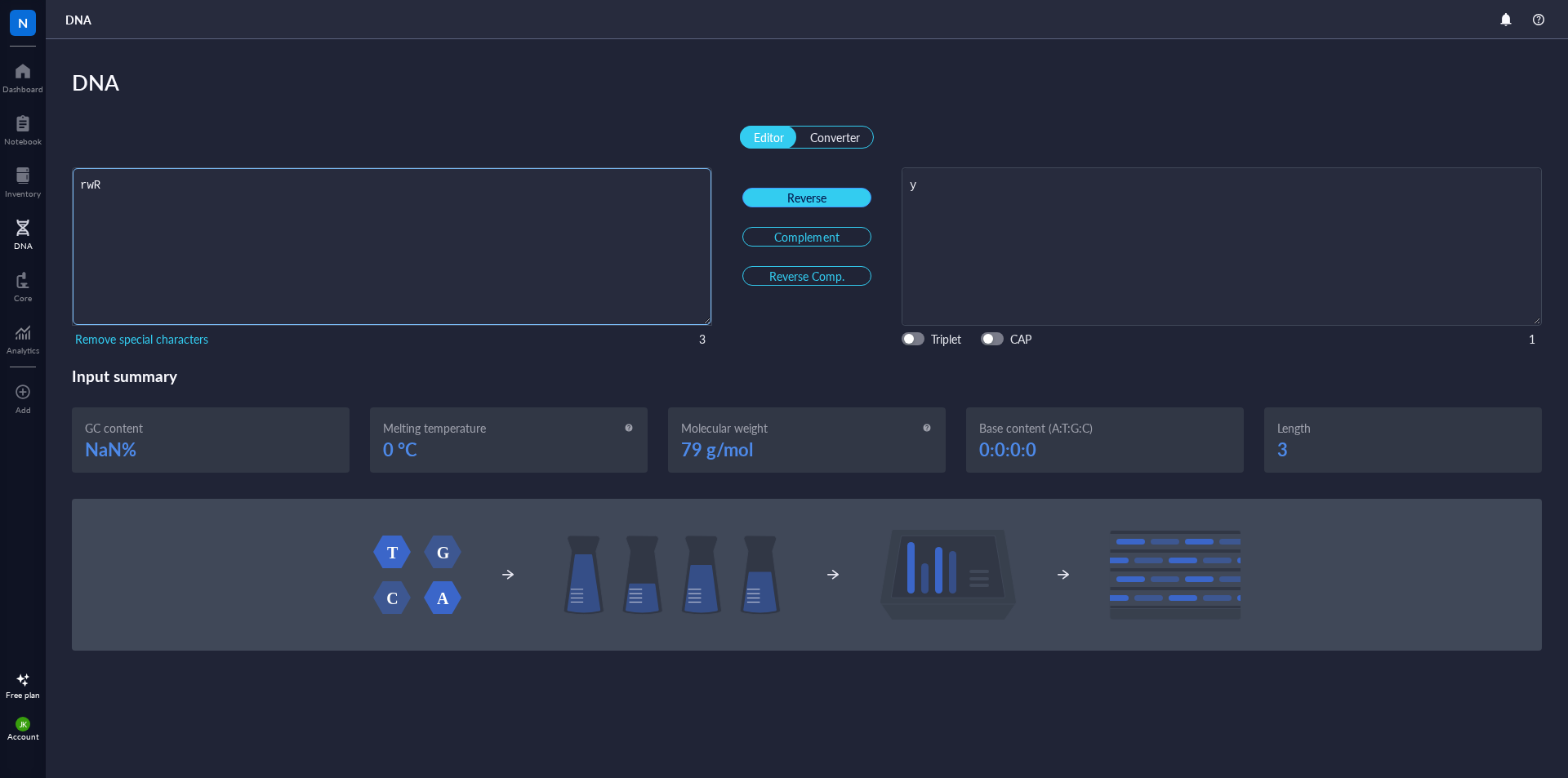
type textarea "rwR"
click at [793, 198] on span "Reverse" at bounding box center [807, 197] width 40 height 14
click at [792, 230] on span "Complement" at bounding box center [806, 236] width 65 height 14
type textarea "ywy"
click at [780, 262] on div "Reverse Complement Reverse Comp." at bounding box center [806, 236] width 129 height 151
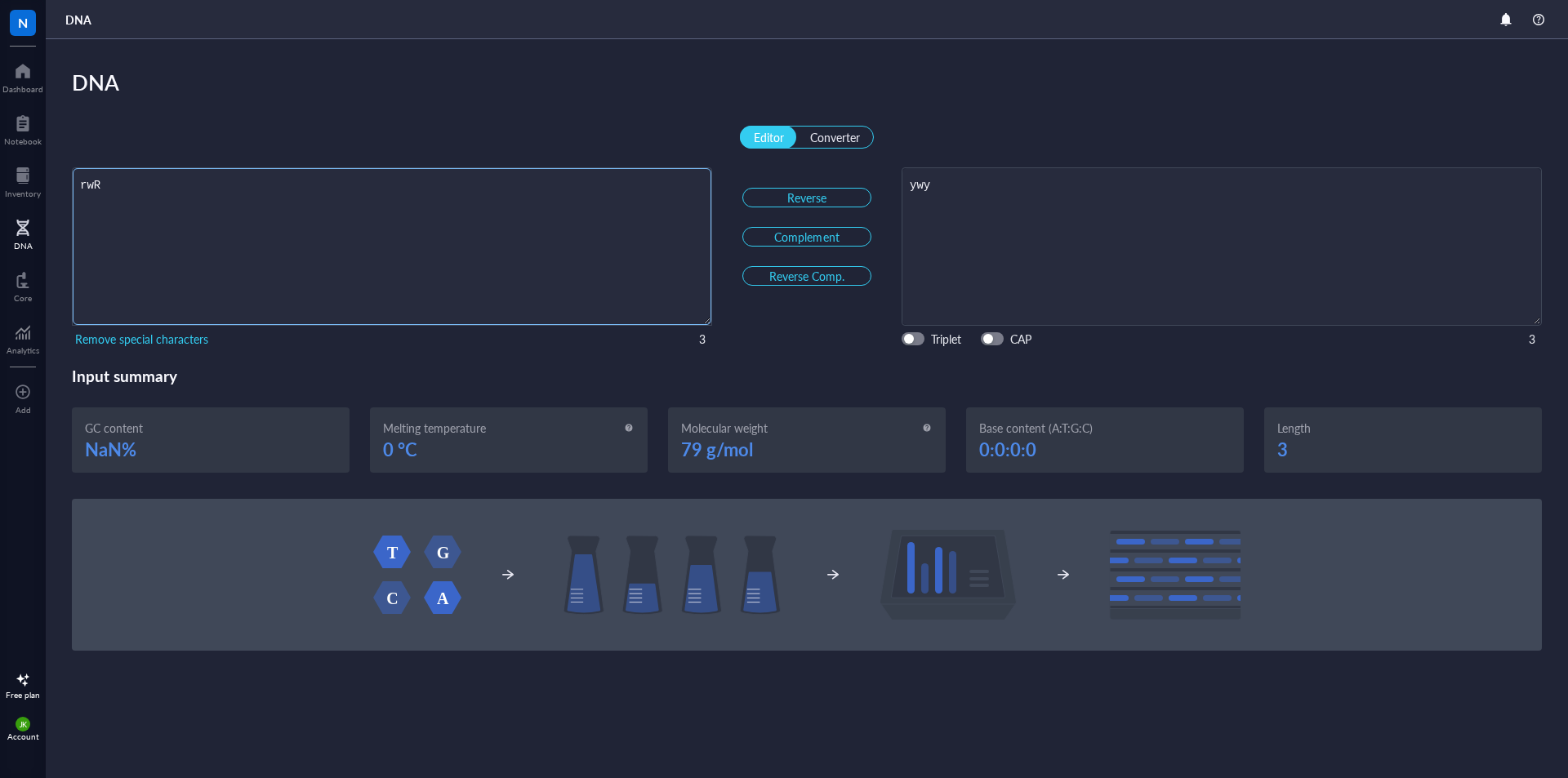
click at [490, 315] on textarea "rwR" at bounding box center [391, 246] width 638 height 156
click at [32, 293] on div "Core" at bounding box center [23, 285] width 45 height 45
click at [32, 340] on div at bounding box center [23, 332] width 33 height 26
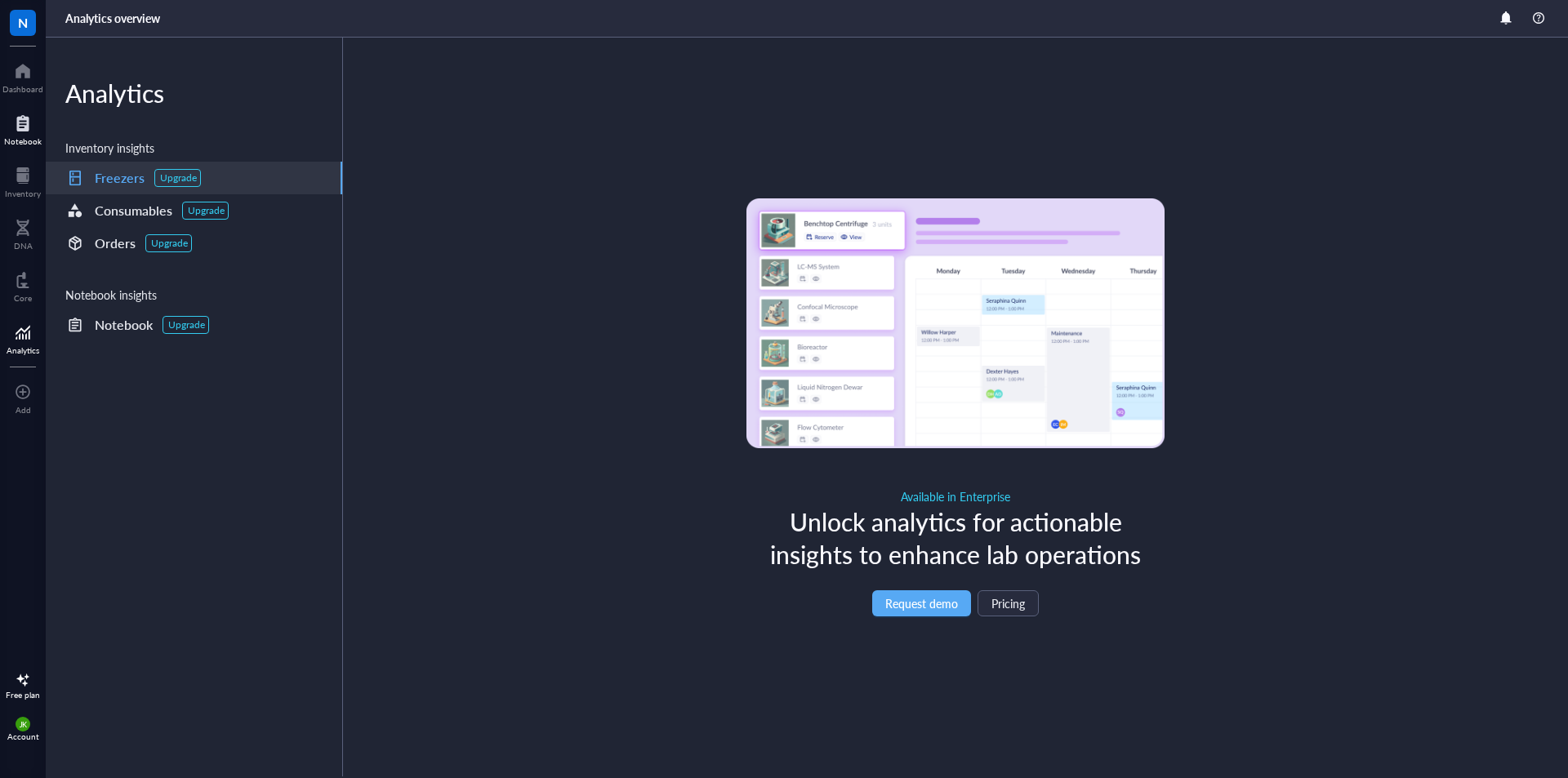
click at [17, 108] on div "Notebook" at bounding box center [23, 128] width 45 height 45
click at [27, 75] on div at bounding box center [23, 71] width 41 height 26
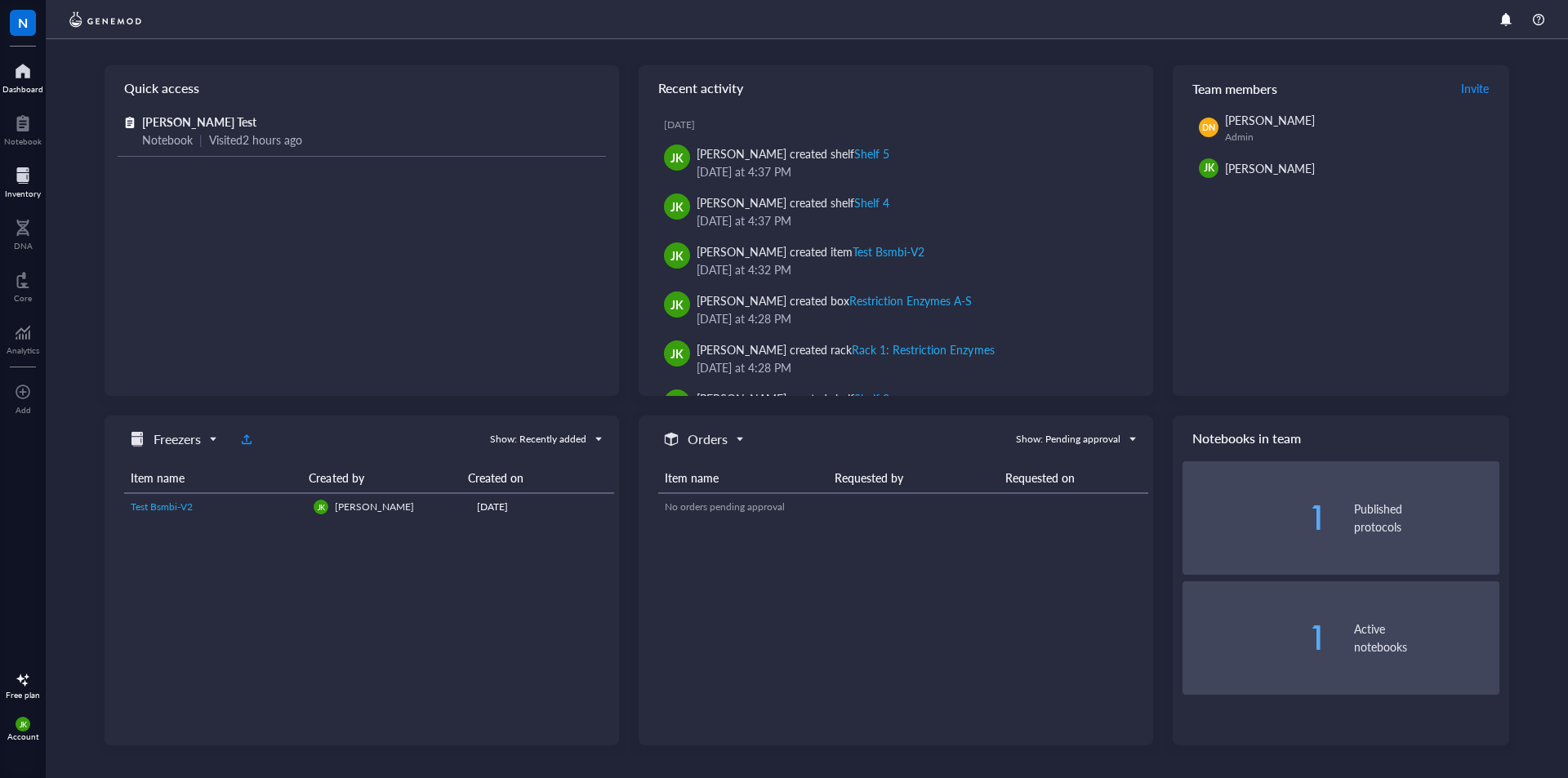
click at [31, 168] on div at bounding box center [23, 175] width 36 height 26
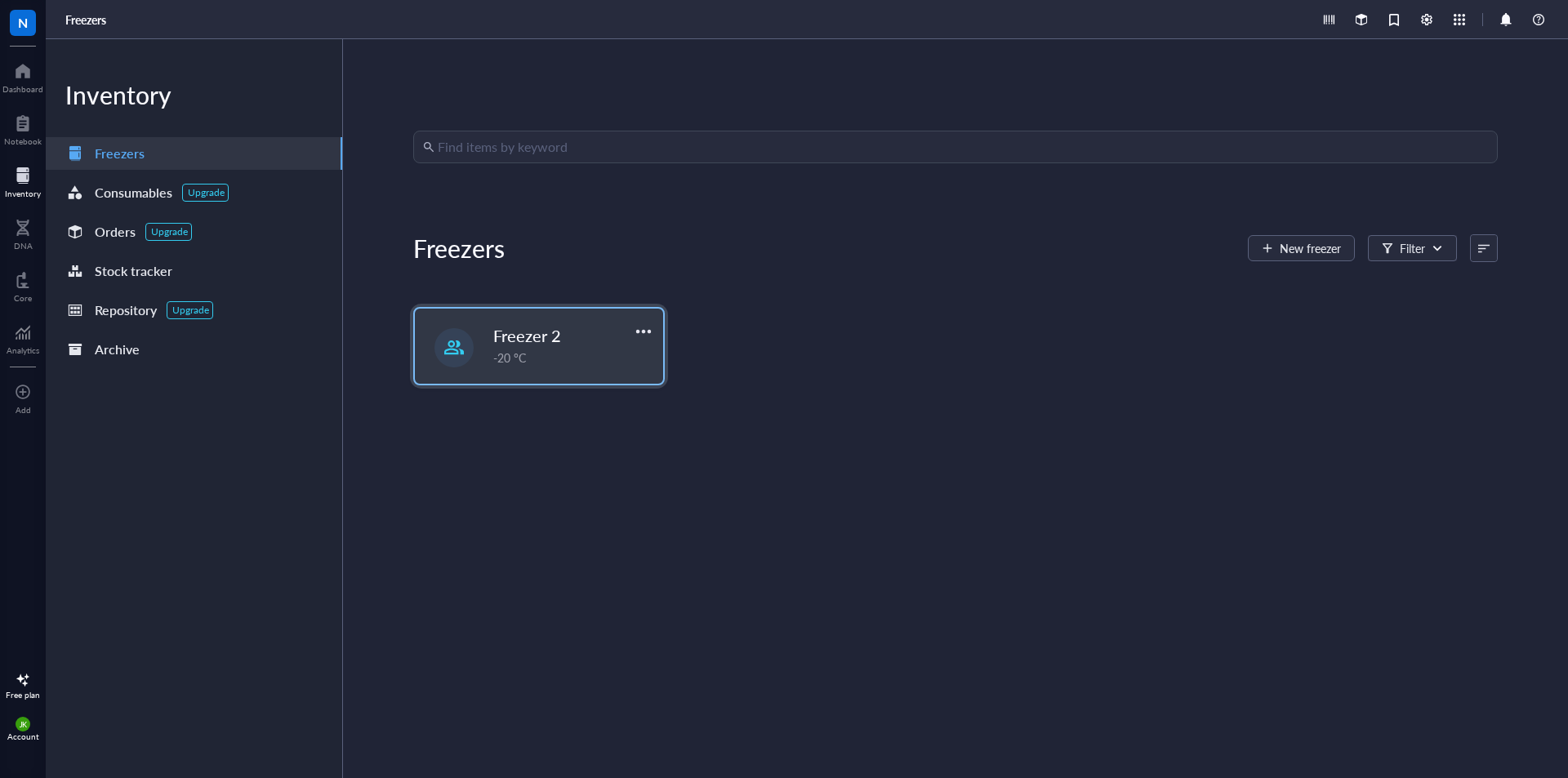
click at [479, 364] on div "Freezer 2 -20 °C" at bounding box center [538, 346] width 248 height 75
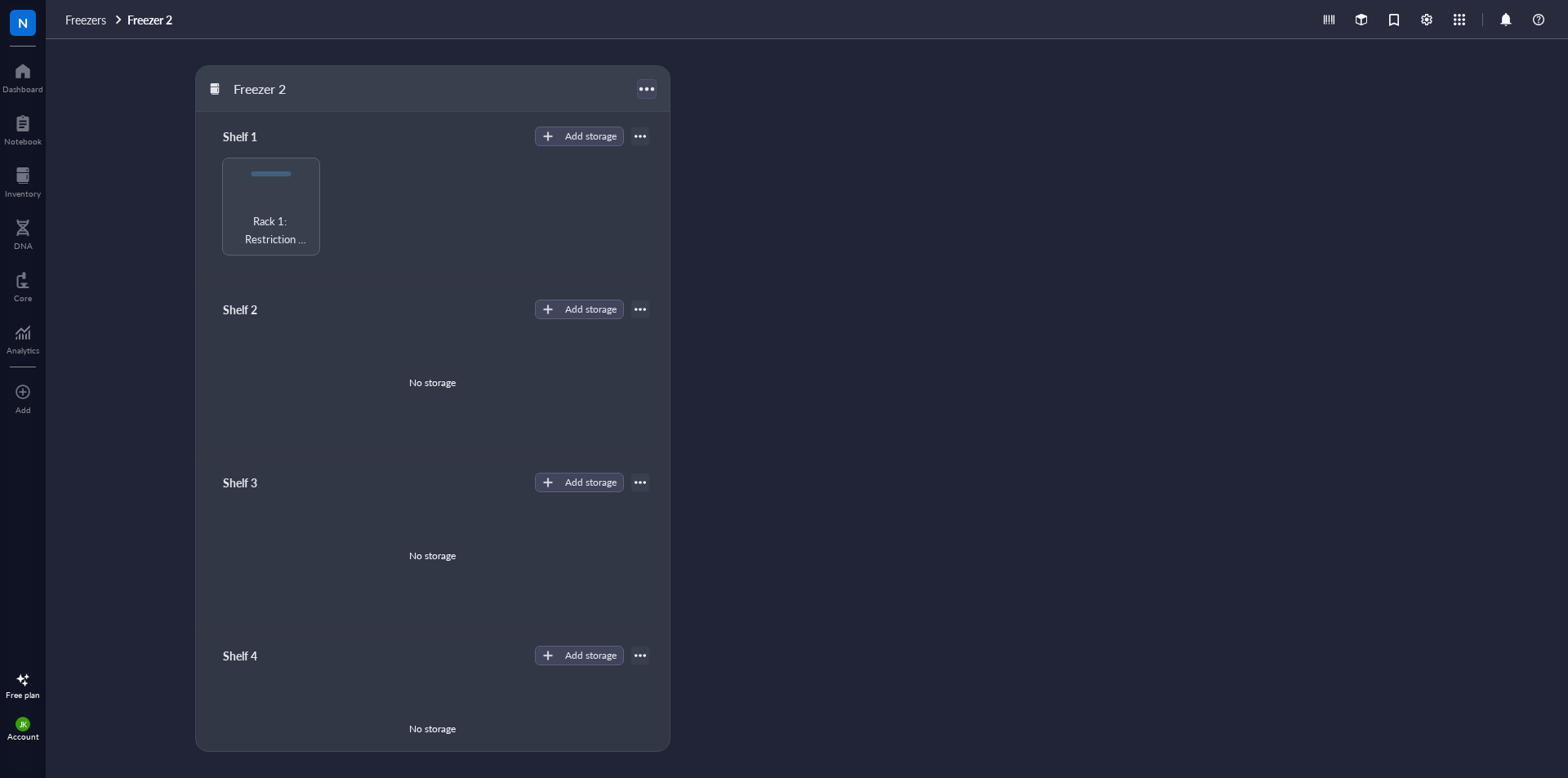
click at [654, 84] on div at bounding box center [646, 88] width 24 height 24
click at [660, 141] on div "Settings" at bounding box center [670, 142] width 40 height 14
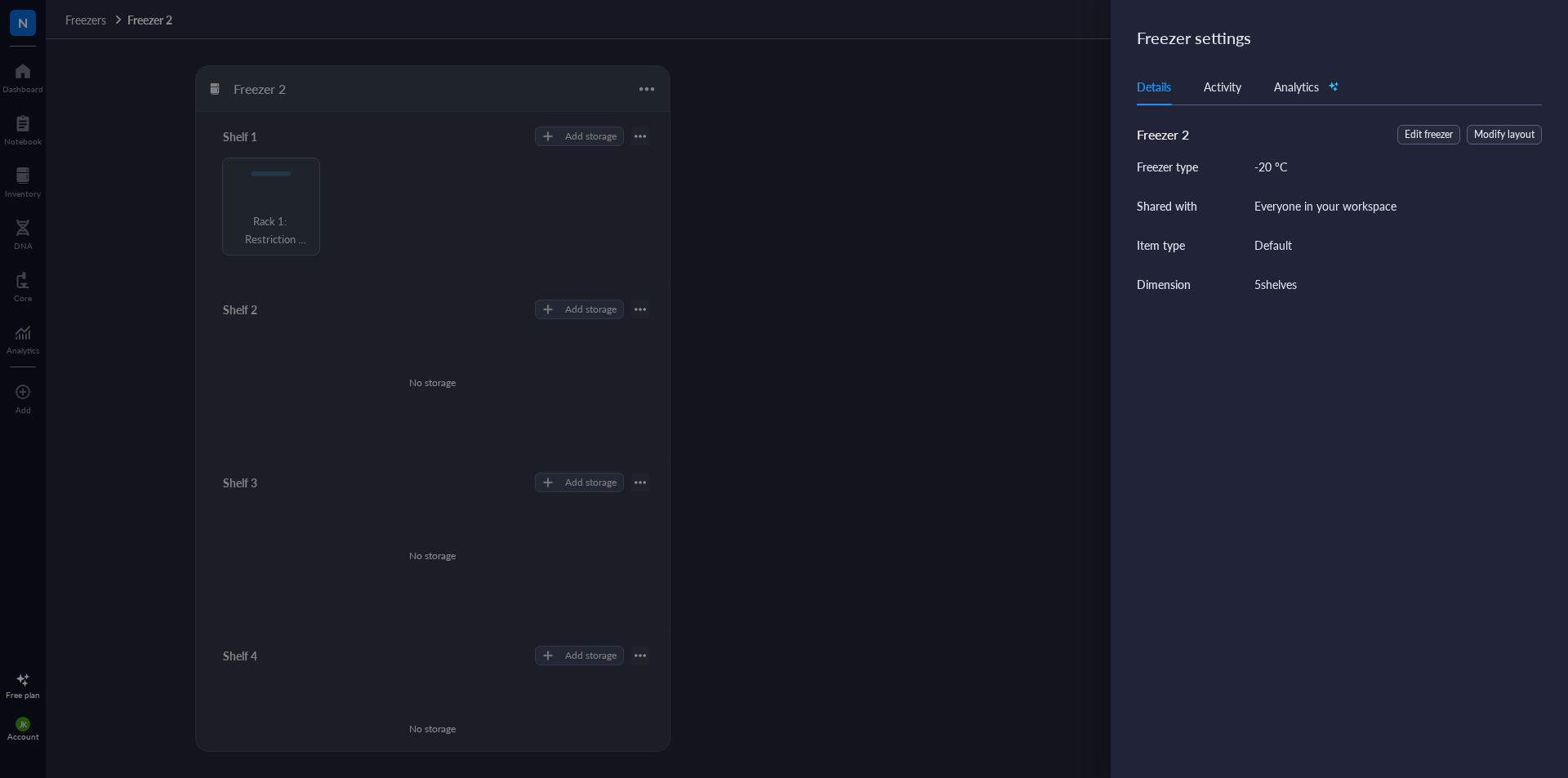
click at [1242, 89] on div "Details Activity Analytics" at bounding box center [1338, 87] width 405 height 37
click at [1235, 88] on div "Activity" at bounding box center [1222, 86] width 38 height 18
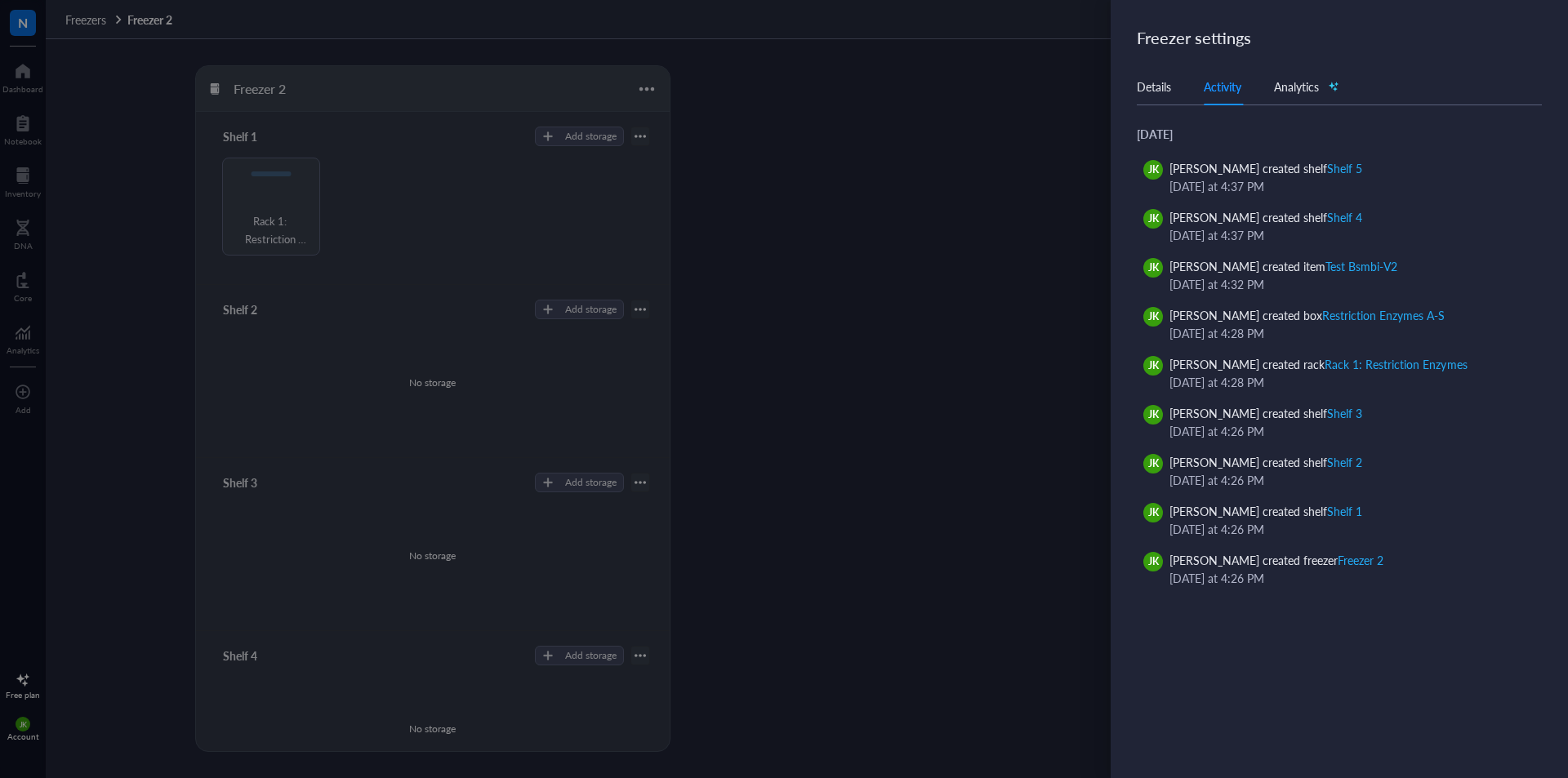
click at [1168, 93] on div "Details" at bounding box center [1153, 86] width 34 height 18
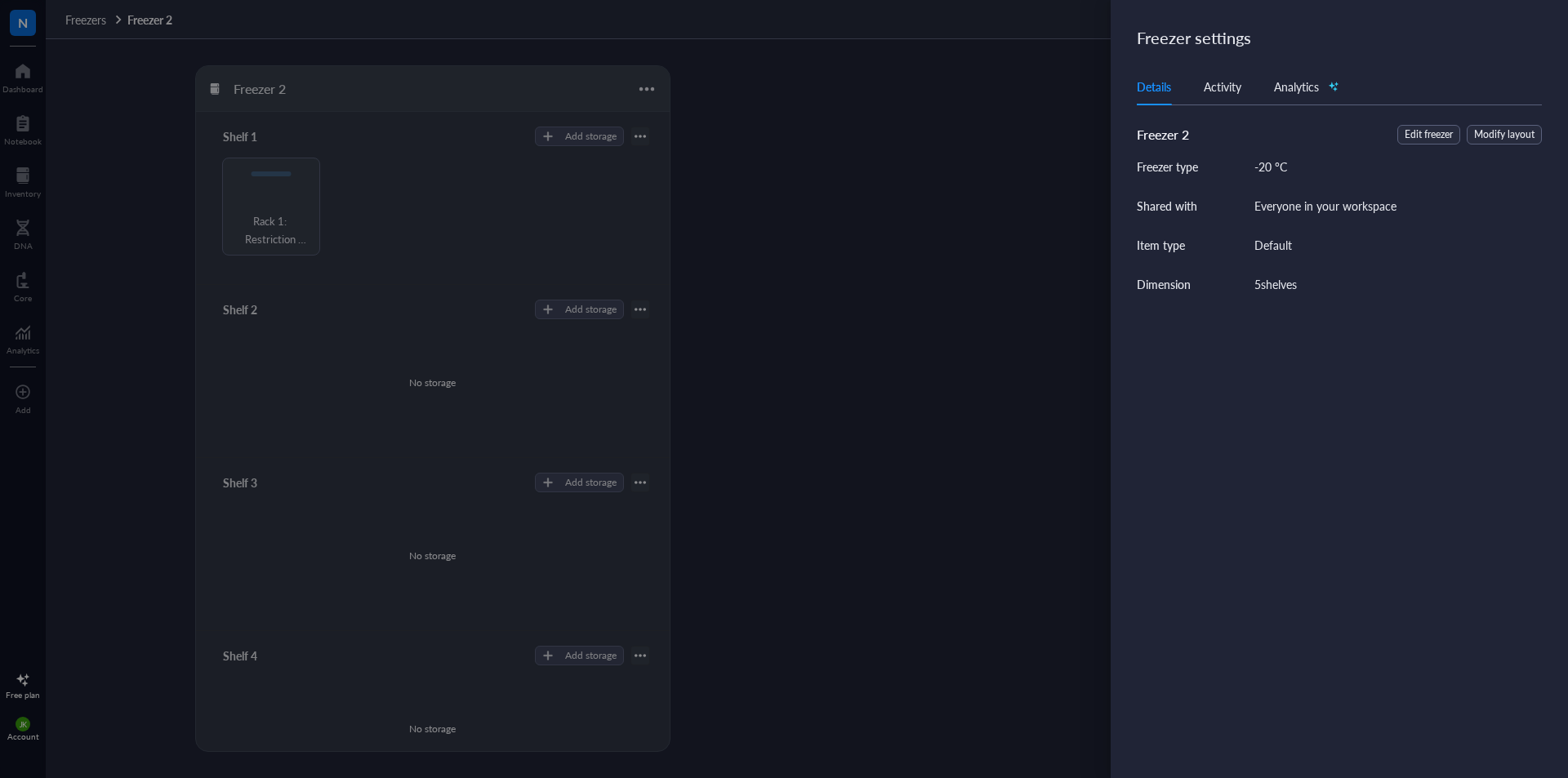
click at [868, 205] on div at bounding box center [784, 389] width 1568 height 778
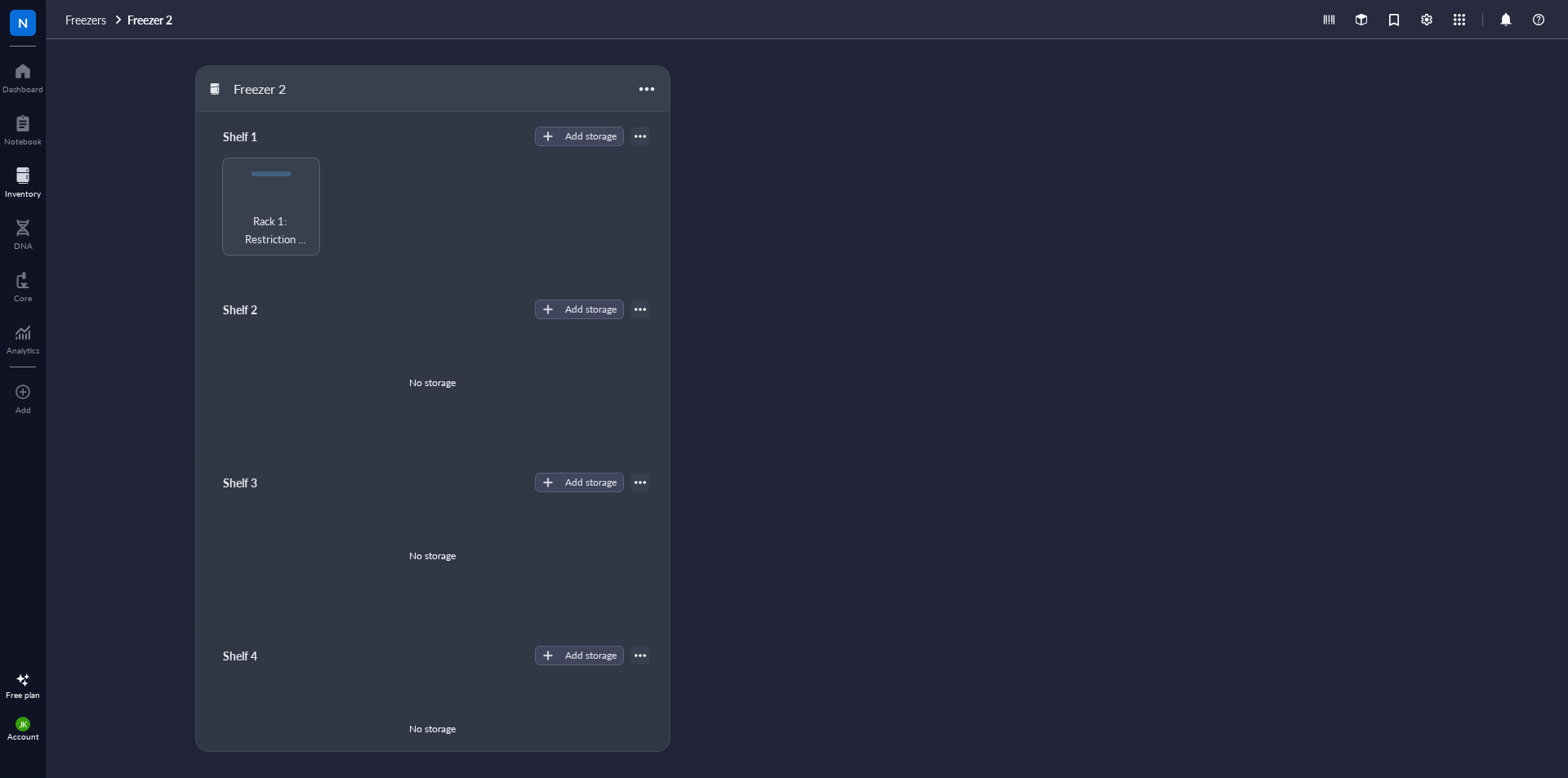
click at [0, 163] on div "Inventory" at bounding box center [23, 180] width 45 height 45
click at [17, 176] on div at bounding box center [23, 175] width 36 height 26
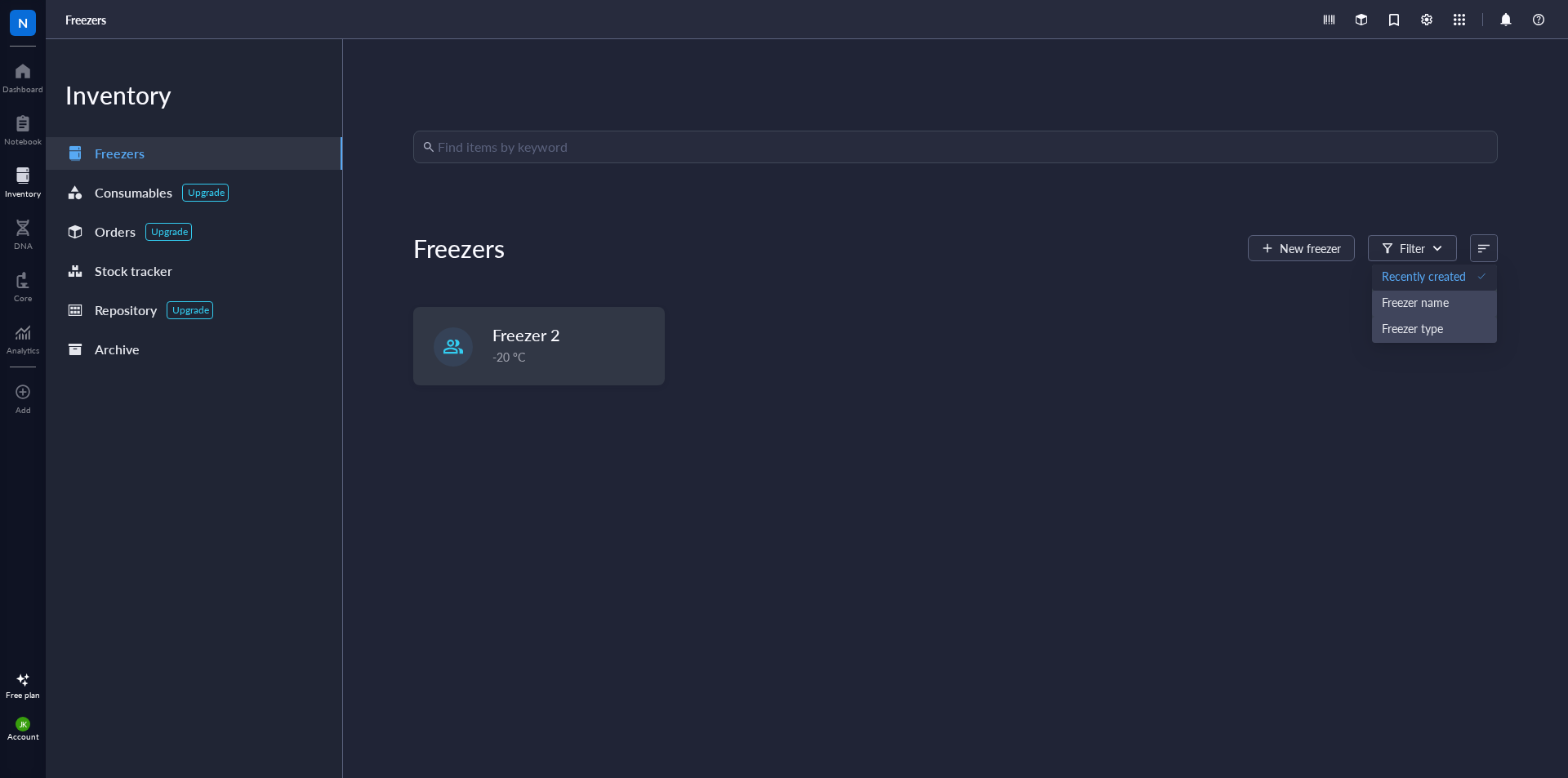
click at [1478, 244] on div at bounding box center [1484, 248] width 12 height 12
click at [804, 258] on div "Freezers New freezer Filter Recently created Freezer name Freezer type" at bounding box center [955, 248] width 1084 height 40
click at [1462, 17] on div at bounding box center [1459, 19] width 18 height 18
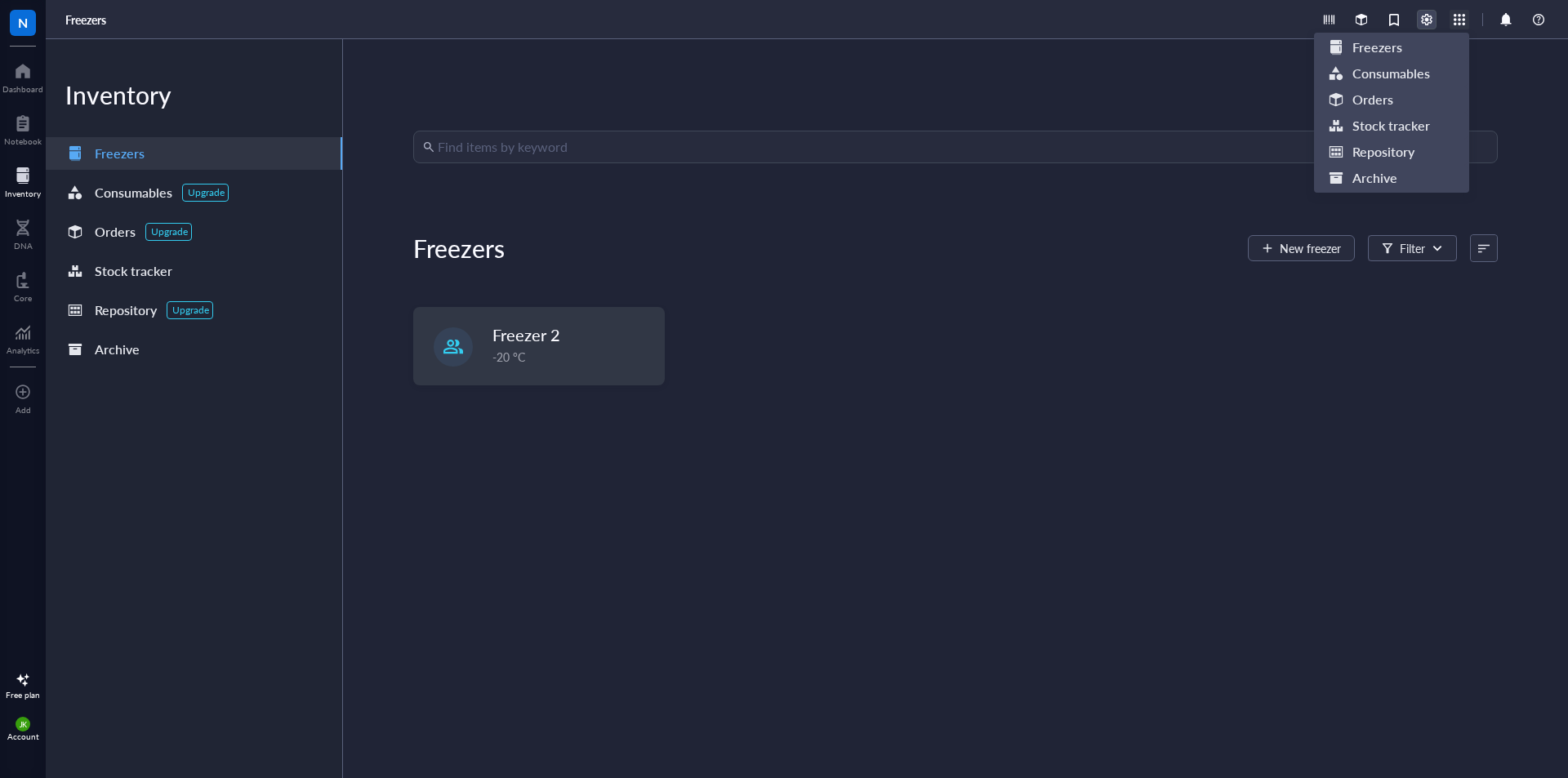
click at [1434, 19] on div at bounding box center [1426, 19] width 18 height 18
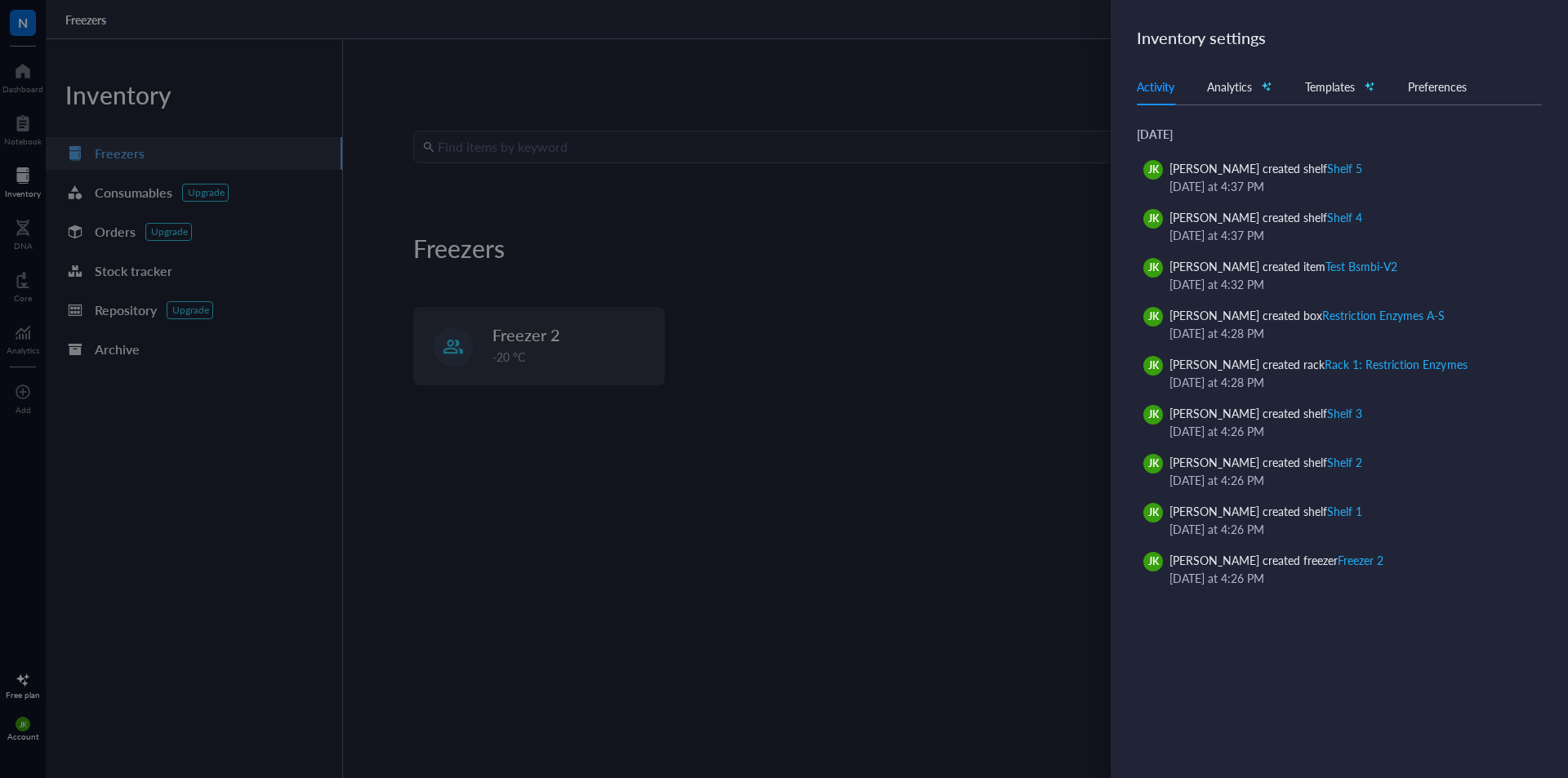
click at [955, 151] on div at bounding box center [784, 389] width 1568 height 778
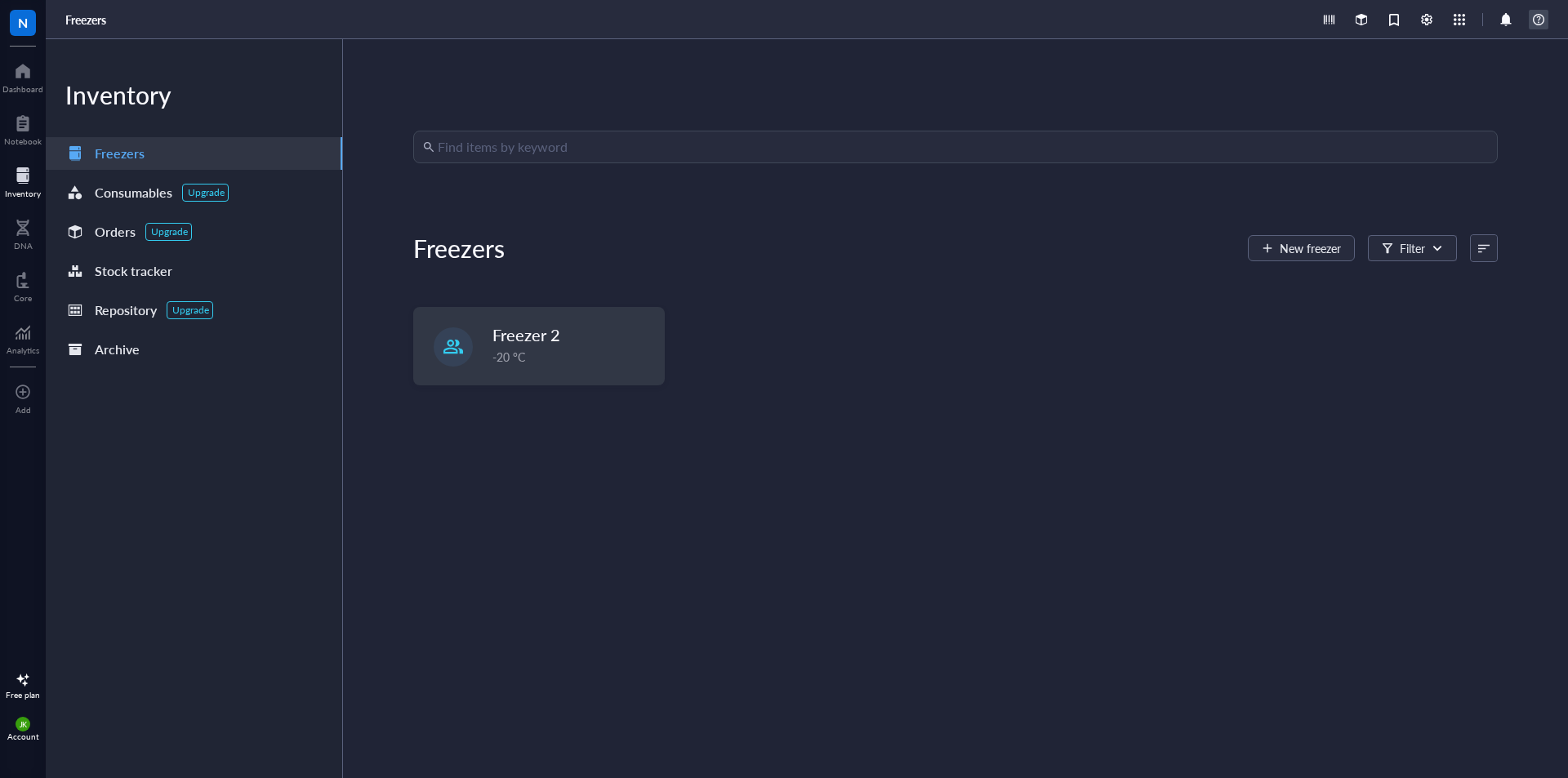
click at [1539, 24] on div at bounding box center [1538, 19] width 19 height 19
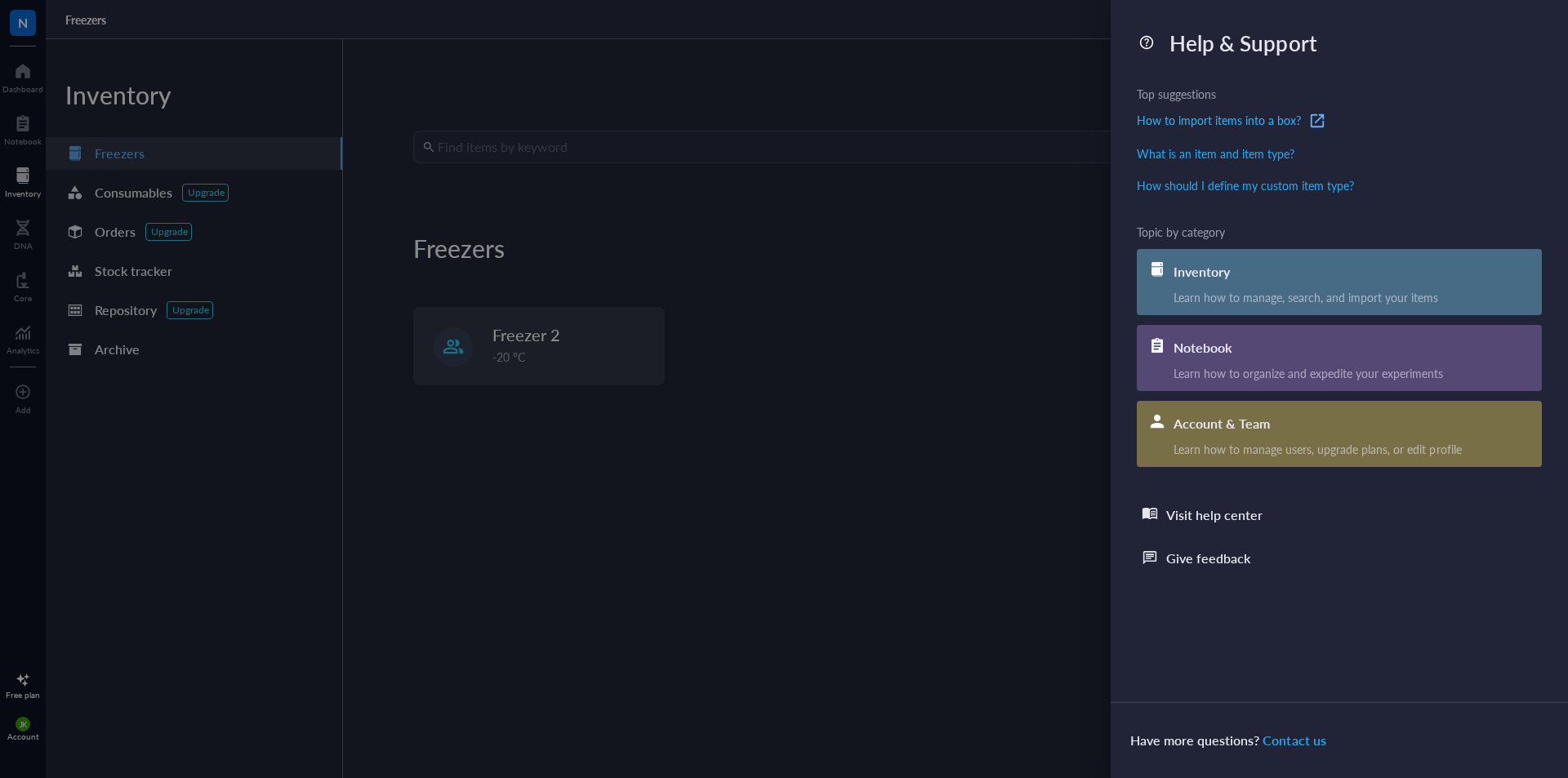
click at [1182, 122] on div "How to import items into a box?" at bounding box center [1218, 120] width 164 height 19
click at [608, 183] on div at bounding box center [784, 389] width 1568 height 778
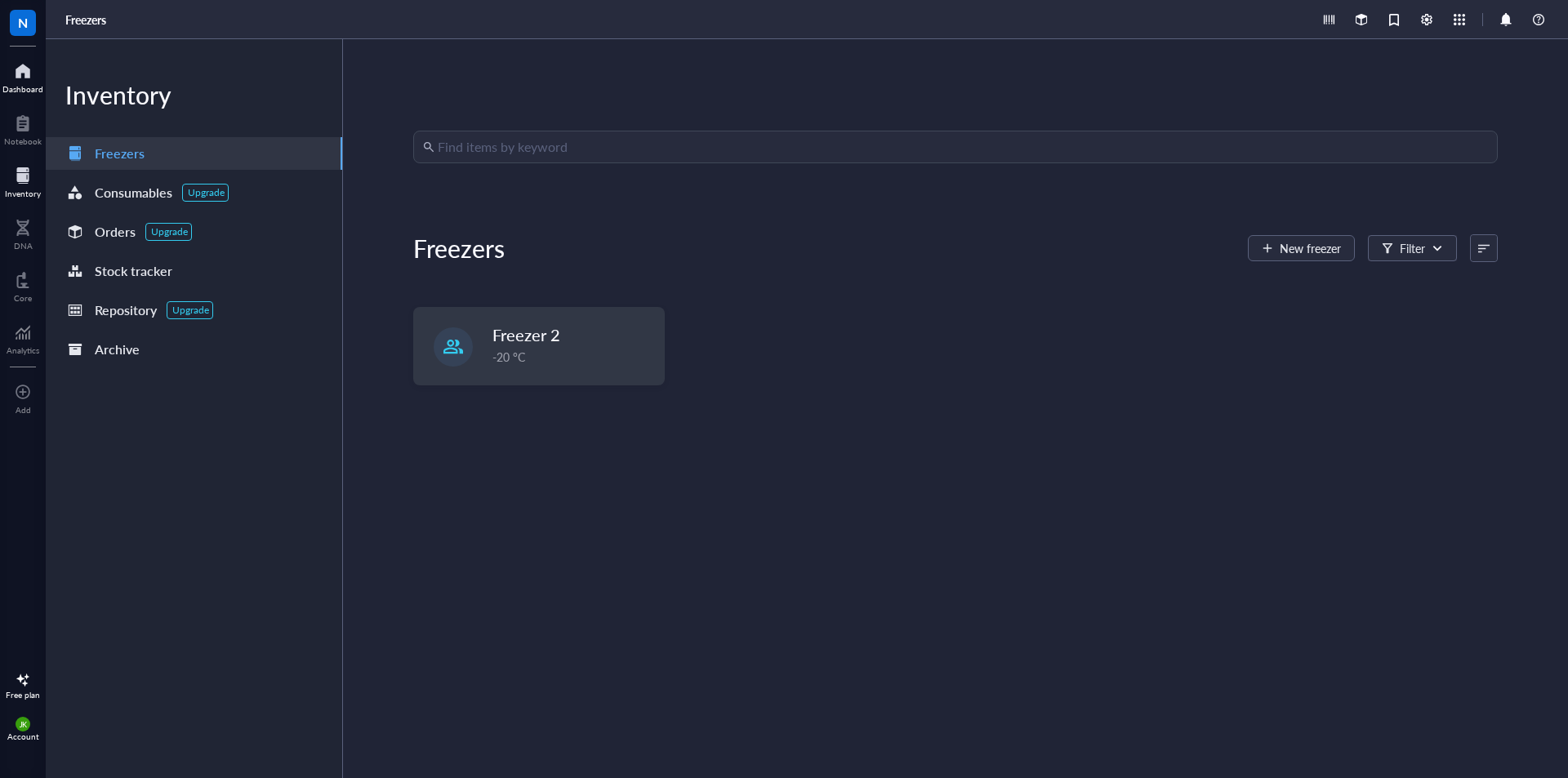
click at [31, 77] on div at bounding box center [23, 71] width 41 height 26
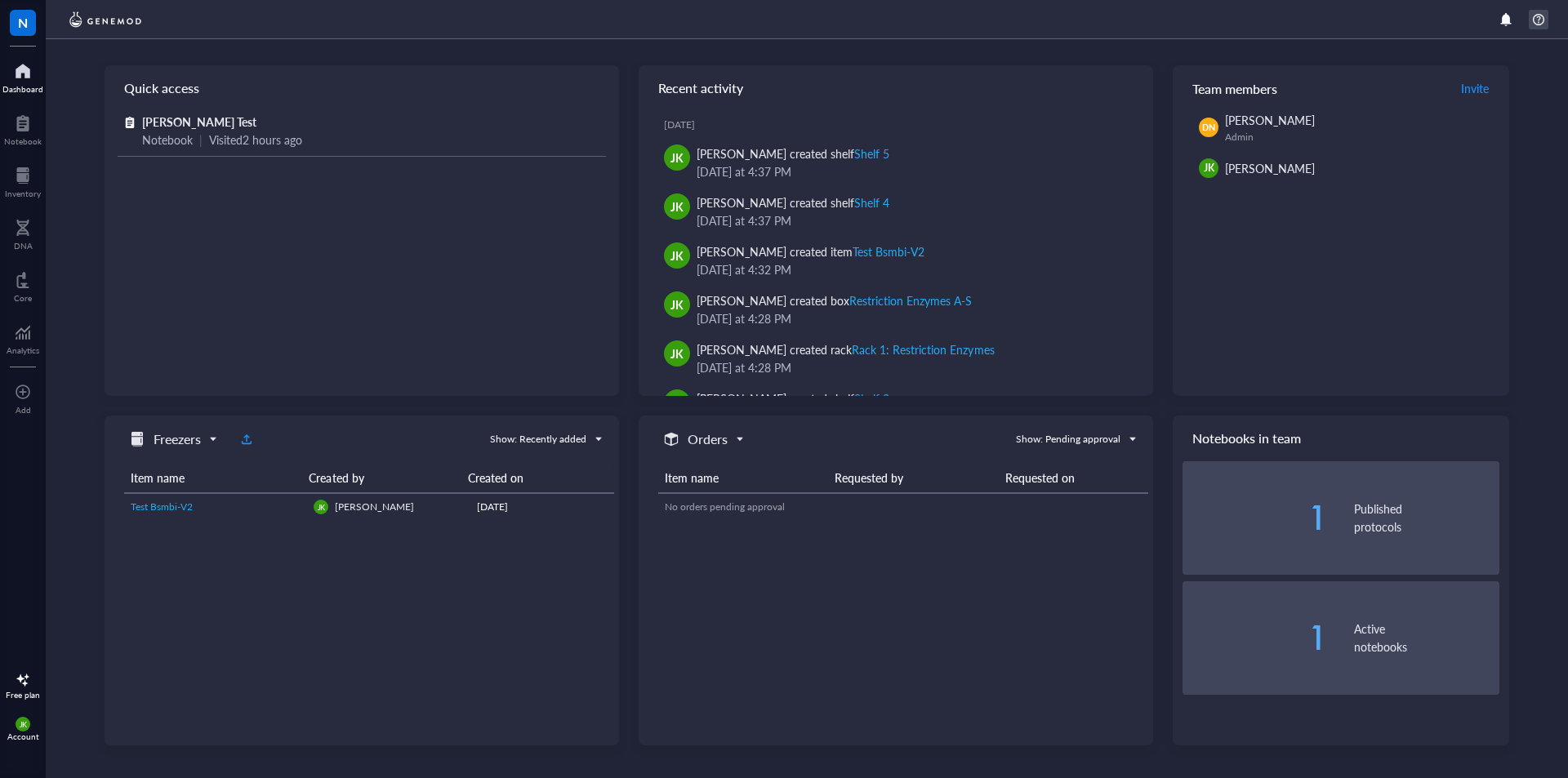
click at [1538, 22] on div at bounding box center [1538, 19] width 19 height 19
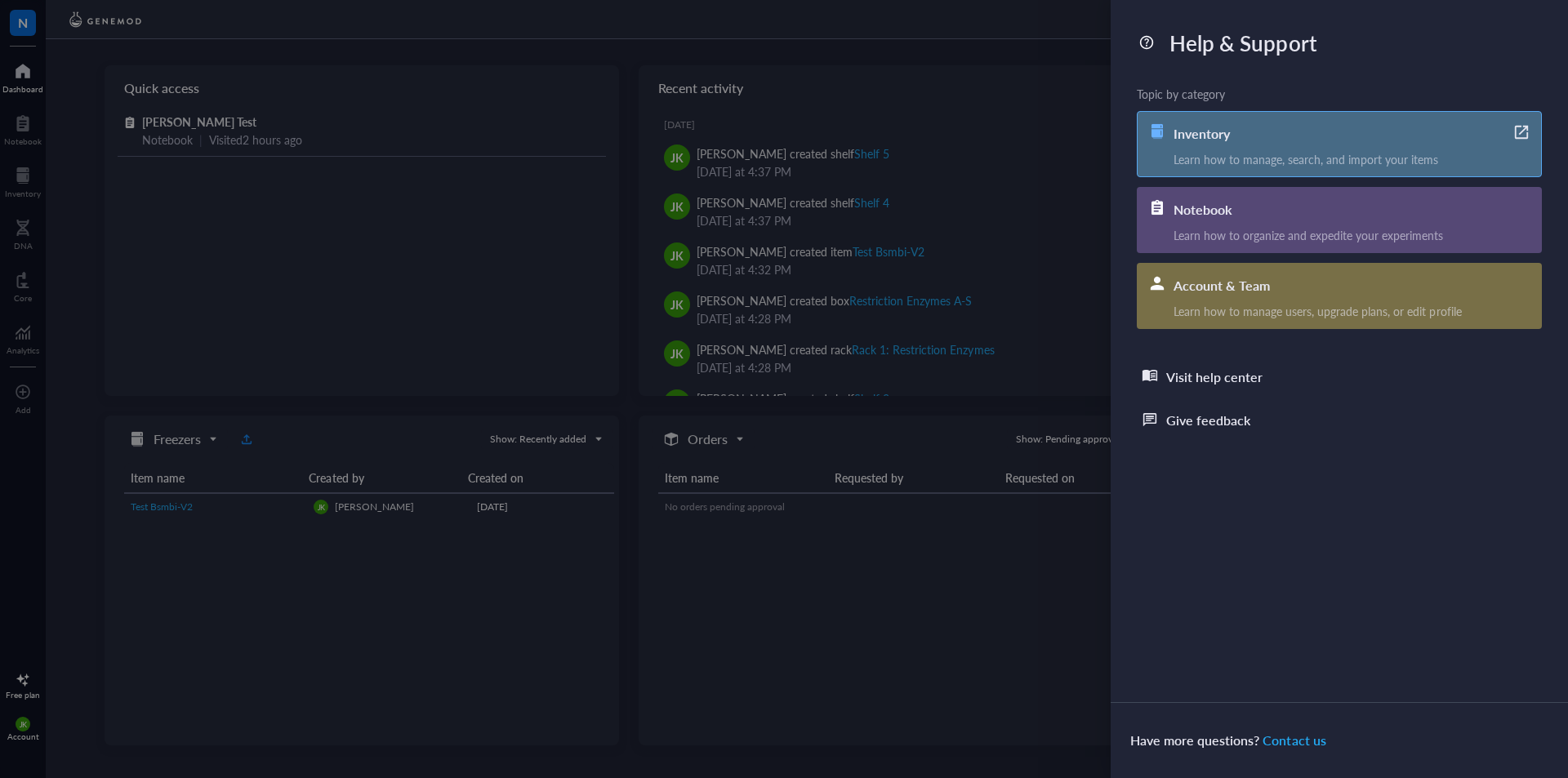
click at [1331, 129] on div "Inventory" at bounding box center [1357, 132] width 368 height 40
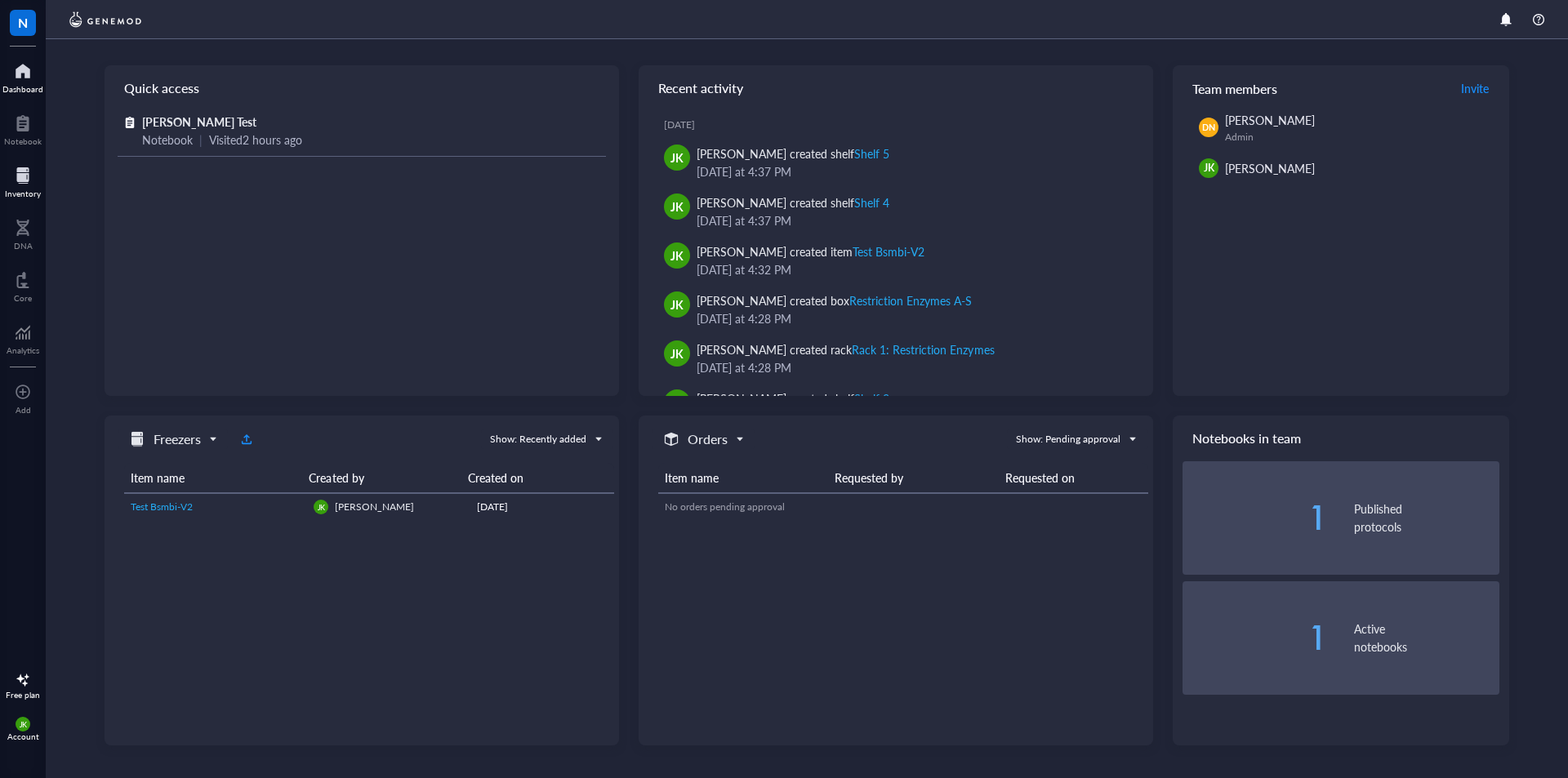
click at [16, 168] on div at bounding box center [23, 175] width 36 height 26
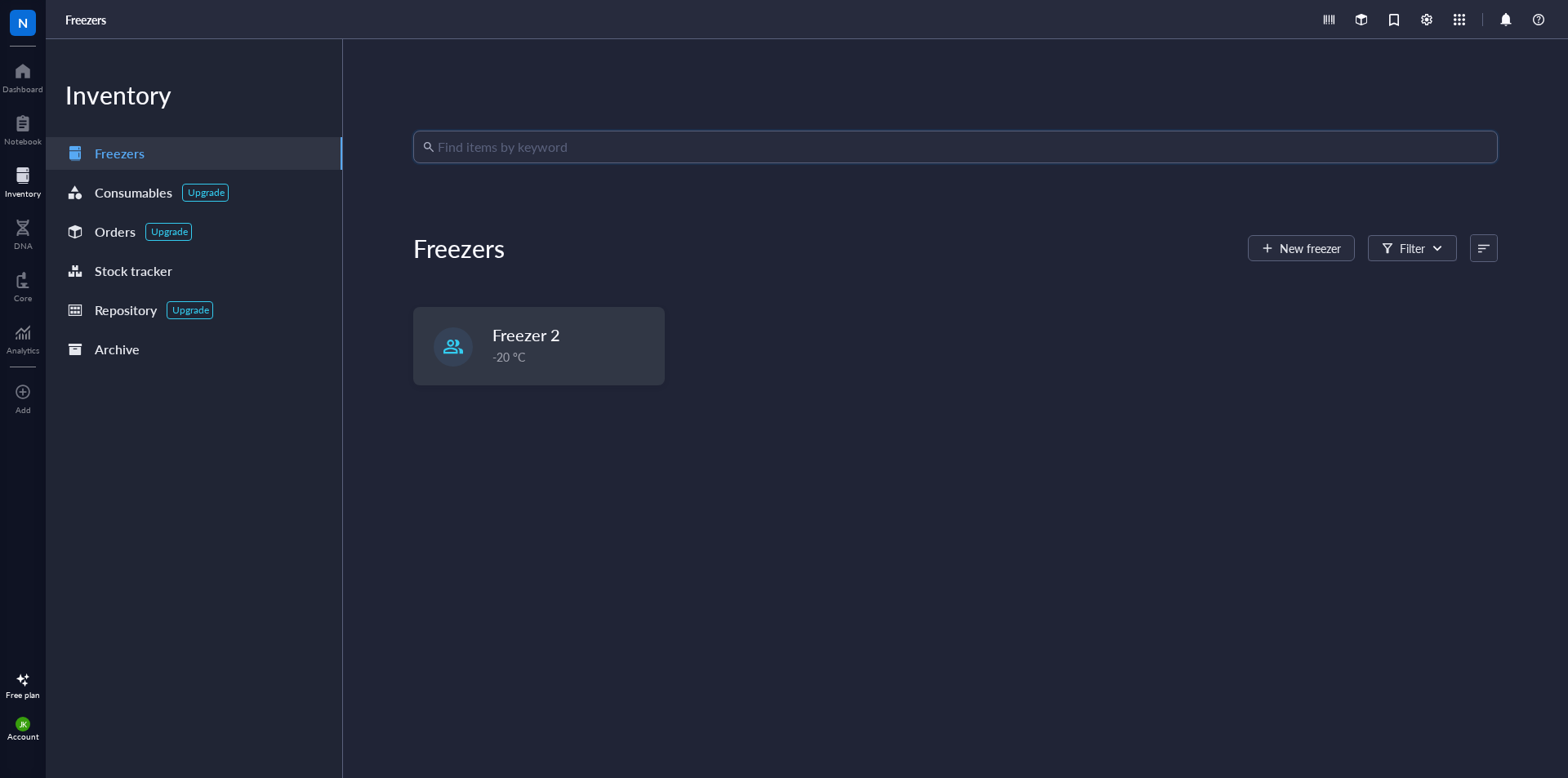
click at [681, 147] on input "search" at bounding box center [962, 146] width 1050 height 31
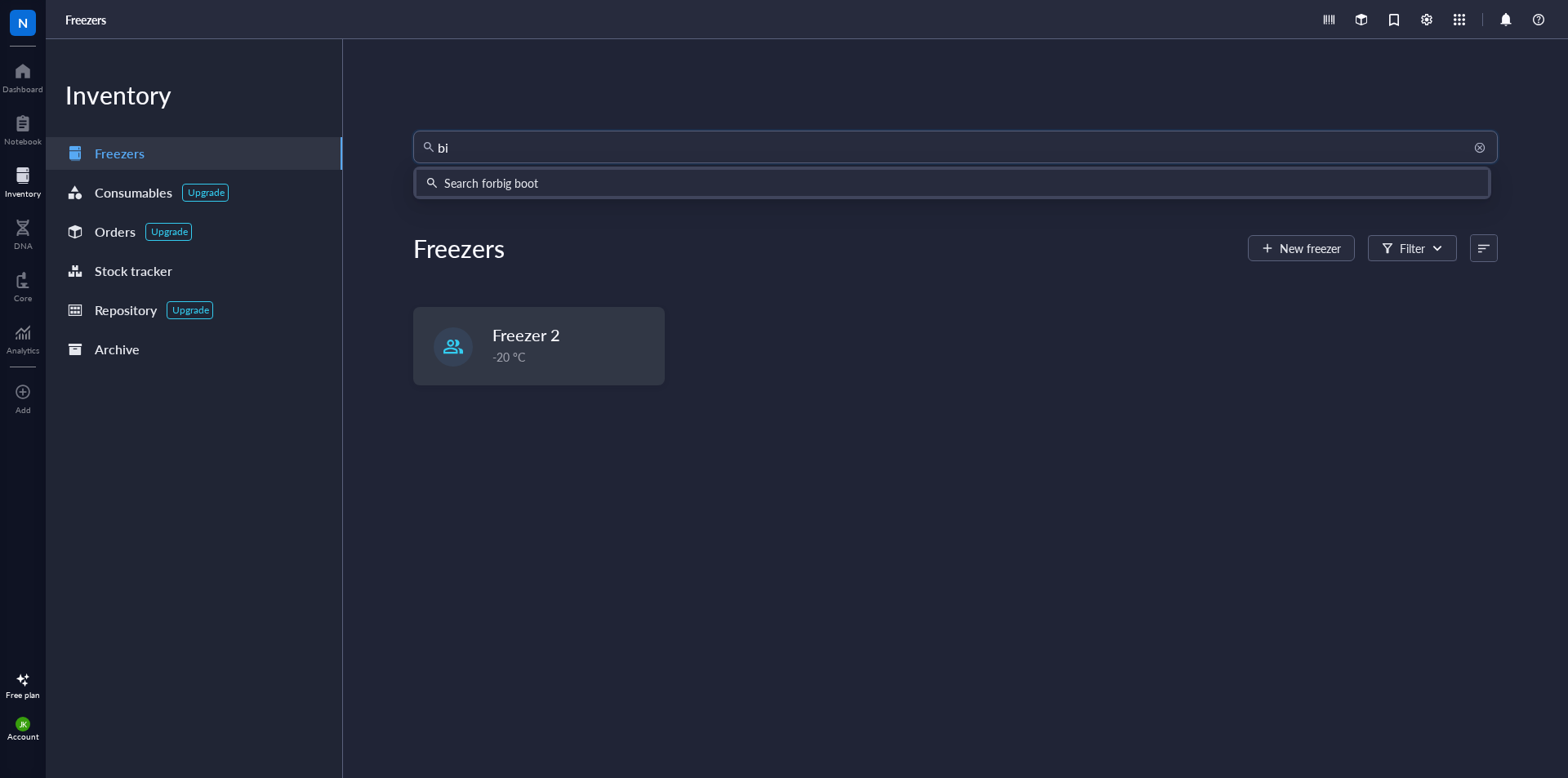
type input "b"
